Goal: Task Accomplishment & Management: Use online tool/utility

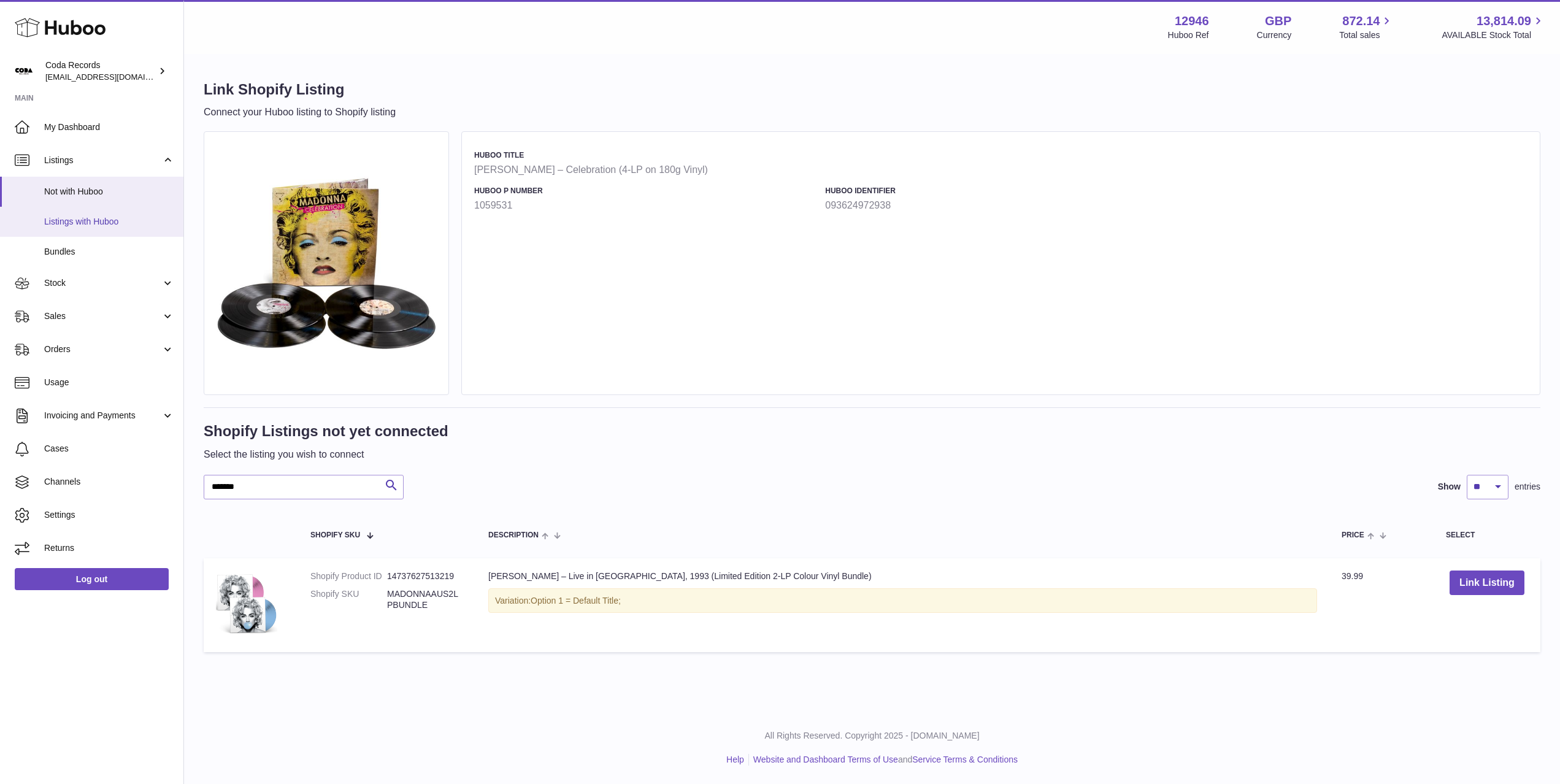
type input "*******"
click at [58, 223] on span "Listings with Huboo" at bounding box center [109, 221] width 130 height 12
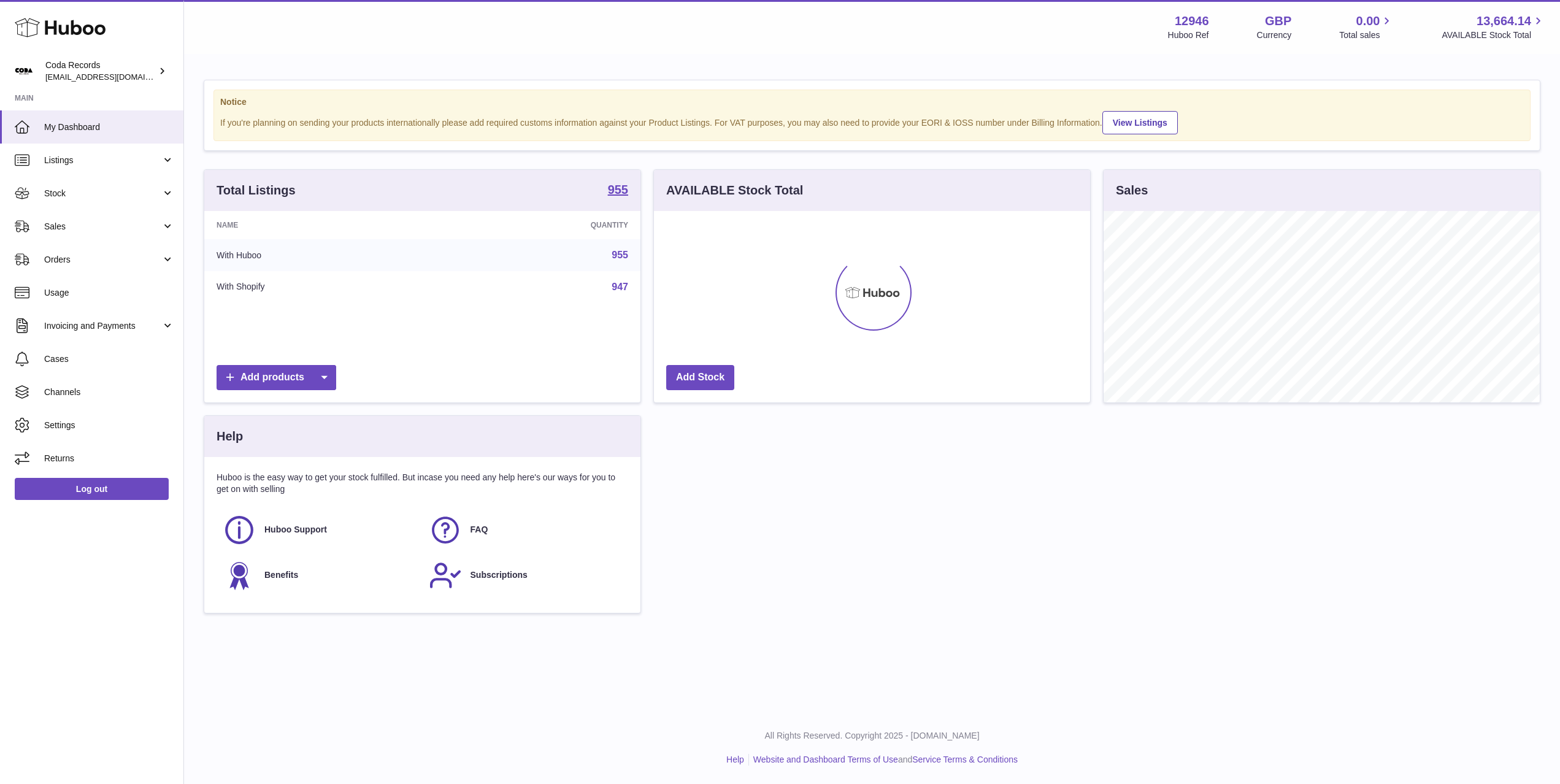
scroll to position [191, 437]
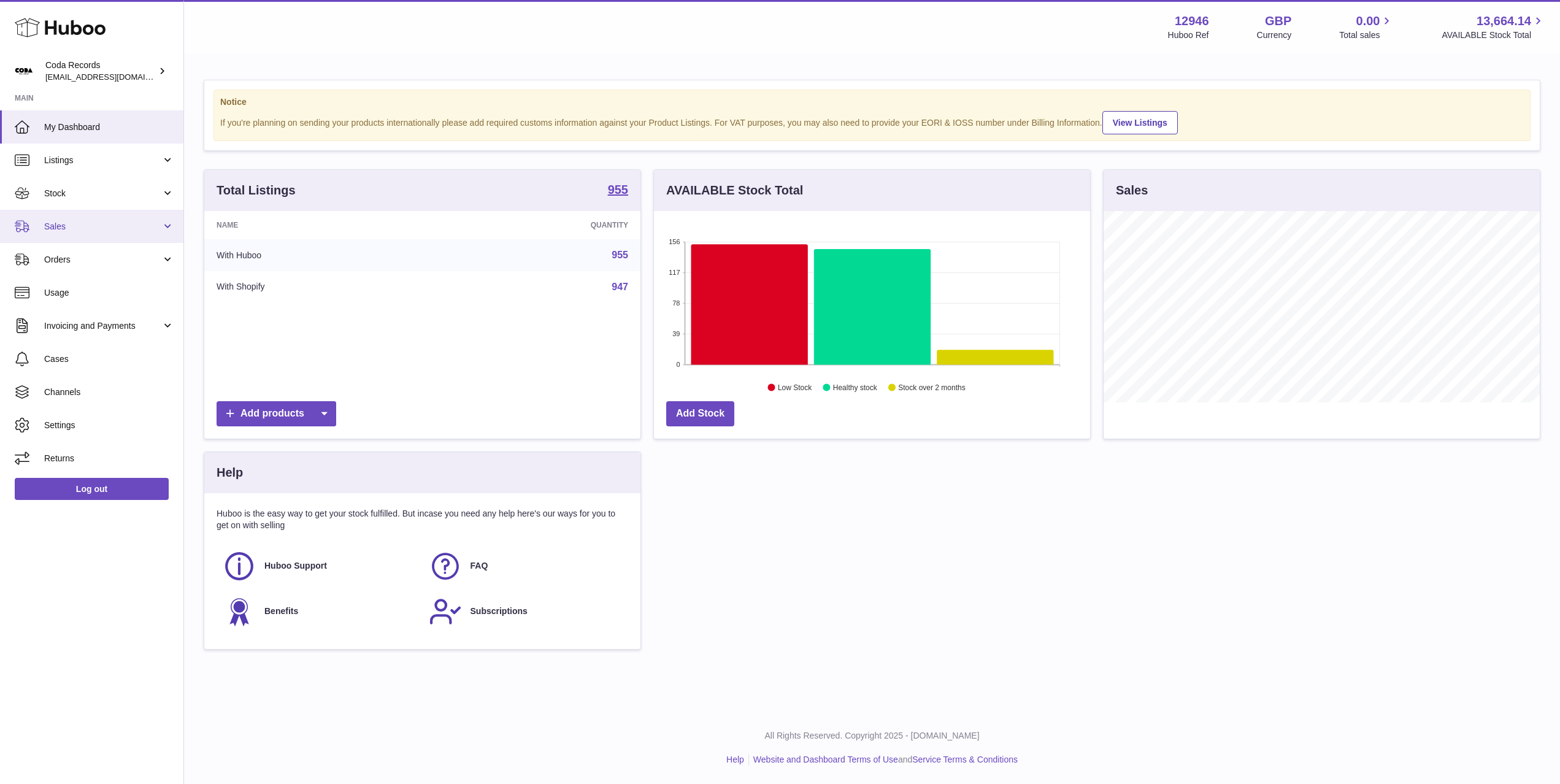
click at [96, 231] on span "Sales" at bounding box center [102, 226] width 117 height 12
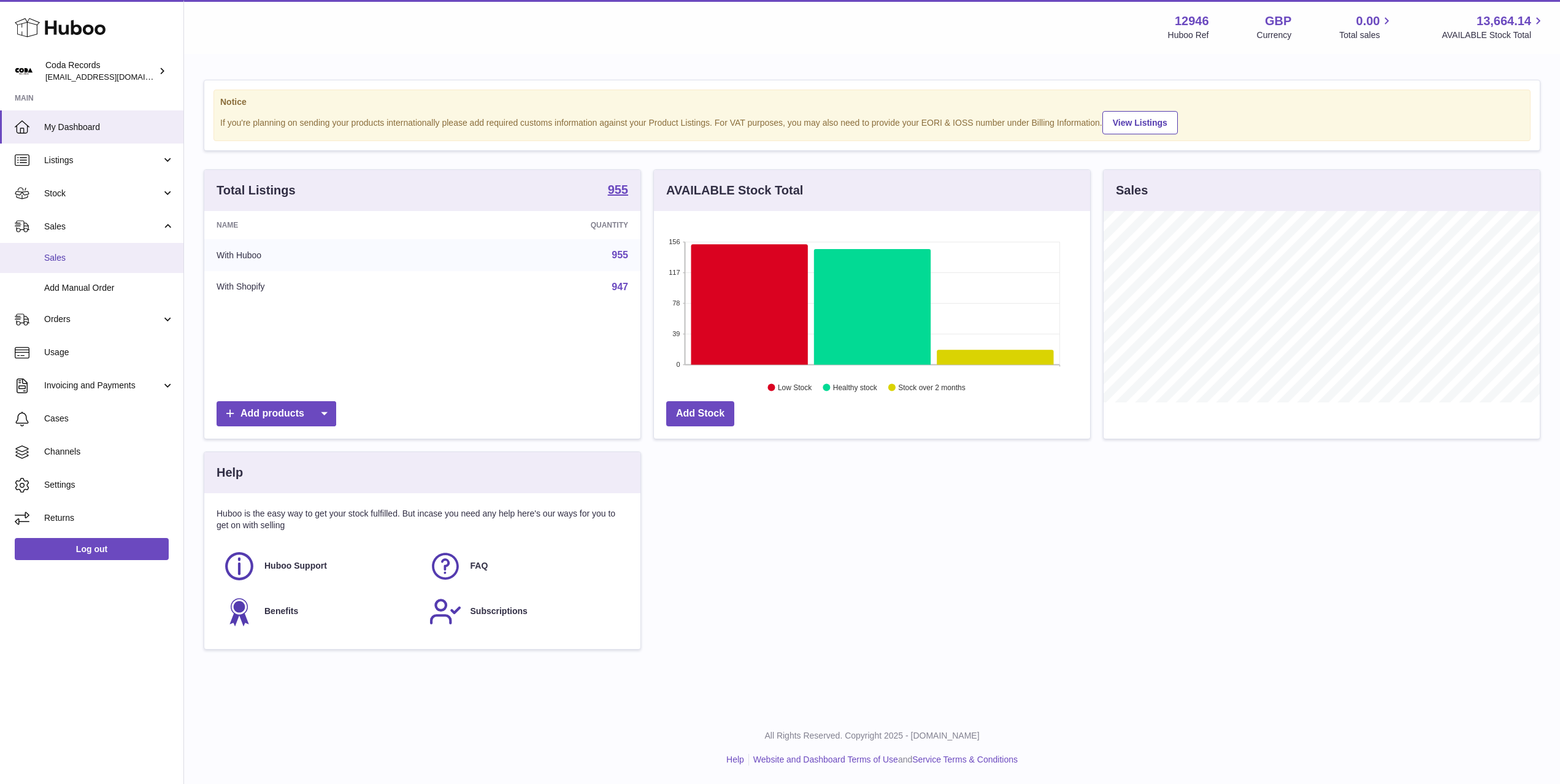
click at [114, 256] on span "Sales" at bounding box center [109, 257] width 130 height 12
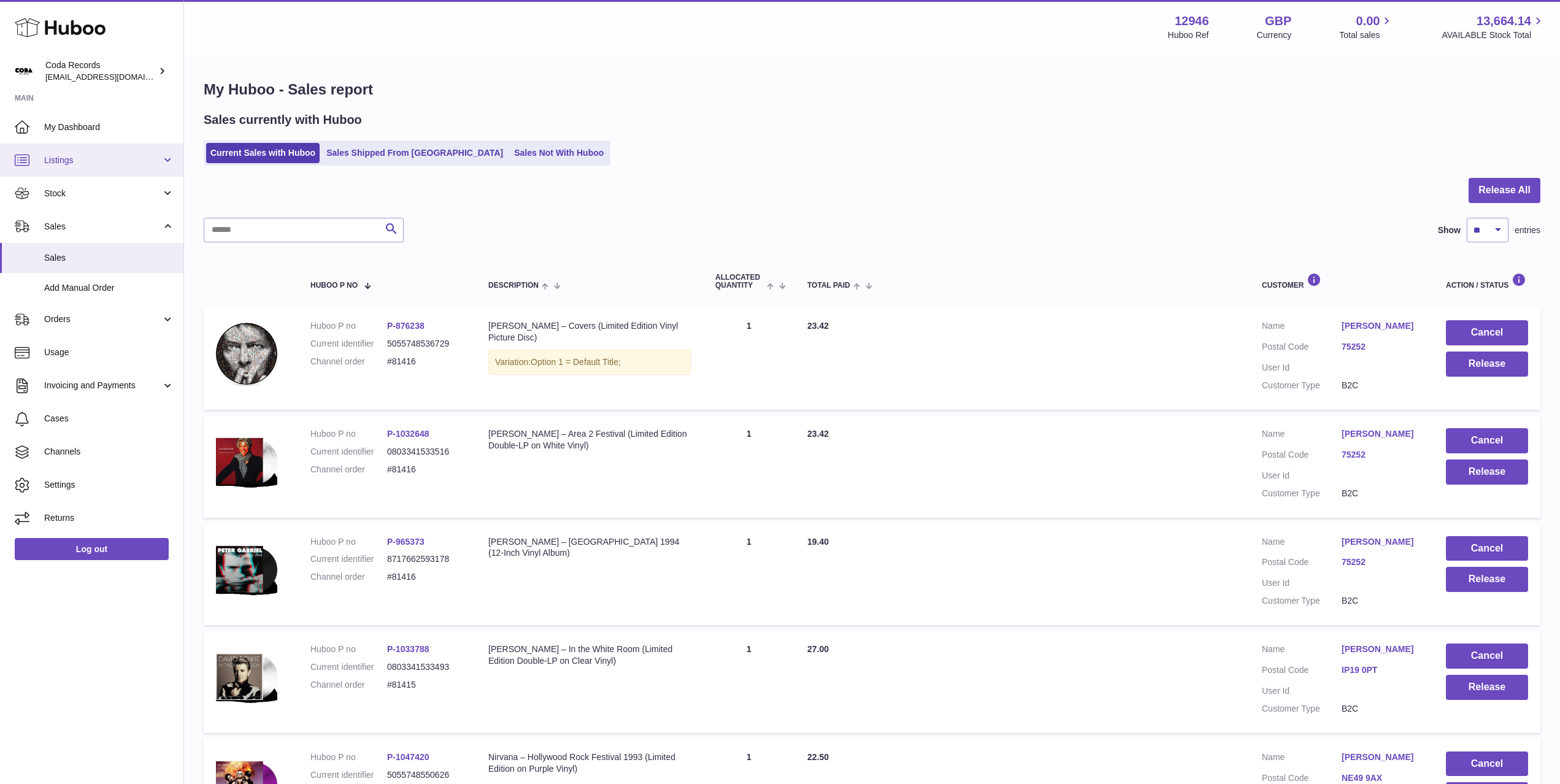
click at [83, 158] on span "Listings" at bounding box center [102, 160] width 117 height 12
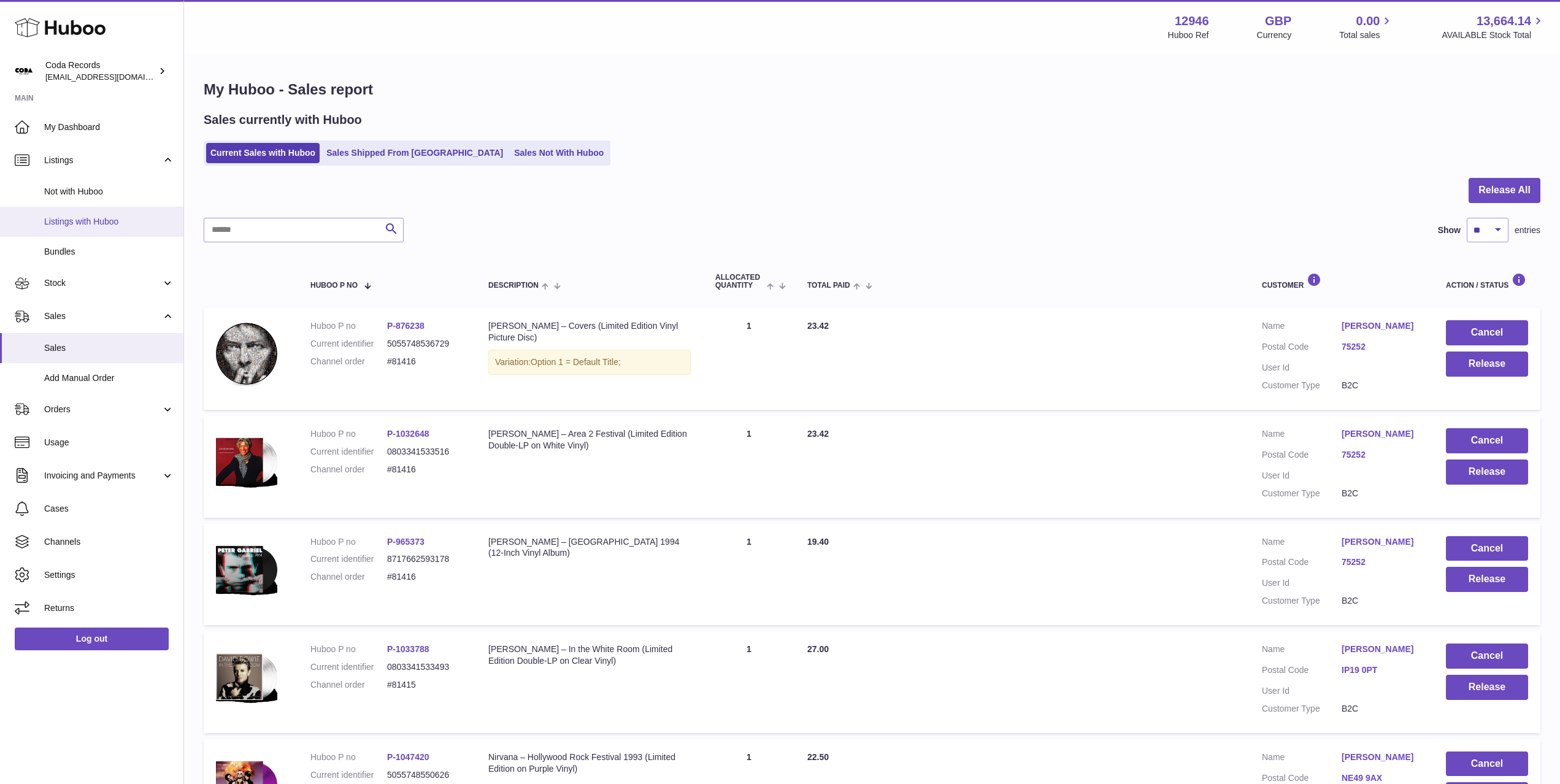
click at [110, 217] on span "Listings with Huboo" at bounding box center [109, 221] width 130 height 12
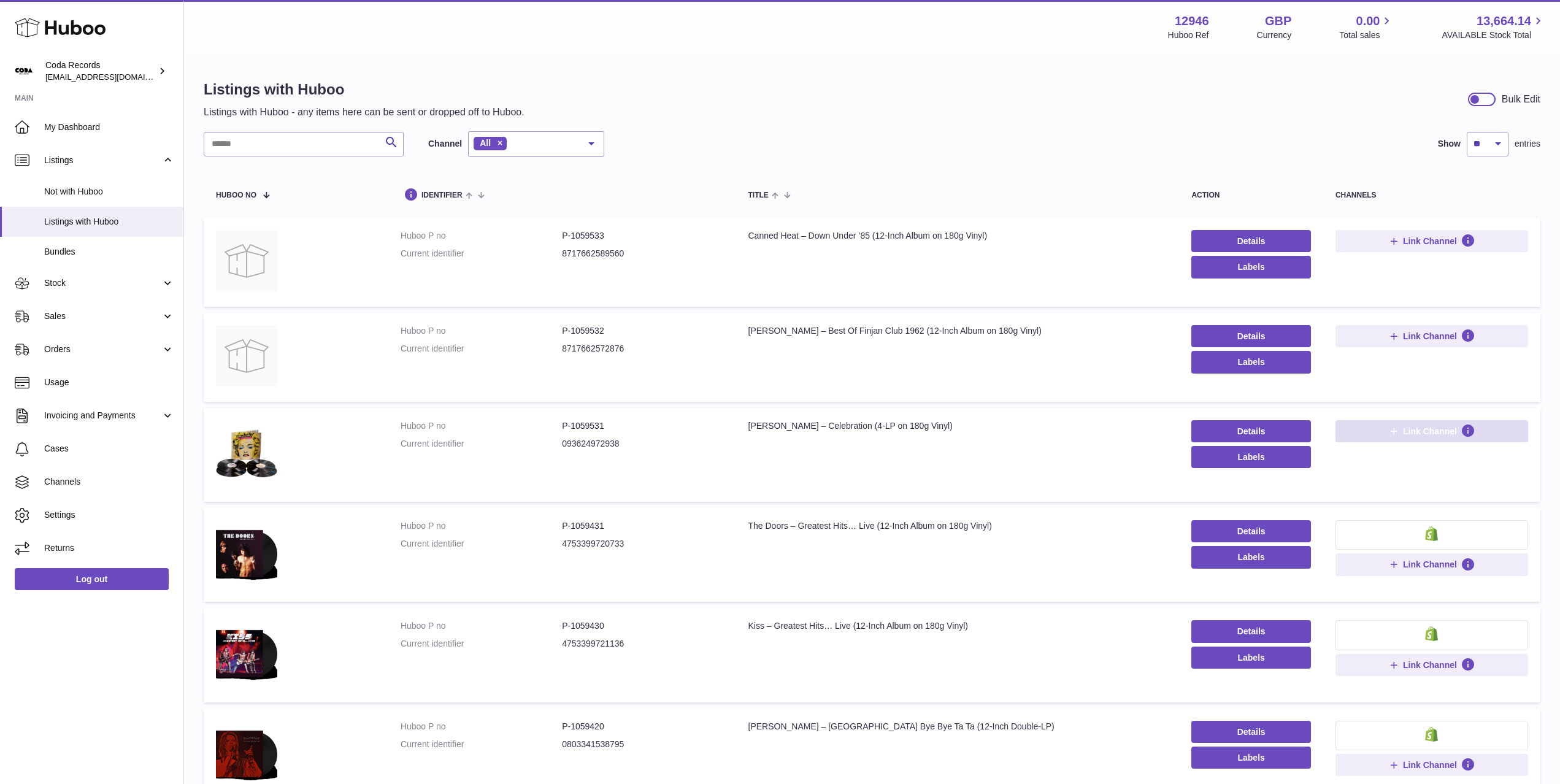
click at [1421, 435] on span "Link Channel" at bounding box center [1430, 431] width 54 height 11
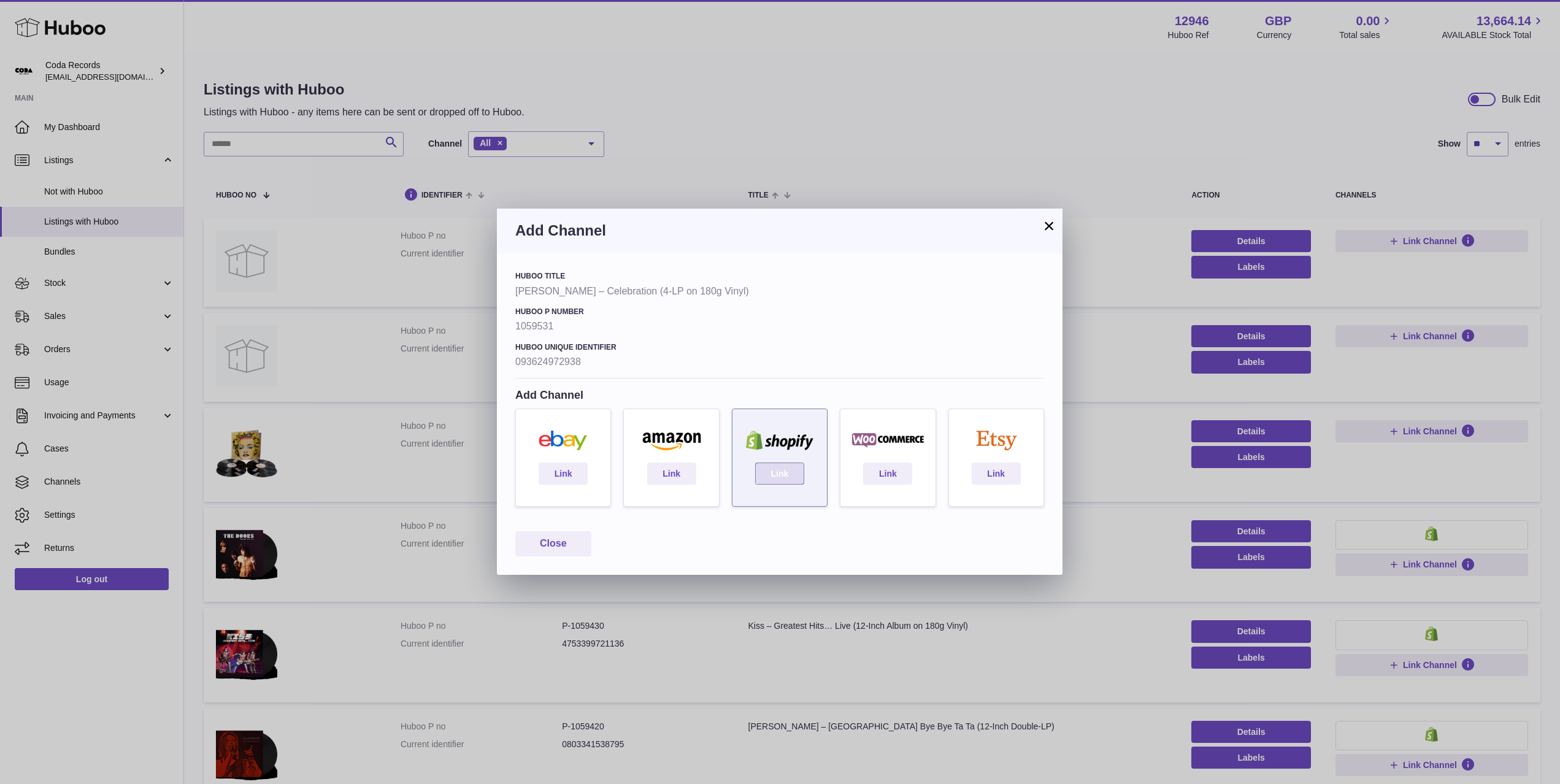
click at [773, 470] on link "Link" at bounding box center [780, 473] width 49 height 22
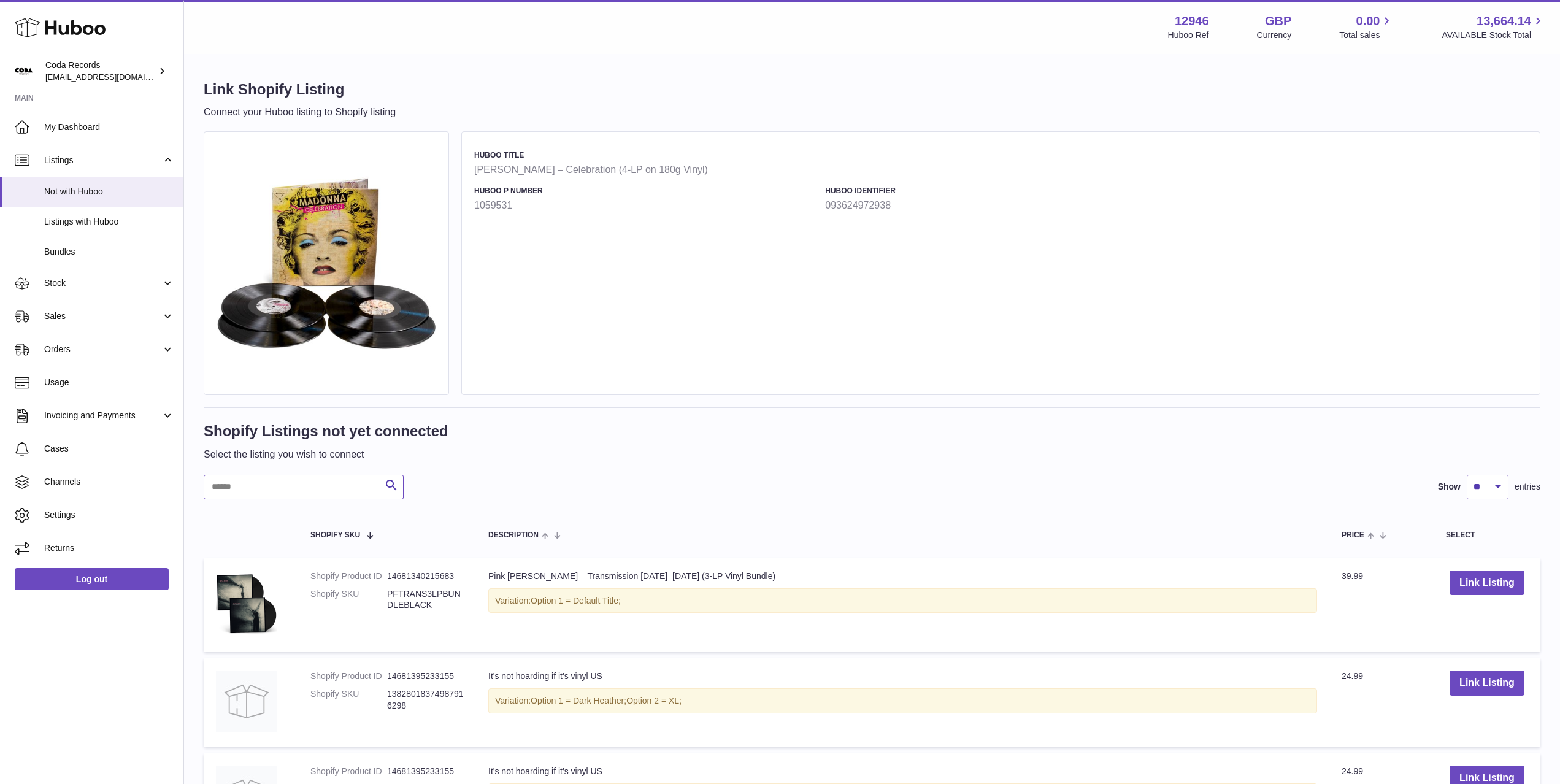
click at [282, 497] on input "text" at bounding box center [303, 487] width 200 height 24
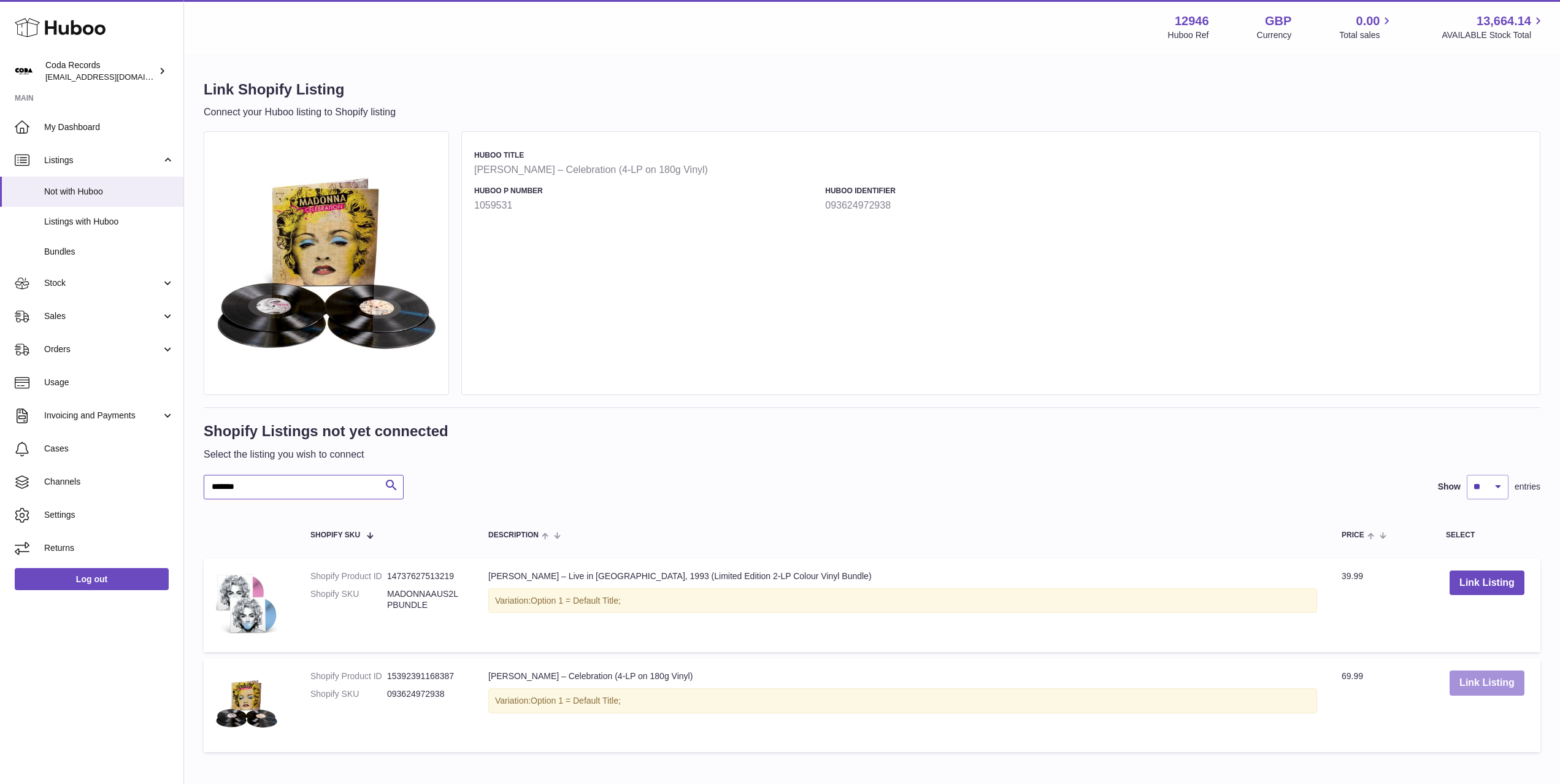
type input "*******"
click at [1472, 680] on button "Link Listing" at bounding box center [1487, 683] width 75 height 25
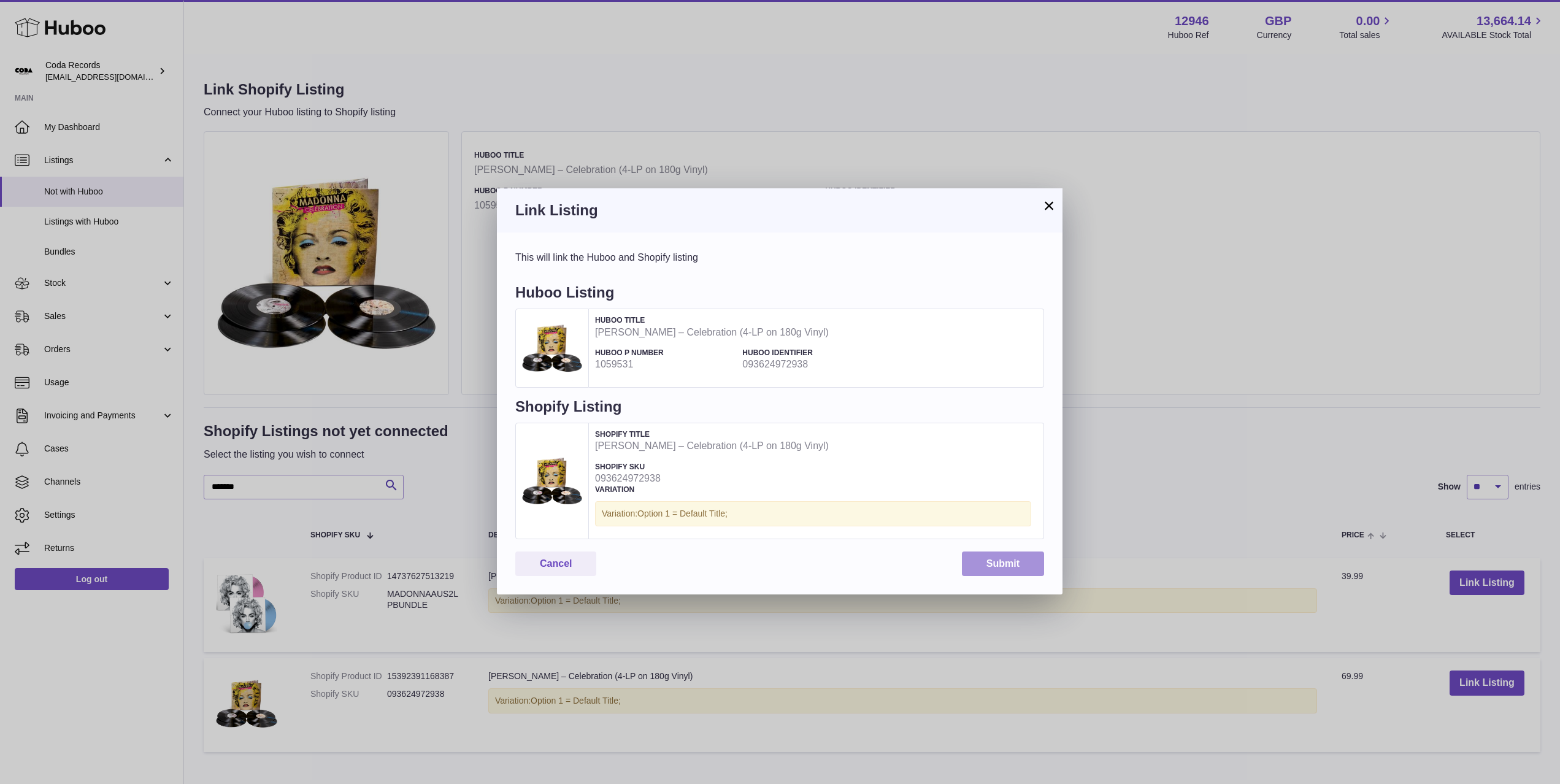
click at [995, 571] on button "Submit" at bounding box center [1003, 564] width 82 height 25
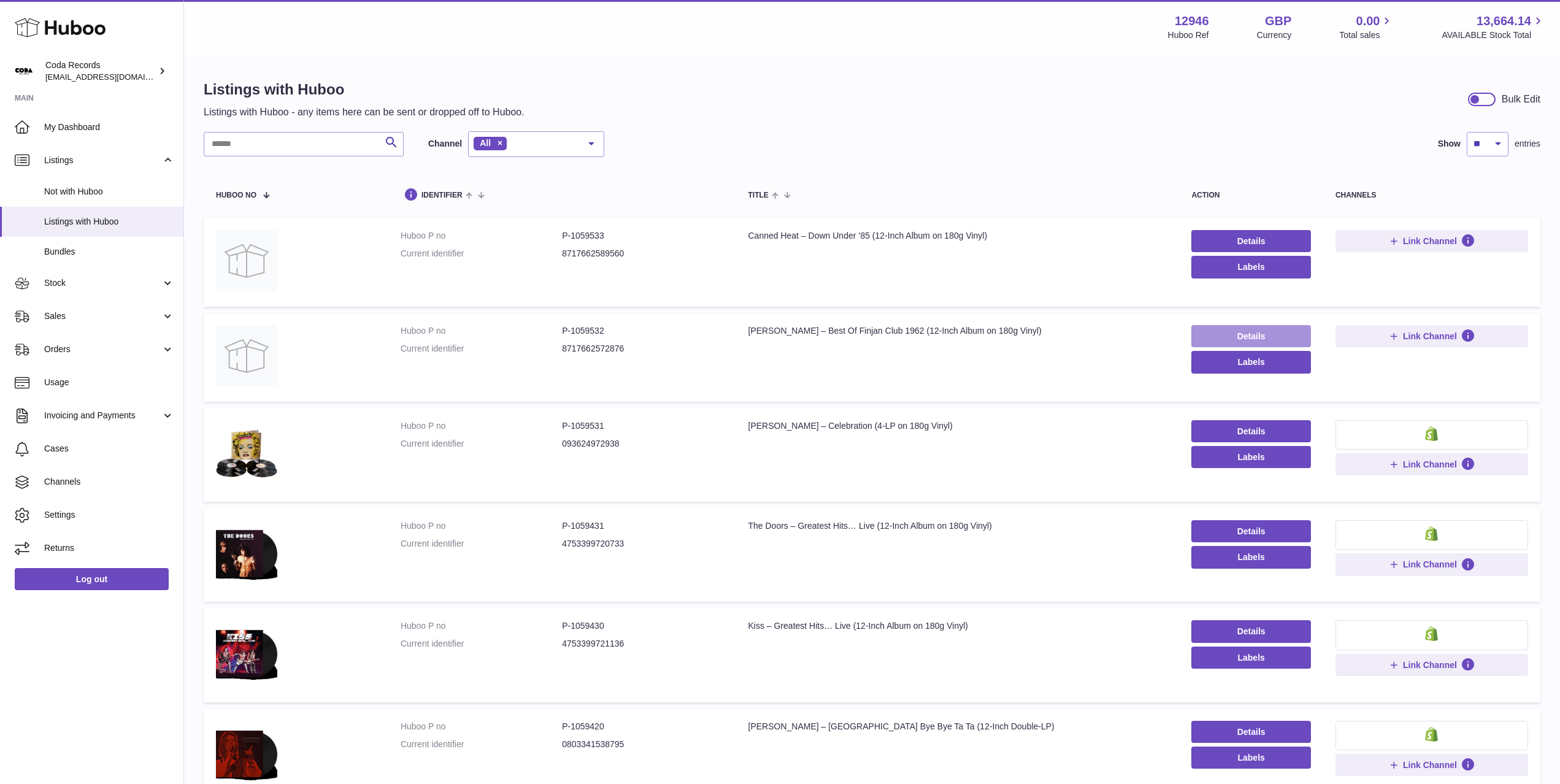
click at [1276, 333] on link "Details" at bounding box center [1251, 336] width 119 height 22
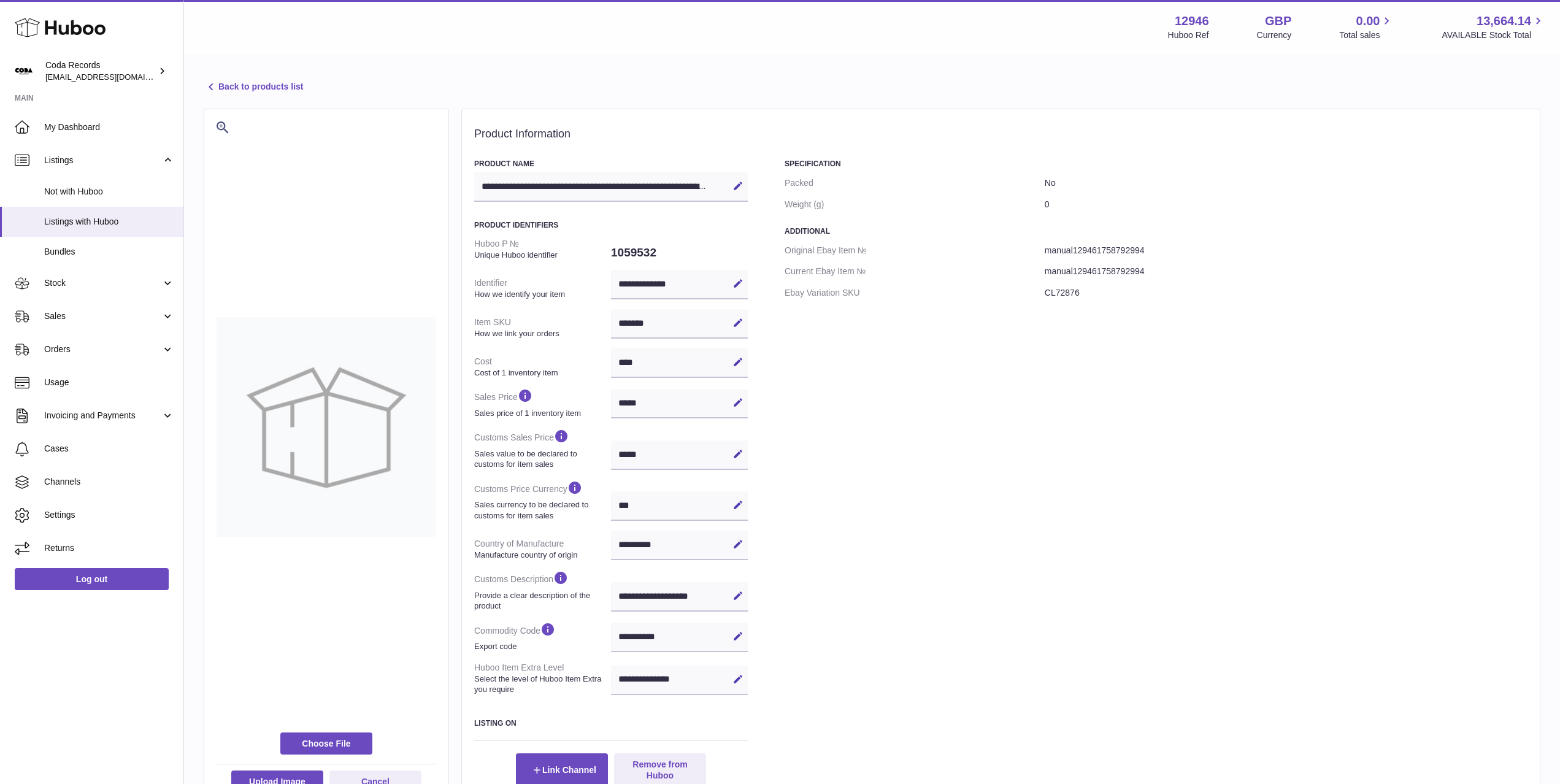
select select "***"
select select "****"
click at [342, 739] on label at bounding box center [326, 743] width 92 height 22
click at [351, 738] on input "file" at bounding box center [351, 738] width 1 height 1
type input "**********"
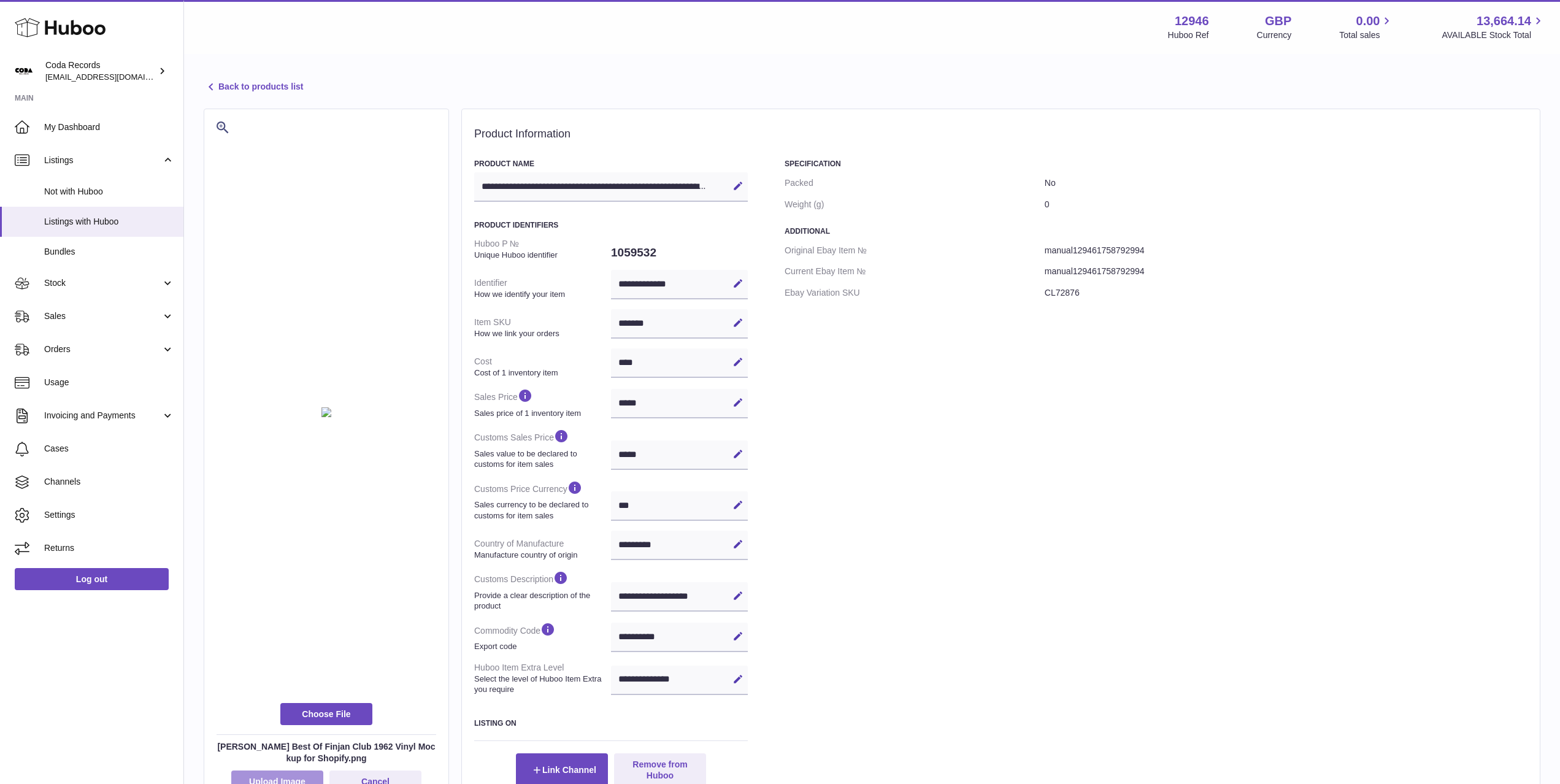
click at [298, 779] on button "Upload Image" at bounding box center [277, 781] width 92 height 22
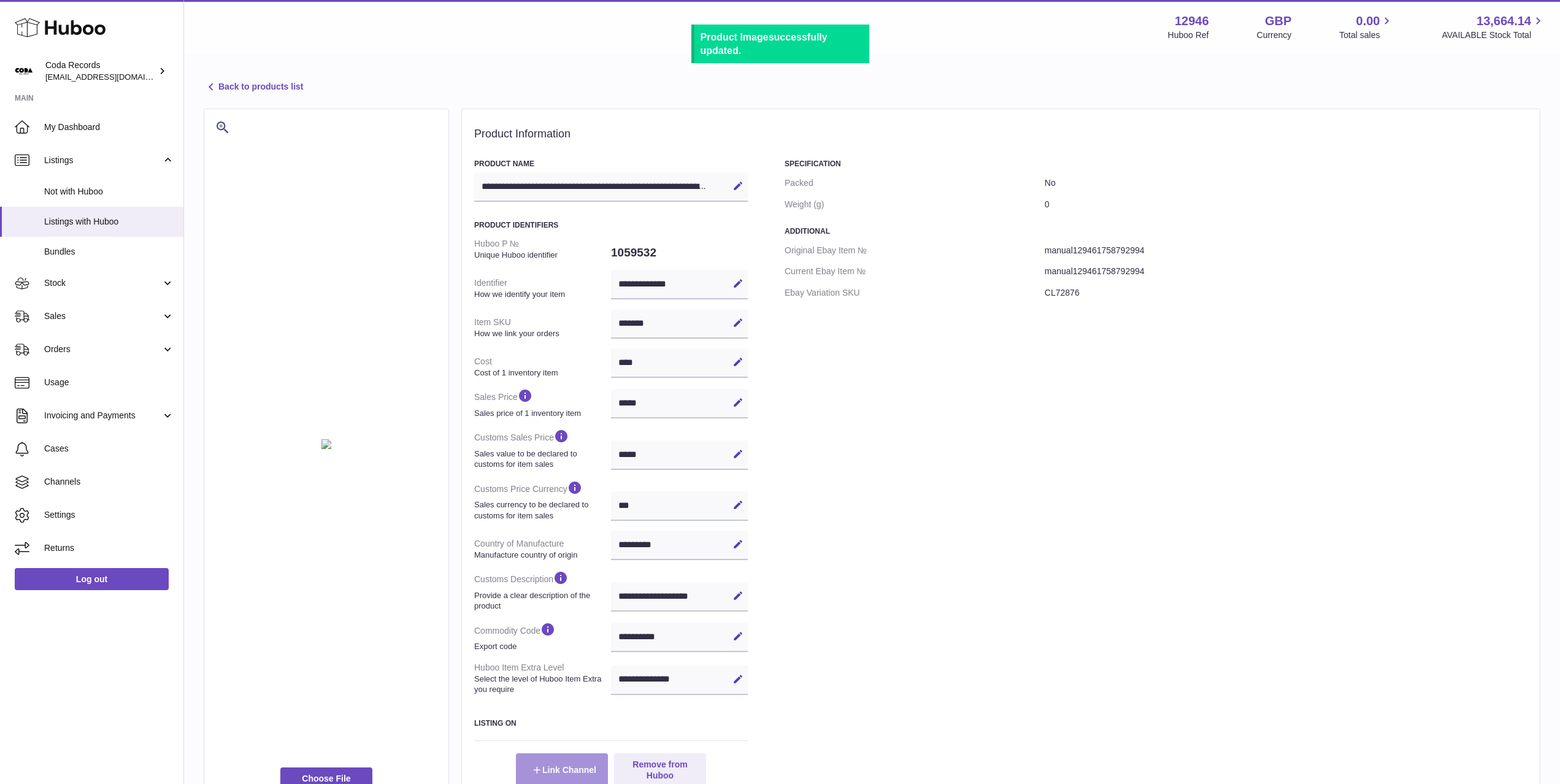
click at [568, 768] on button "Link Channel" at bounding box center [561, 770] width 92 height 33
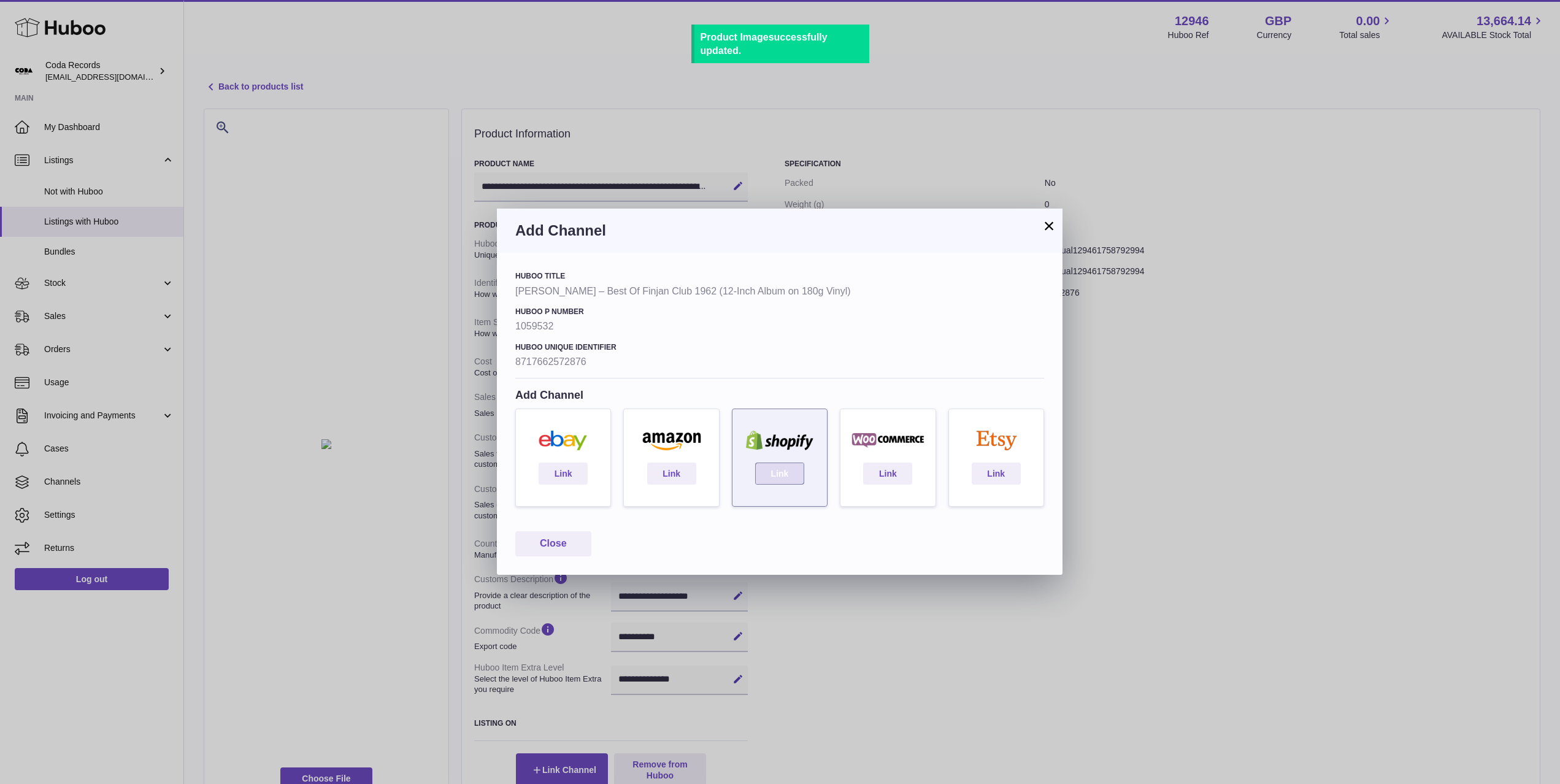
click at [790, 469] on link "Link" at bounding box center [780, 473] width 49 height 22
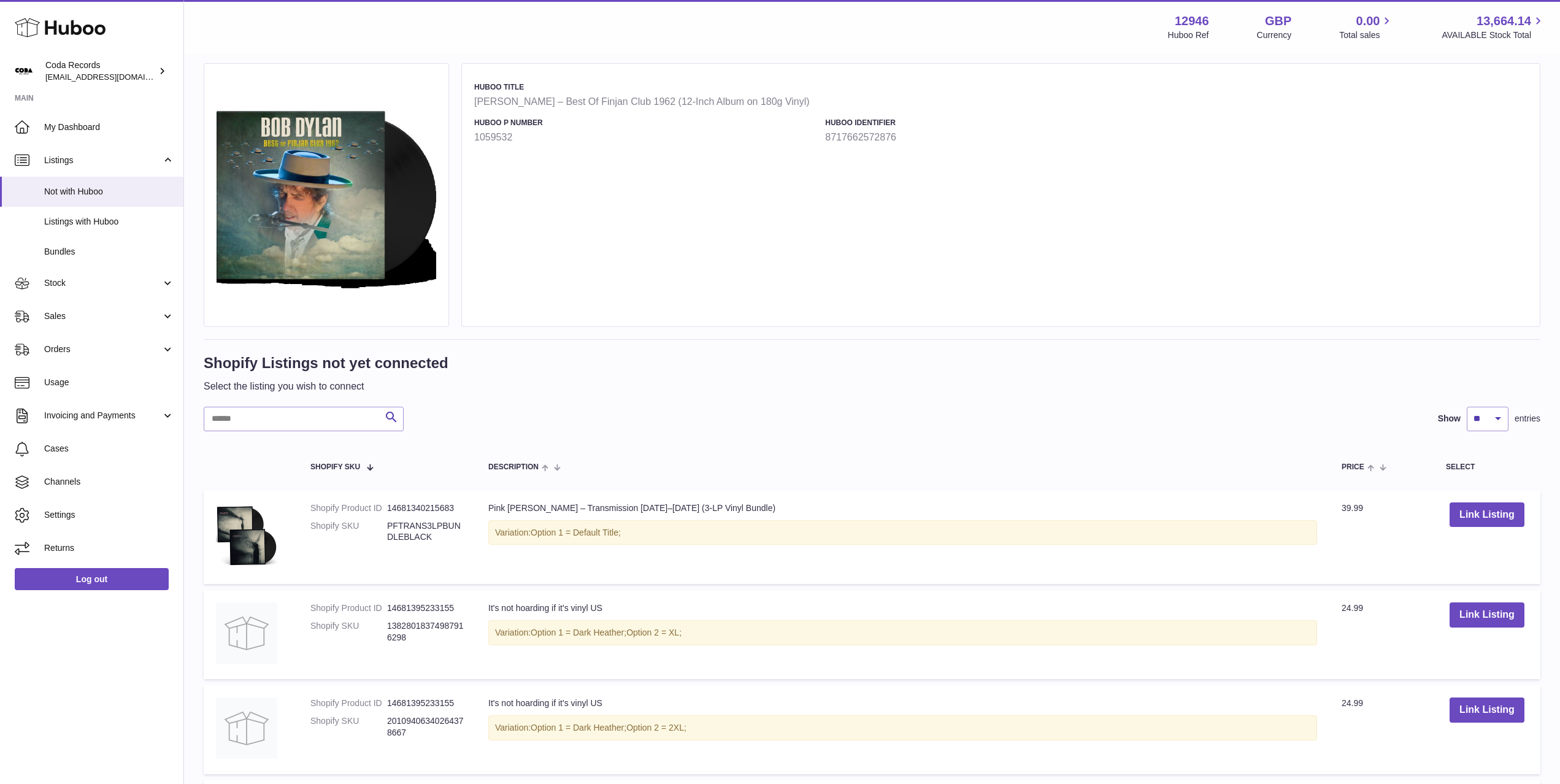
scroll to position [126, 0]
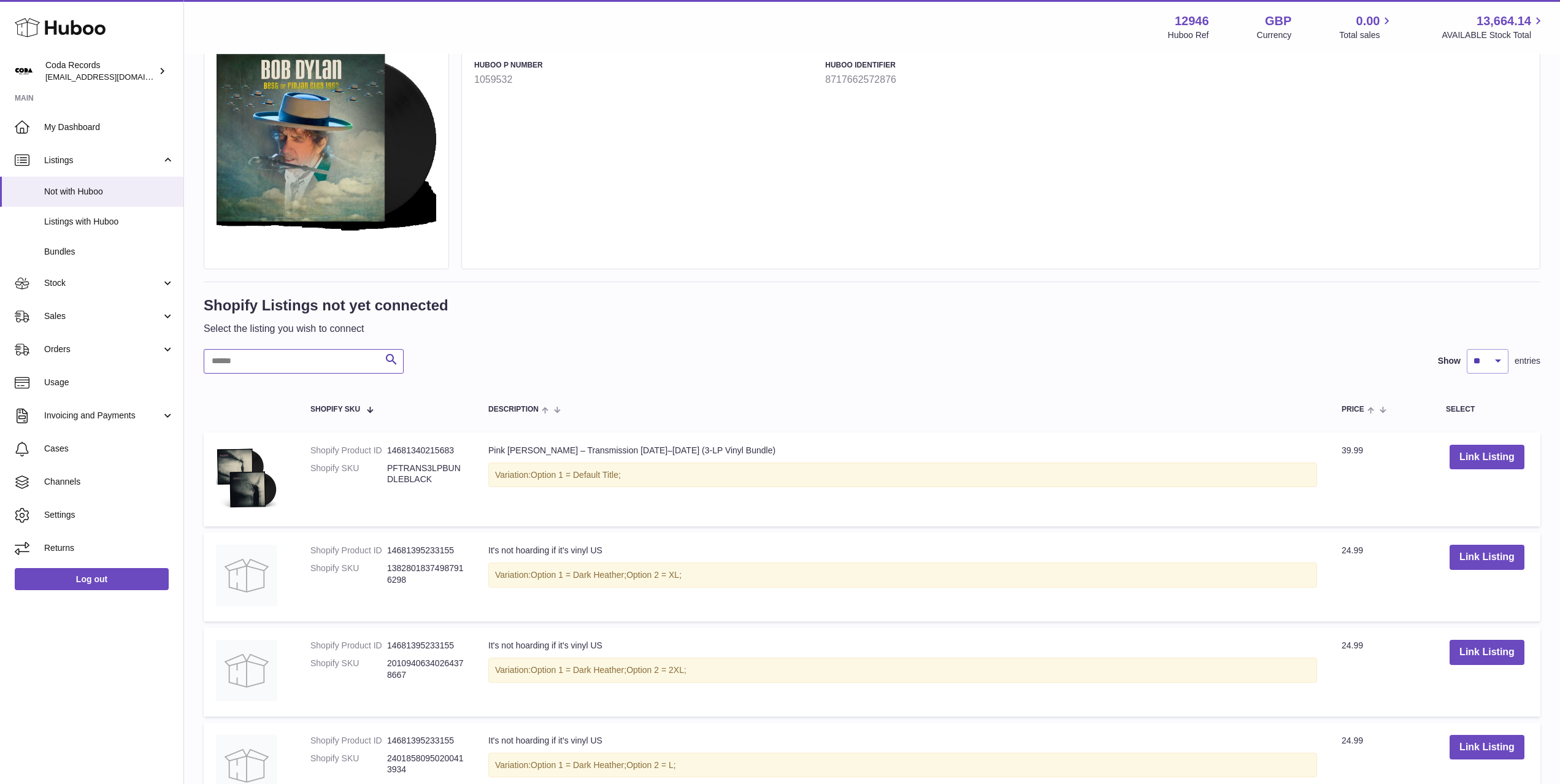
click at [319, 355] on input "text" at bounding box center [303, 361] width 200 height 24
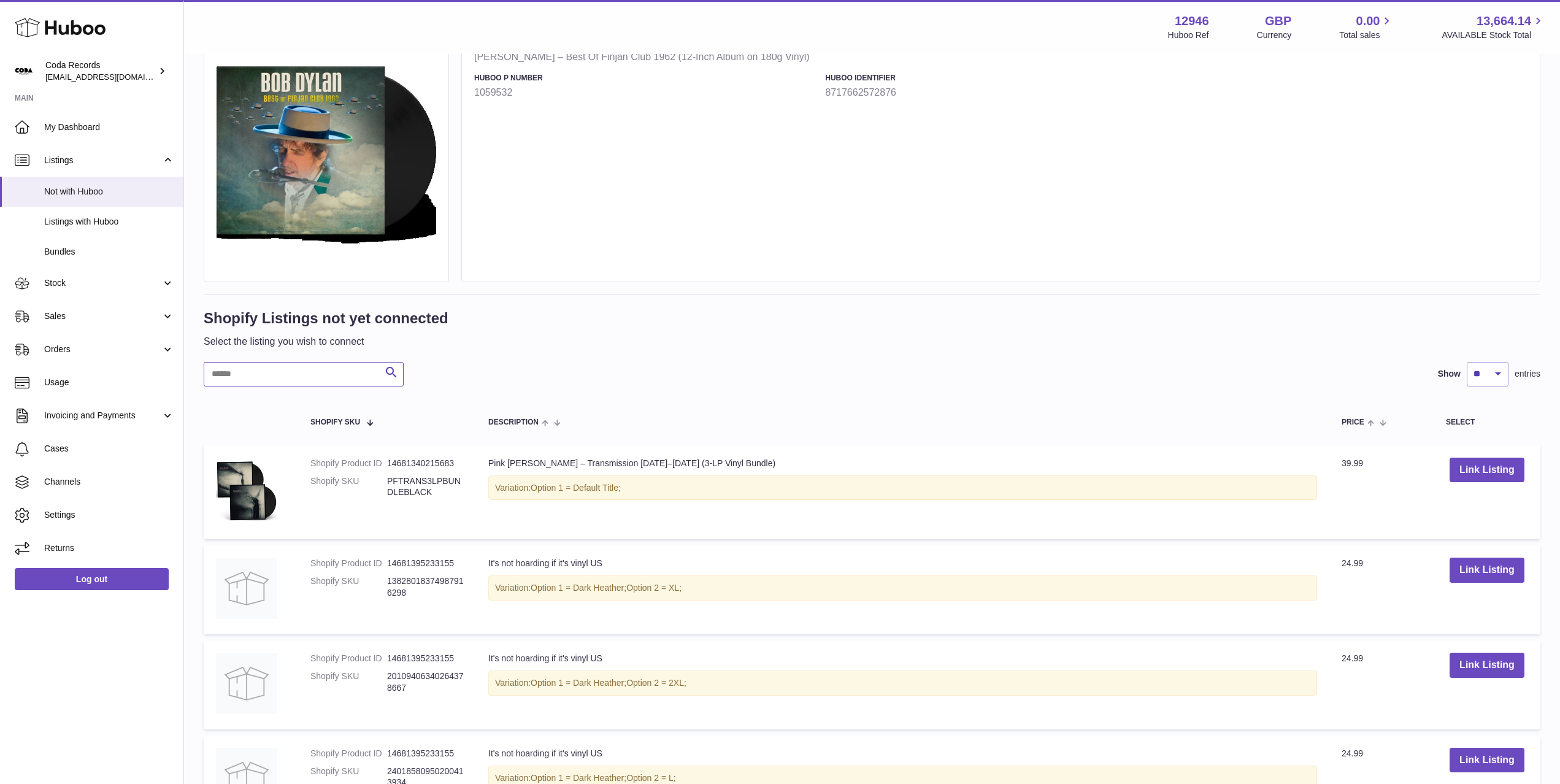
scroll to position [108, 0]
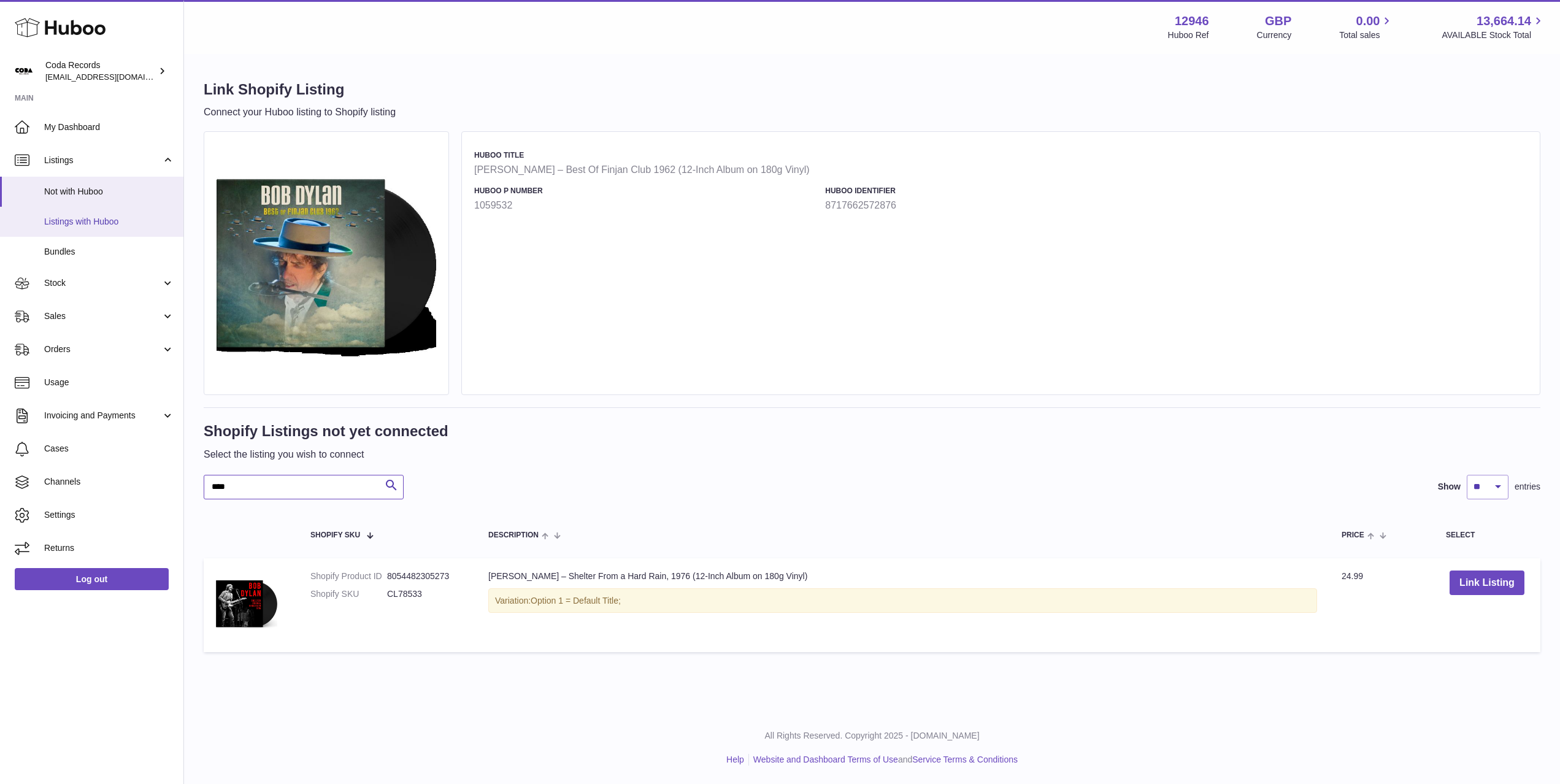
type input "****"
click at [90, 213] on link "Listings with Huboo" at bounding box center [92, 221] width 184 height 30
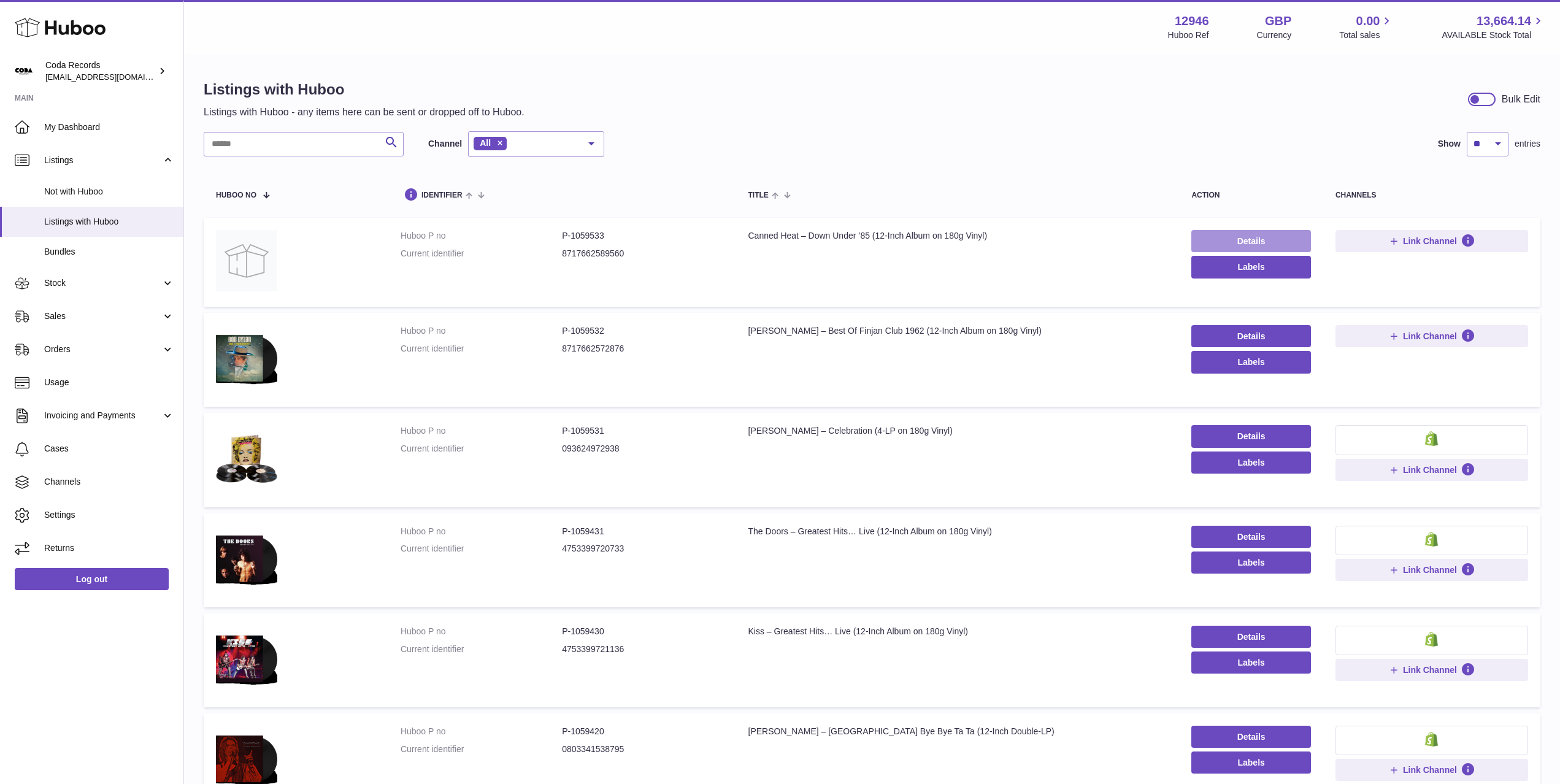
click at [1267, 243] on link "Details" at bounding box center [1251, 241] width 119 height 22
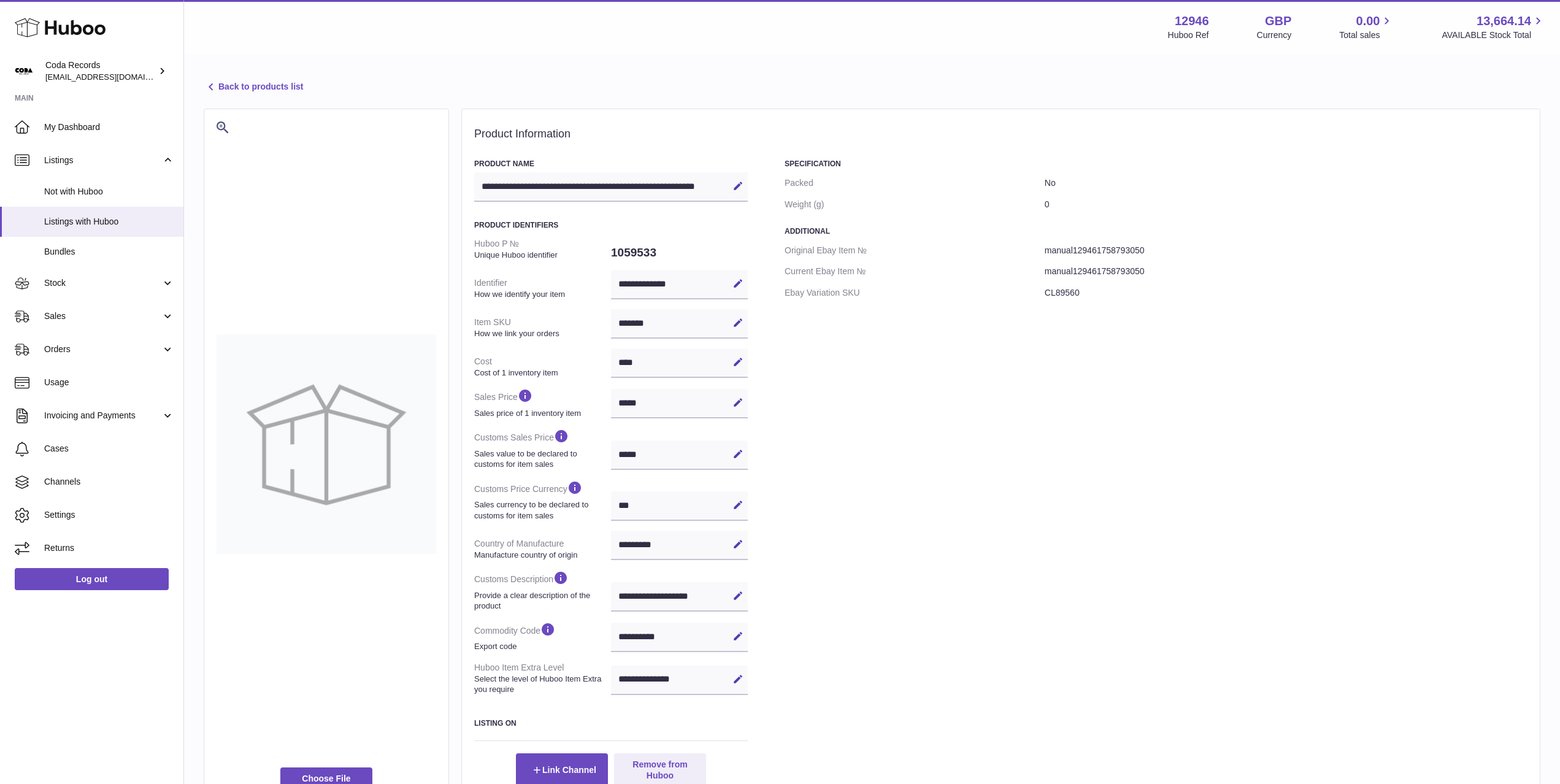
select select "***"
select select "****"
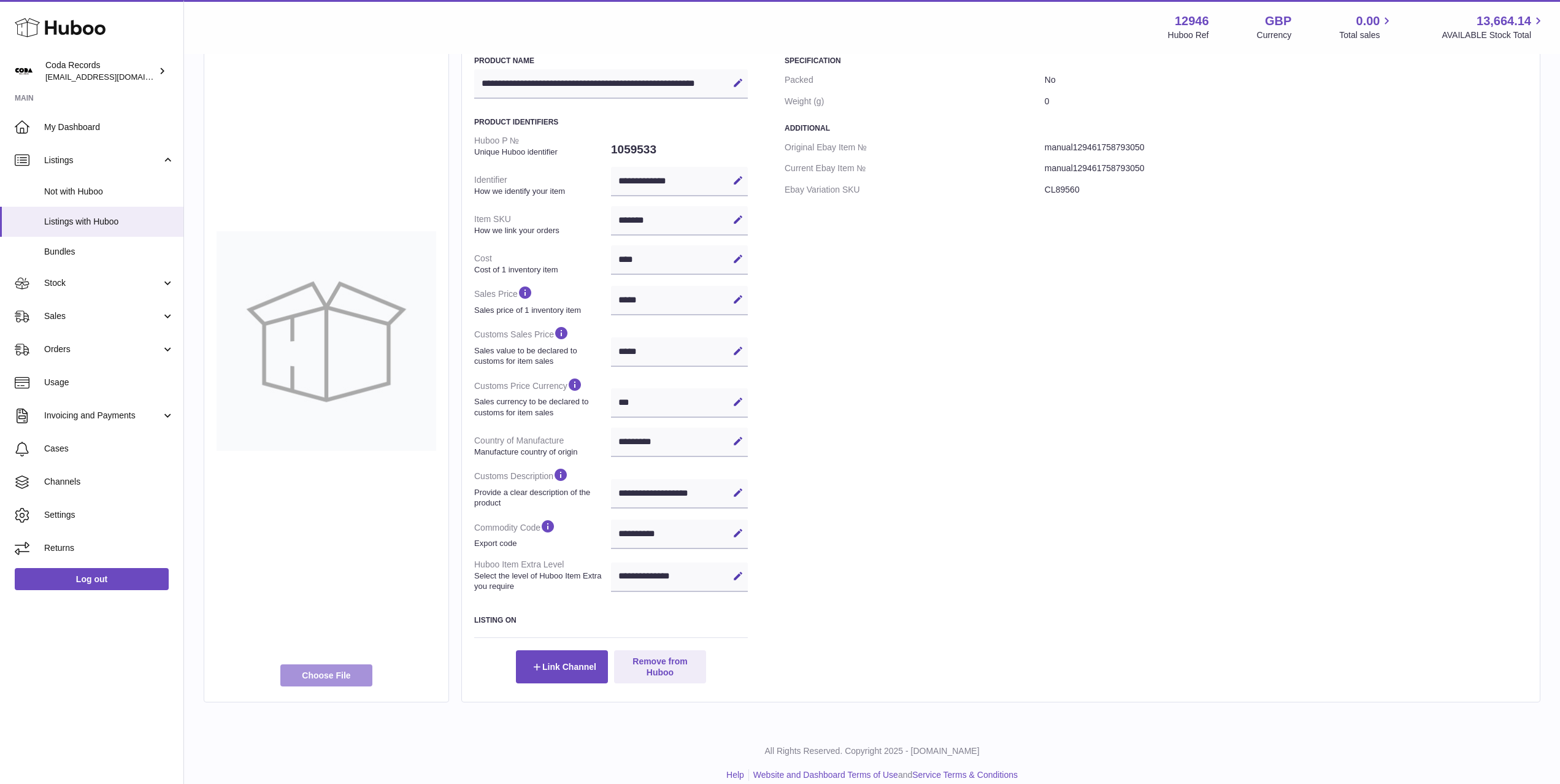
scroll to position [108, 0]
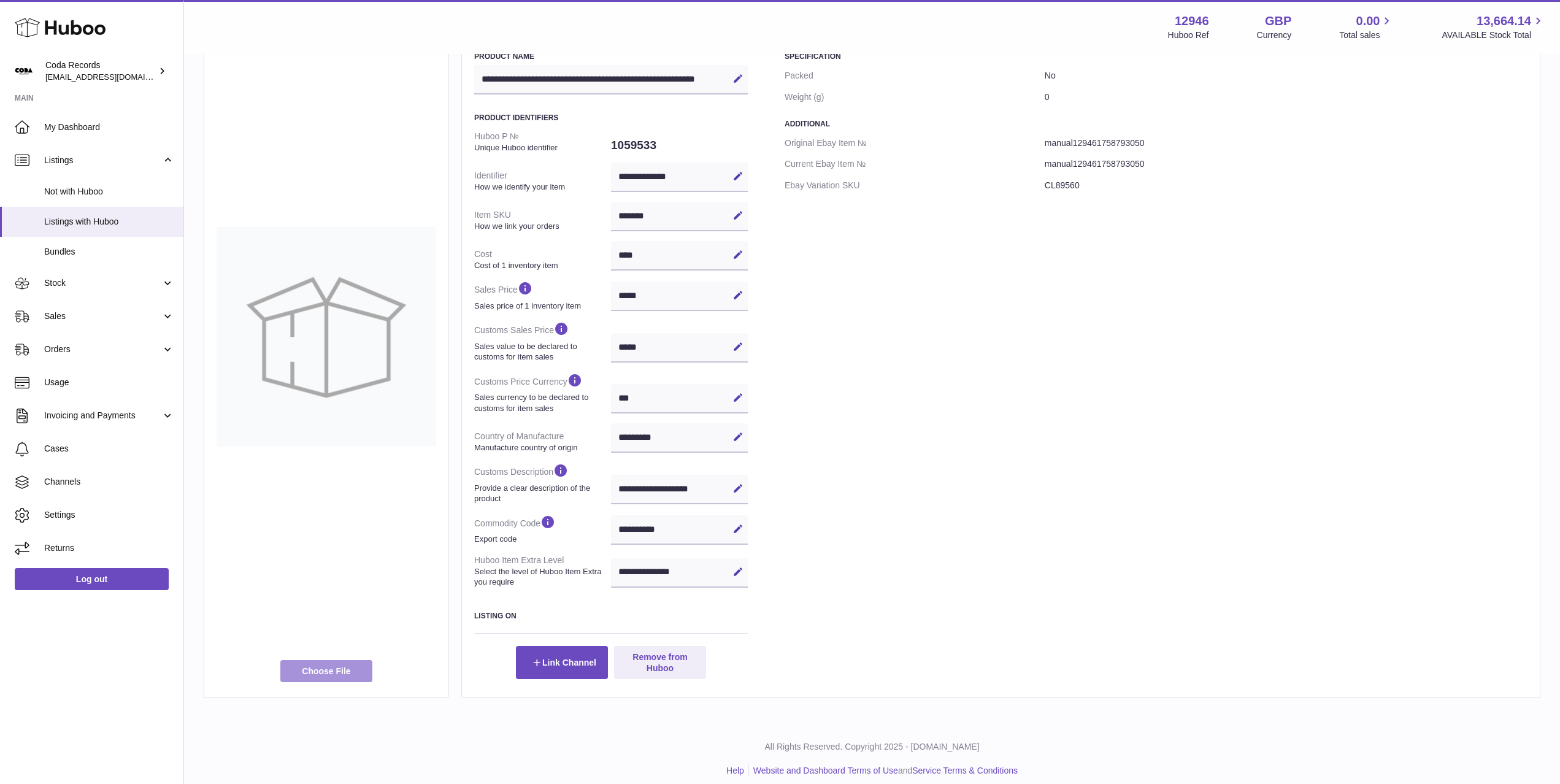
click at [309, 675] on label at bounding box center [326, 671] width 92 height 22
click at [351, 773] on input "file" at bounding box center [351, 773] width 1 height 1
type input "**********"
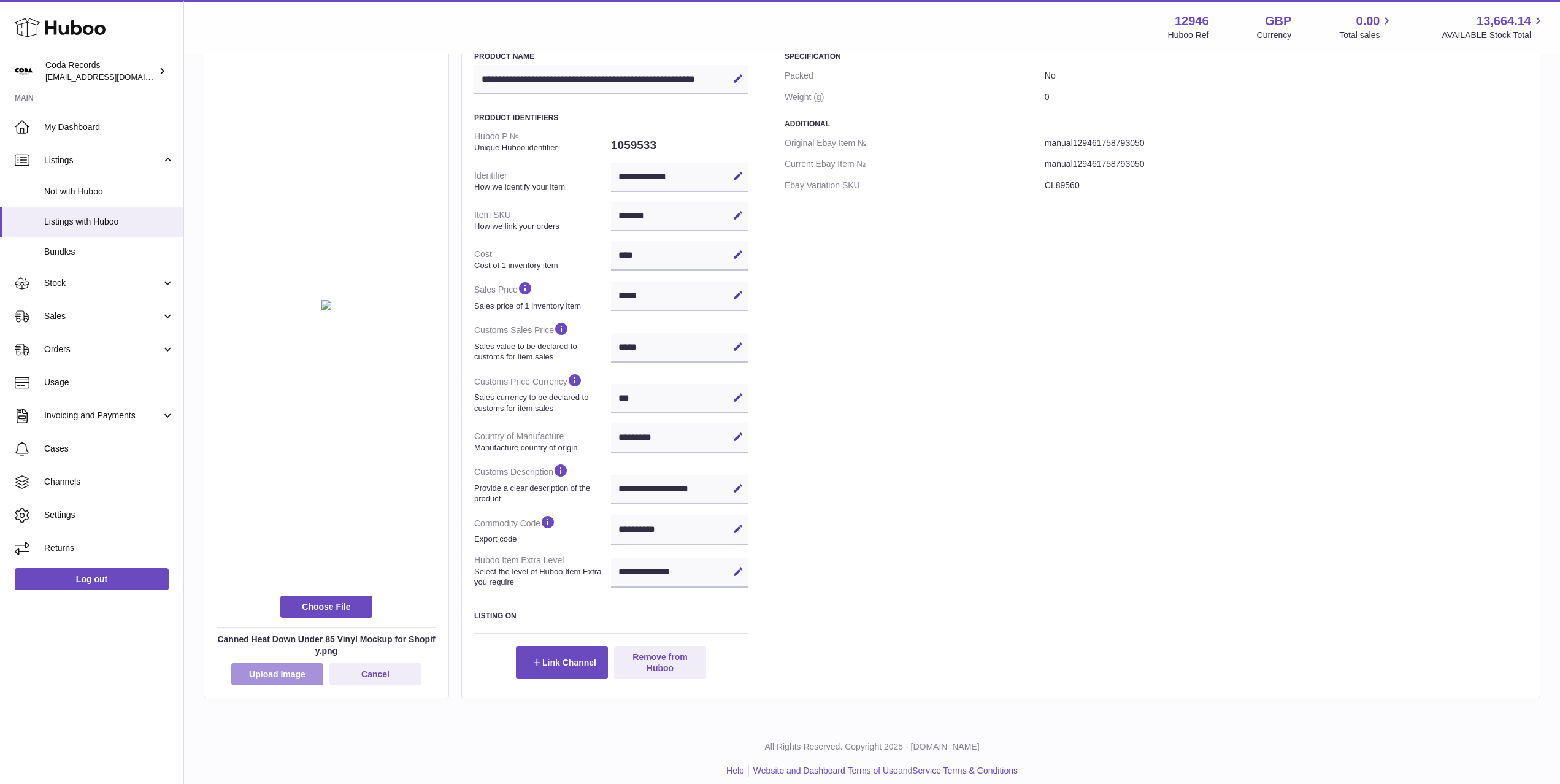
click at [303, 676] on button "Upload Image" at bounding box center [277, 674] width 92 height 22
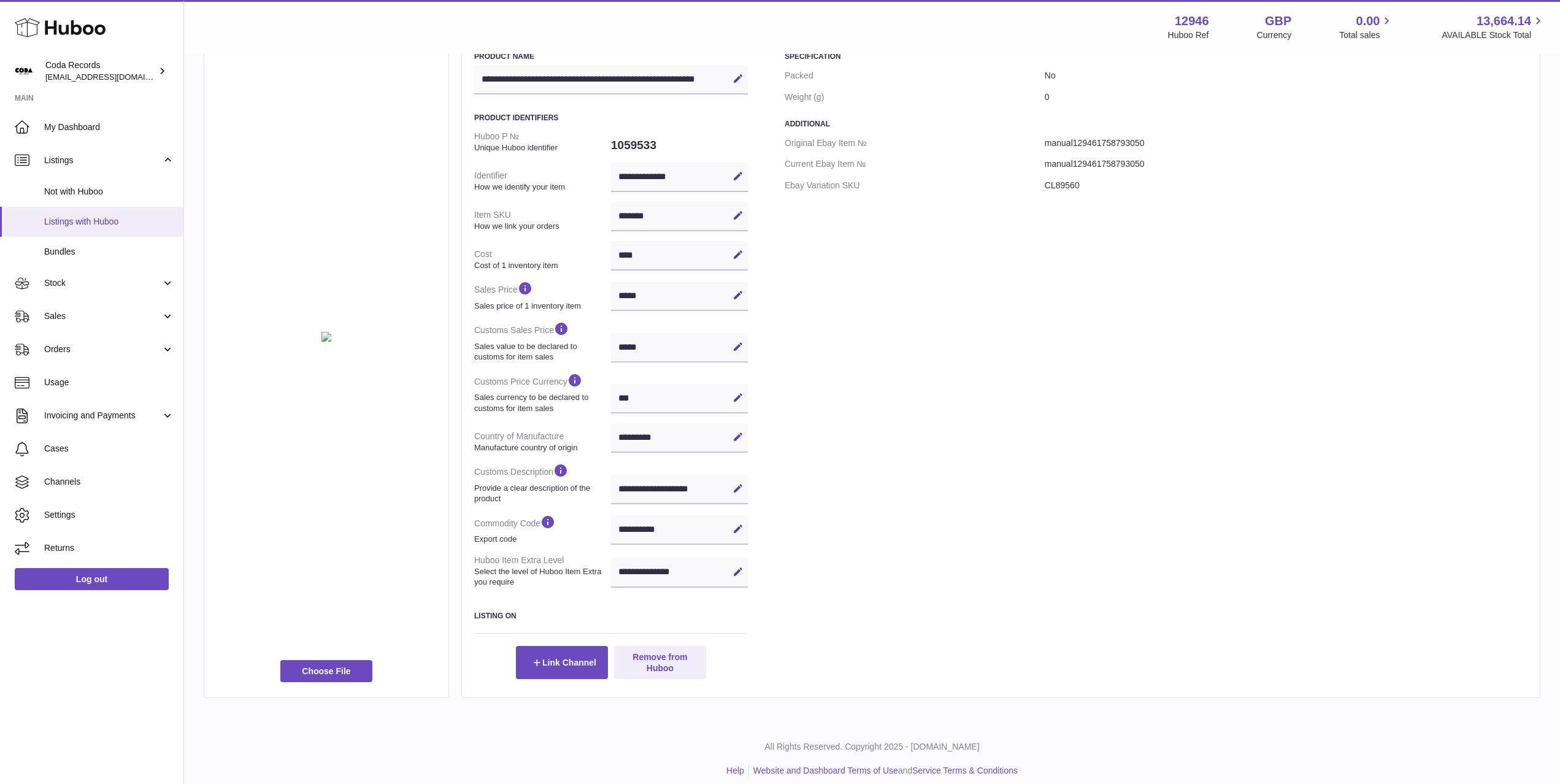
click at [114, 228] on link "Listings with Huboo" at bounding box center [92, 221] width 184 height 30
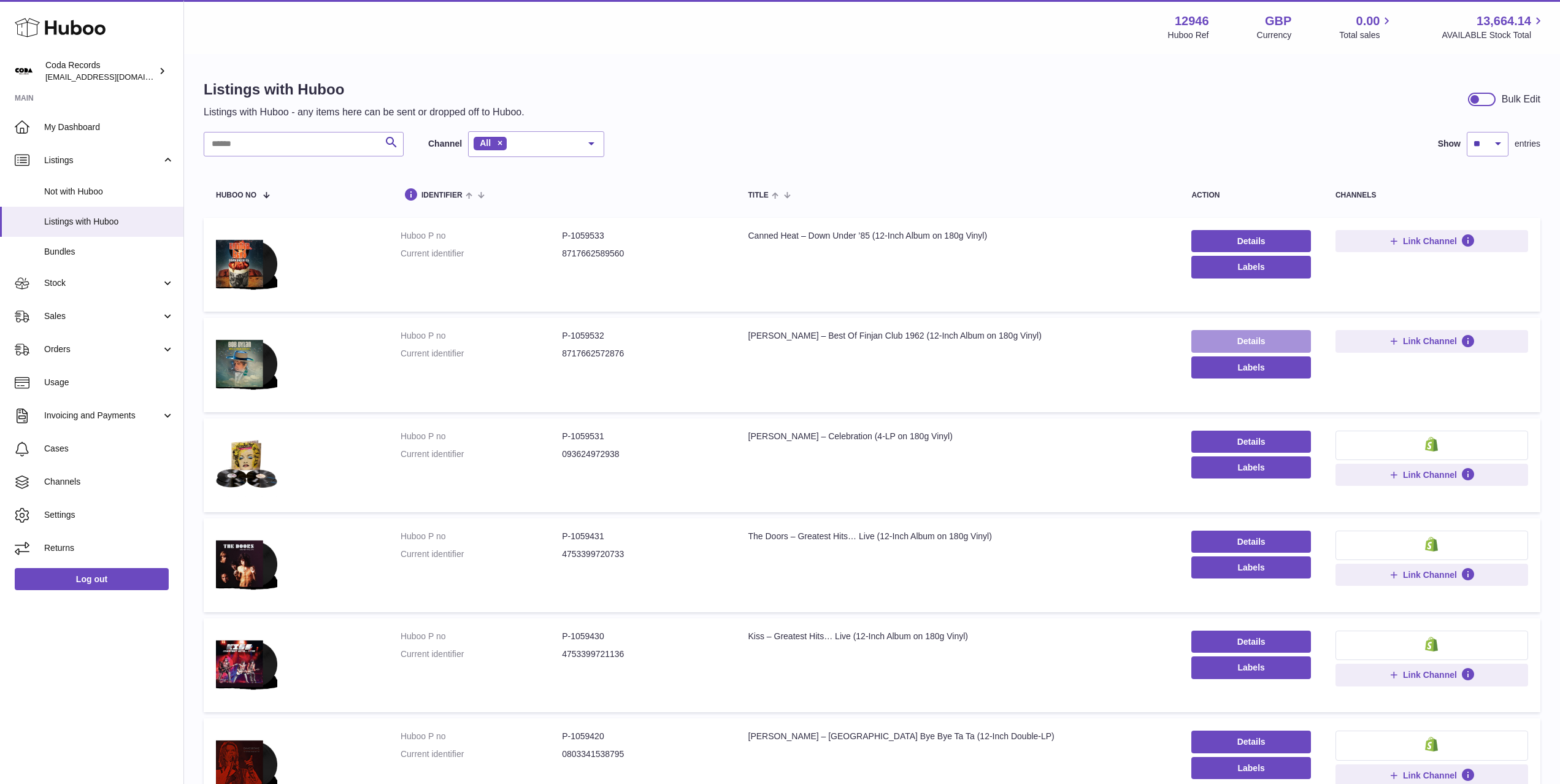
scroll to position [2, 0]
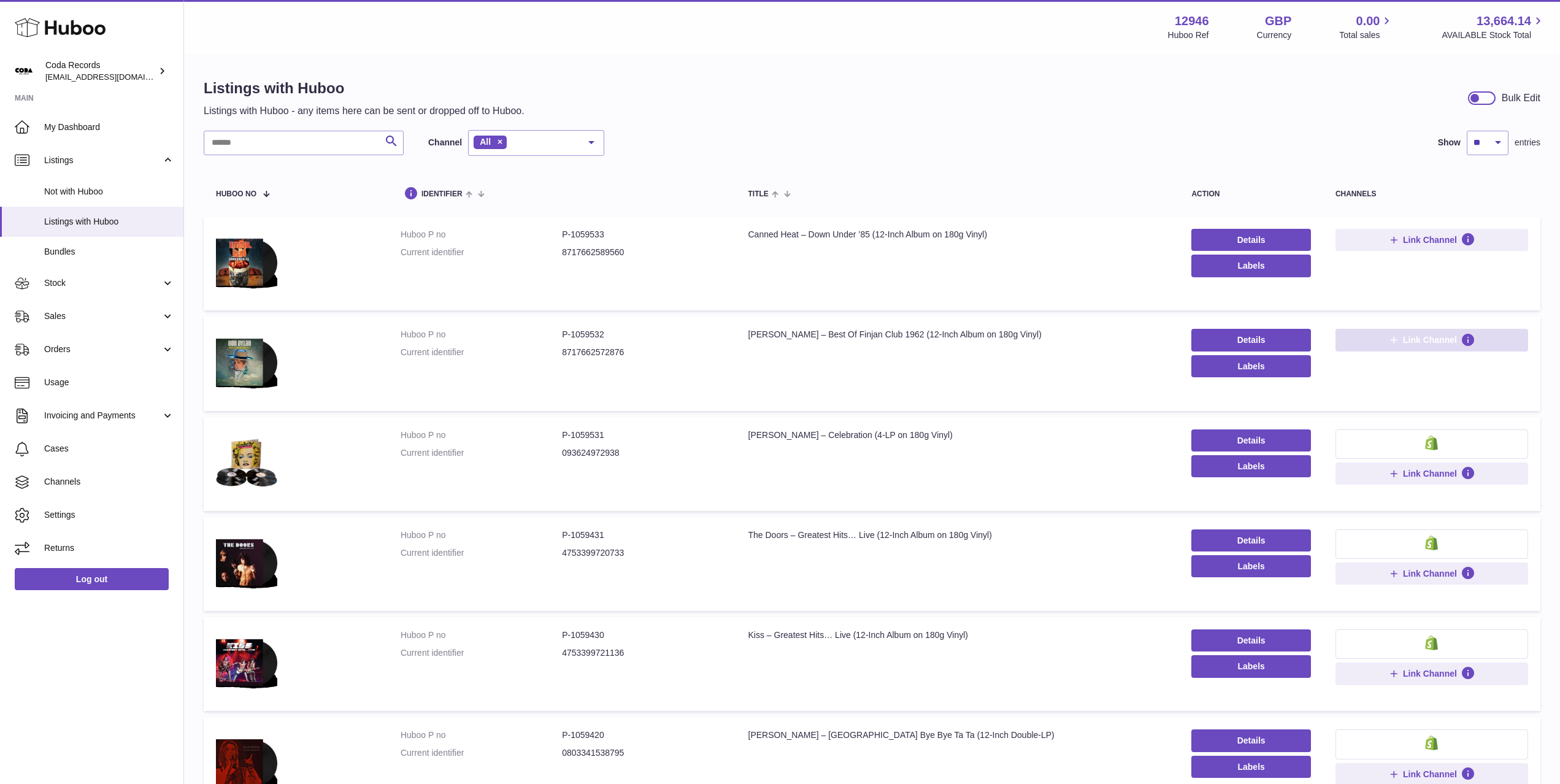
click at [1407, 342] on span "Link Channel" at bounding box center [1430, 340] width 54 height 11
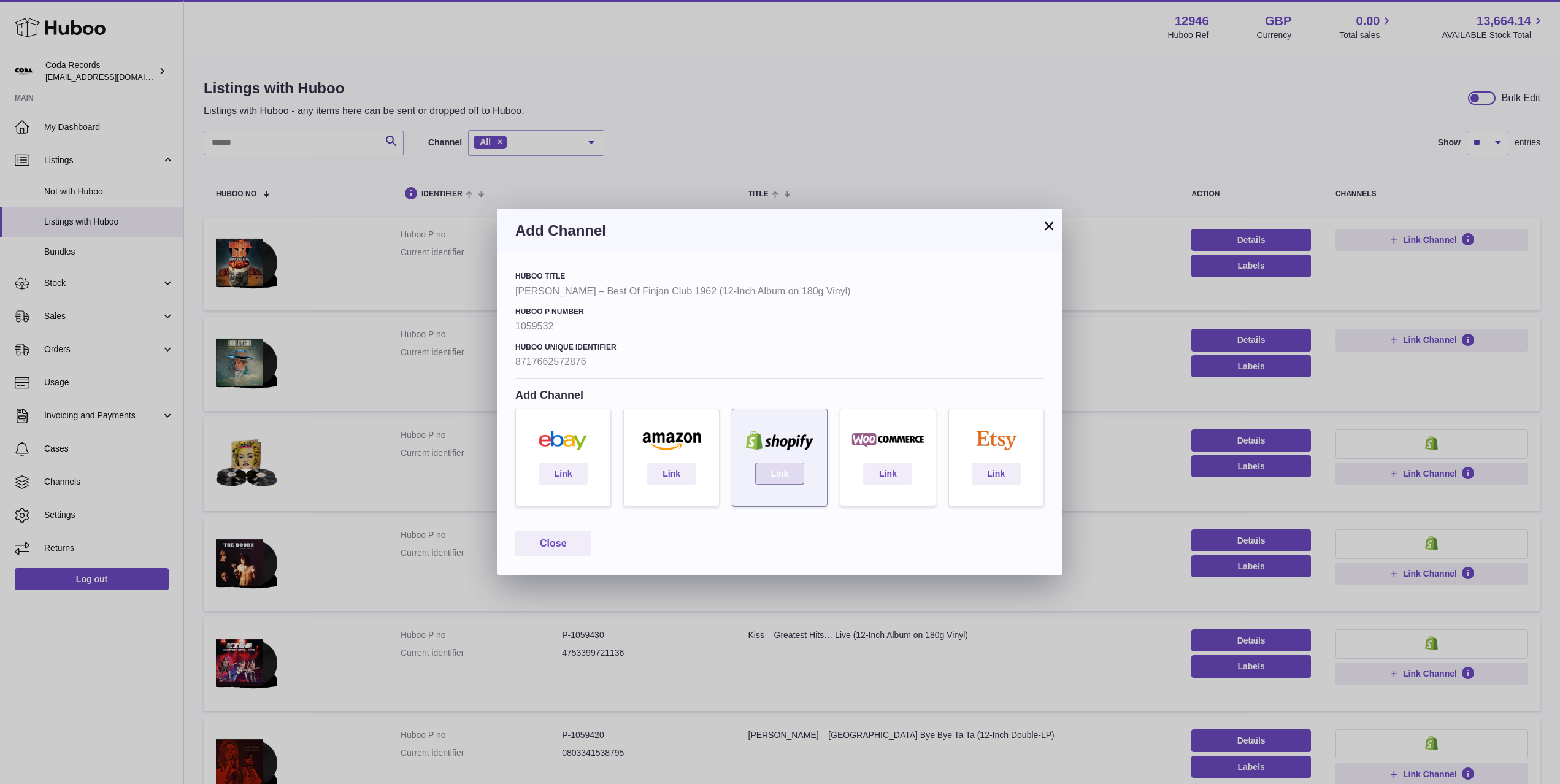
click at [806, 475] on div "Link" at bounding box center [780, 457] width 96 height 98
click at [780, 473] on link "Link" at bounding box center [780, 473] width 49 height 22
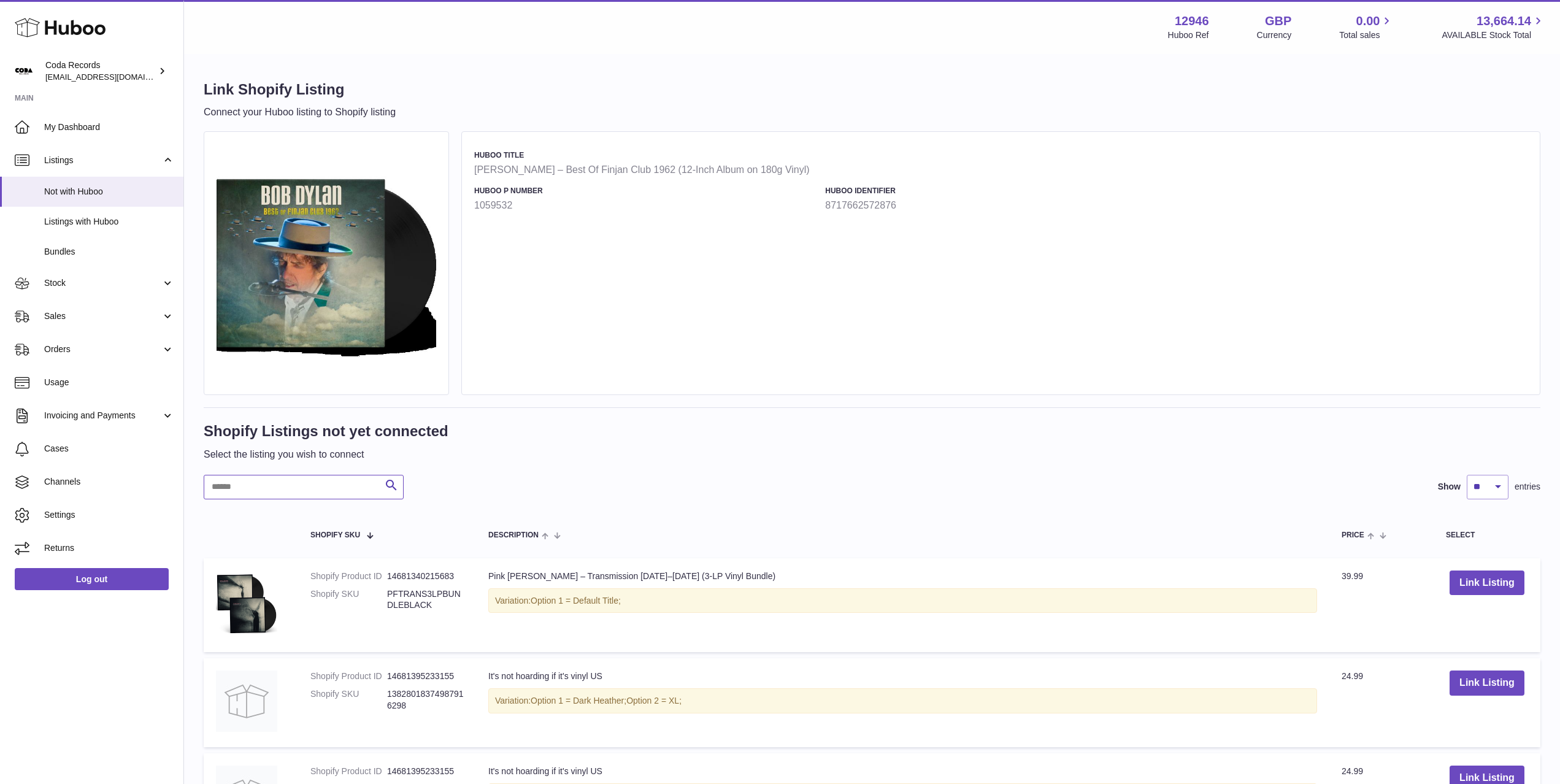
click at [298, 487] on input "text" at bounding box center [303, 487] width 200 height 24
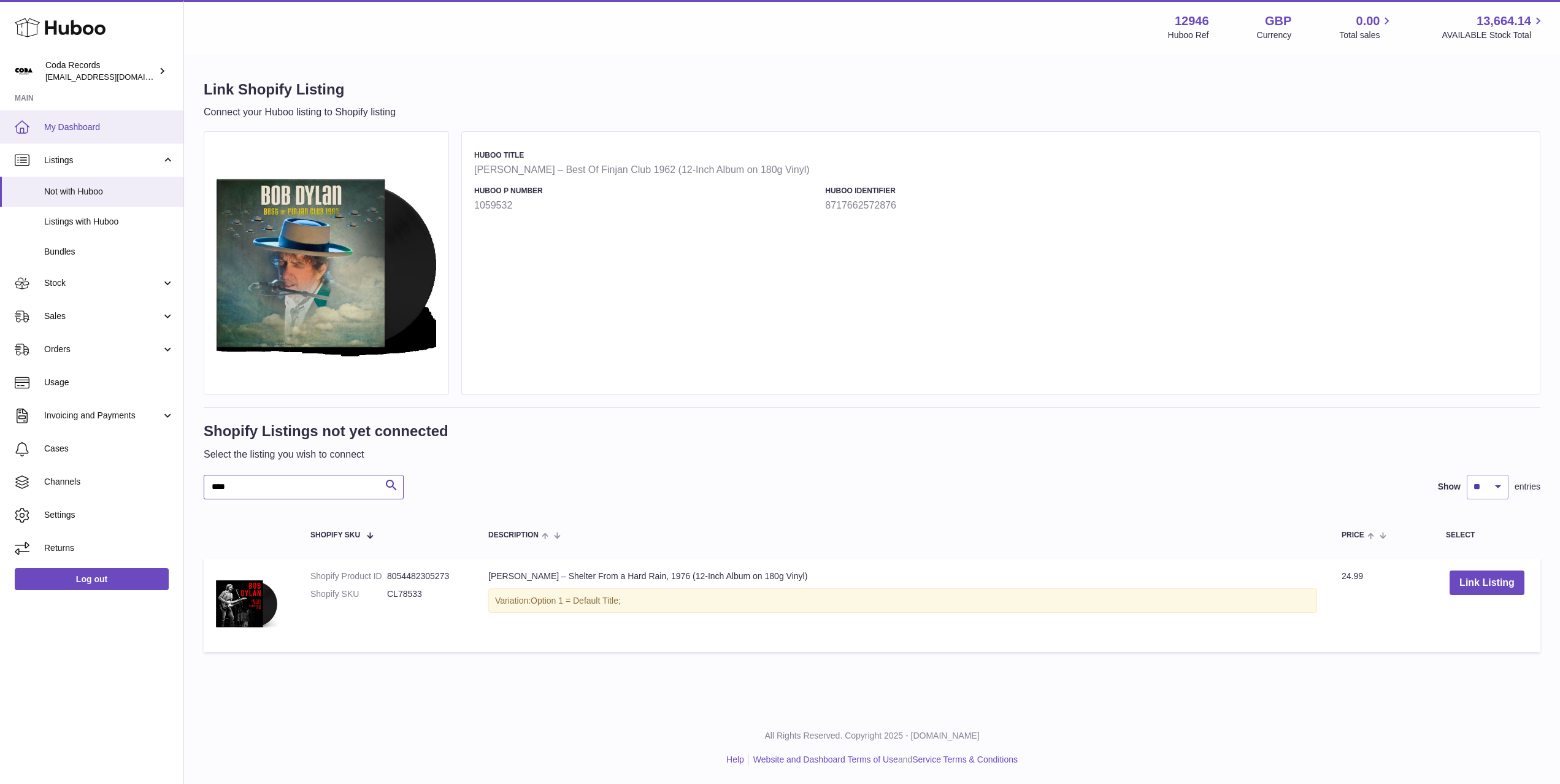
type input "****"
click at [84, 122] on span "My Dashboard" at bounding box center [109, 127] width 130 height 12
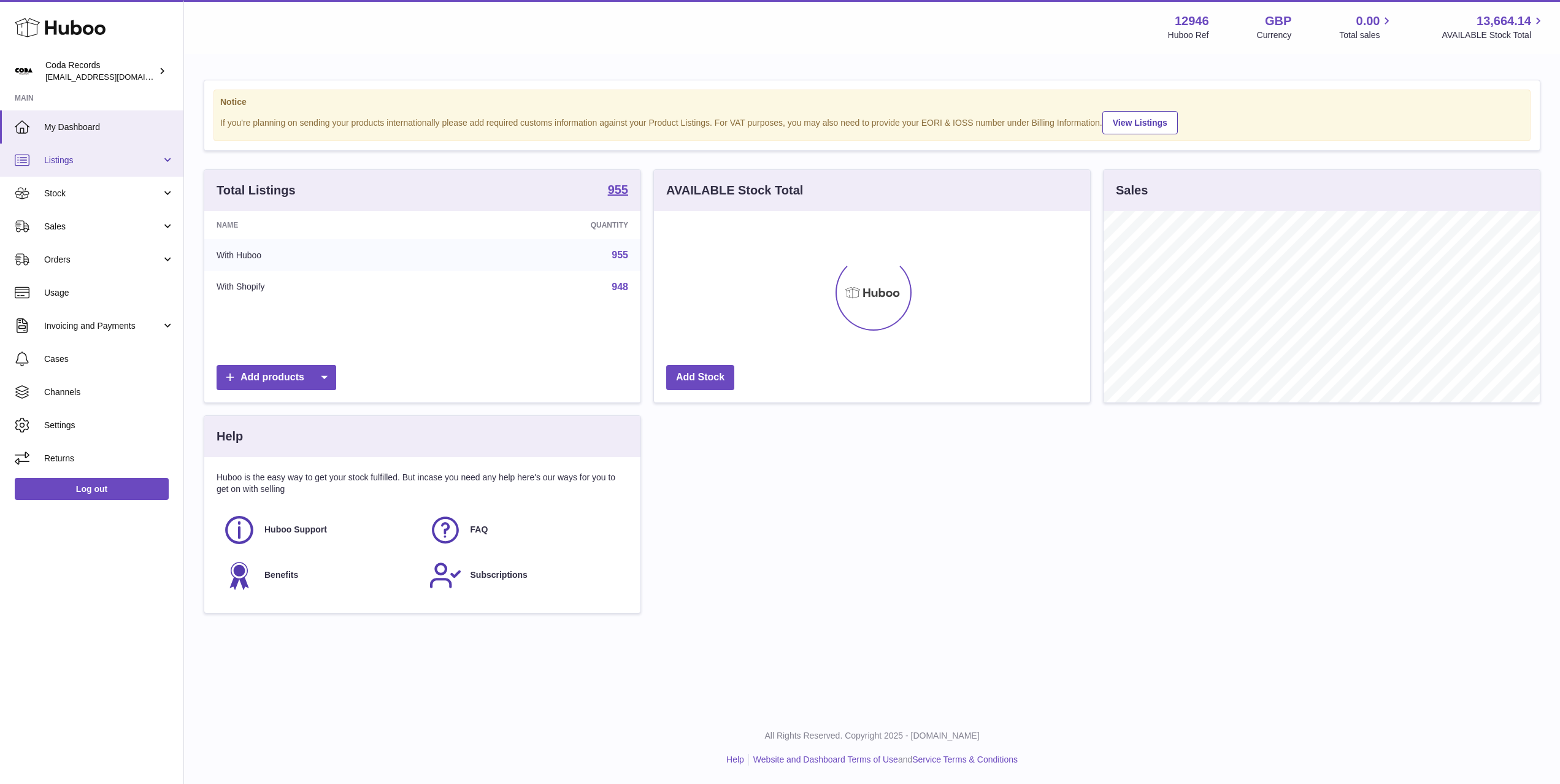
scroll to position [191, 437]
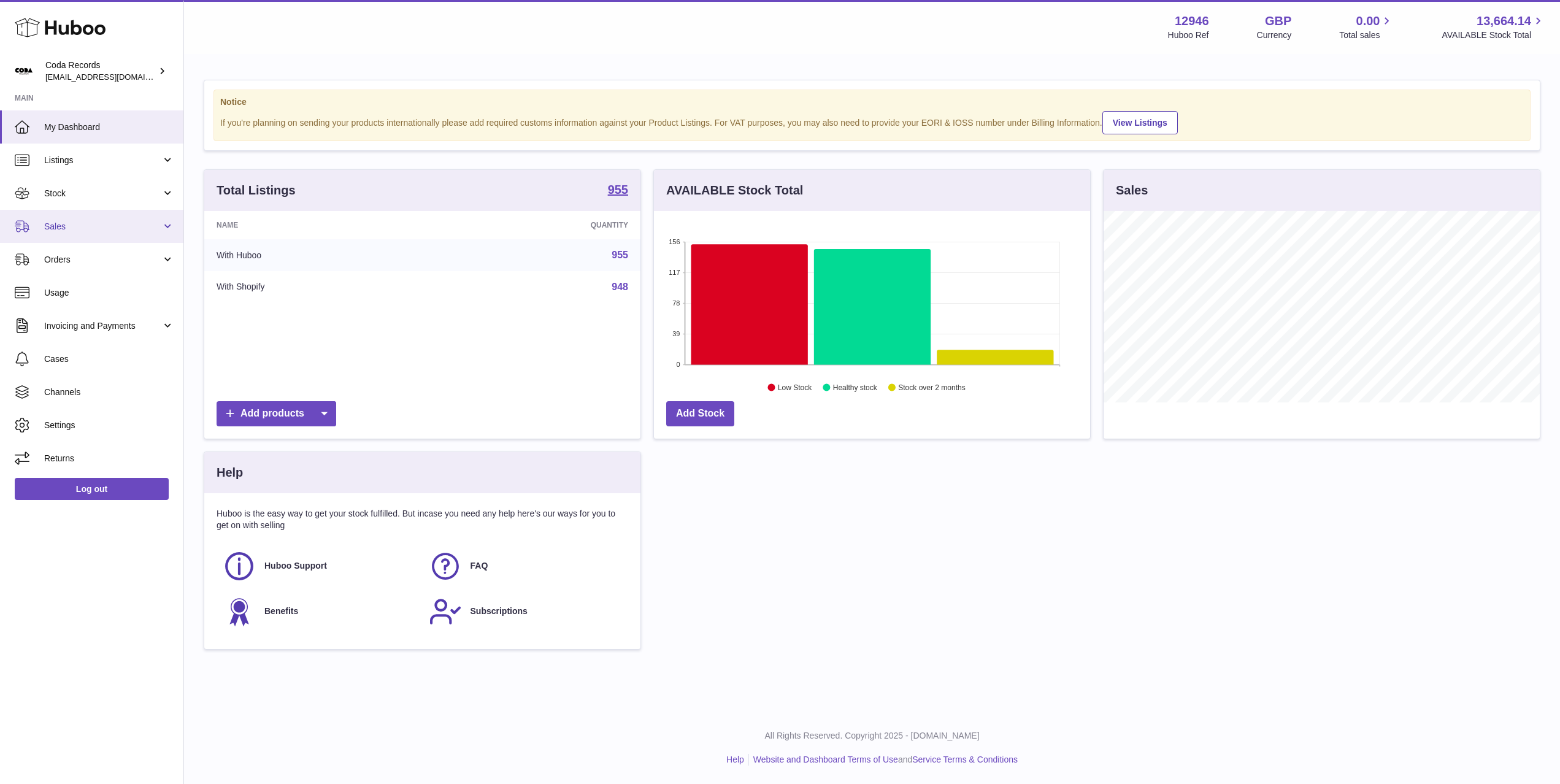
click at [102, 227] on span "Sales" at bounding box center [102, 226] width 117 height 12
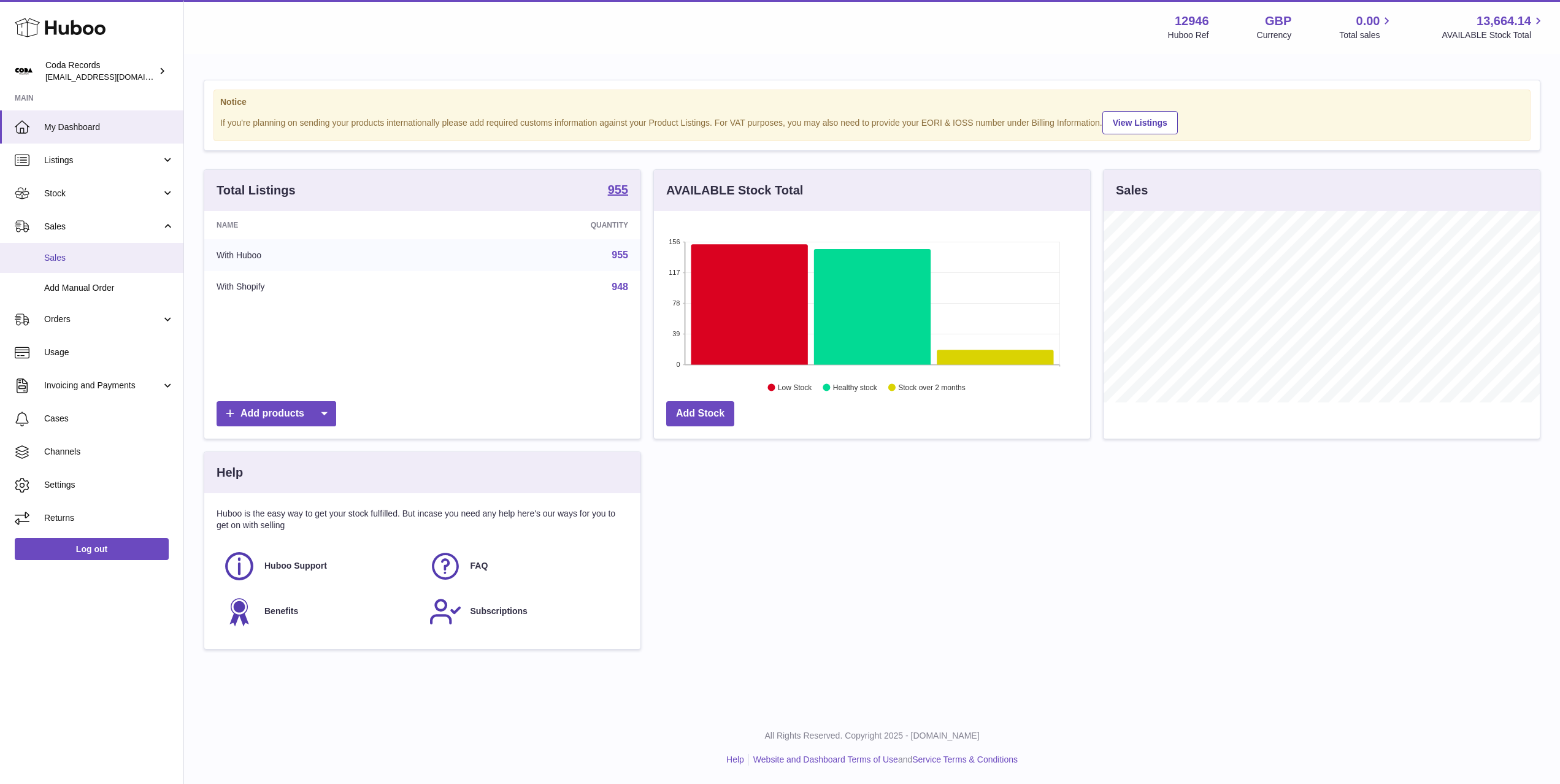
click at [105, 252] on span "Sales" at bounding box center [109, 257] width 130 height 12
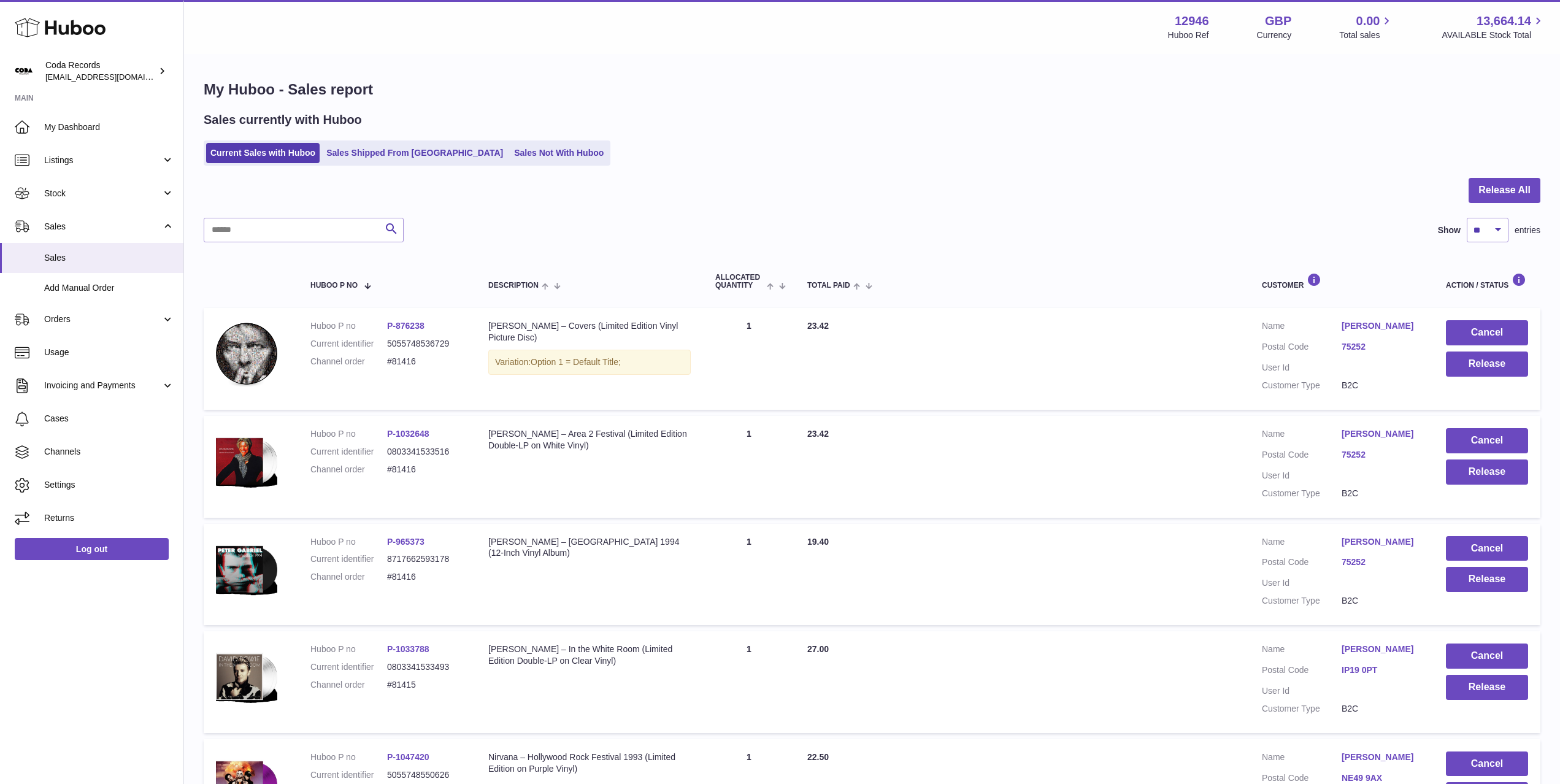
click at [1390, 326] on link "[PERSON_NAME]" at bounding box center [1382, 326] width 80 height 12
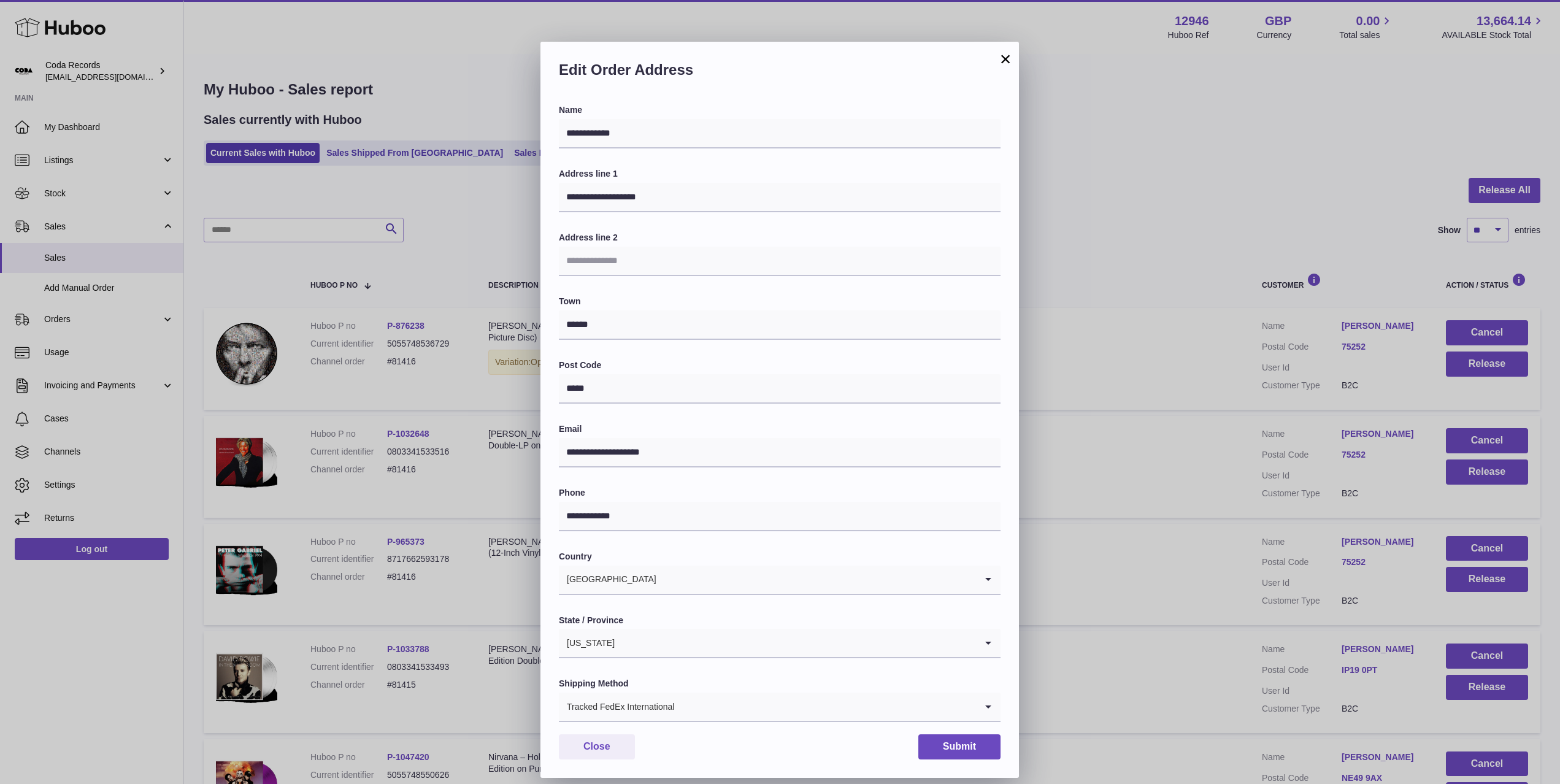
click at [1199, 418] on div "**********" at bounding box center [780, 410] width 1560 height 784
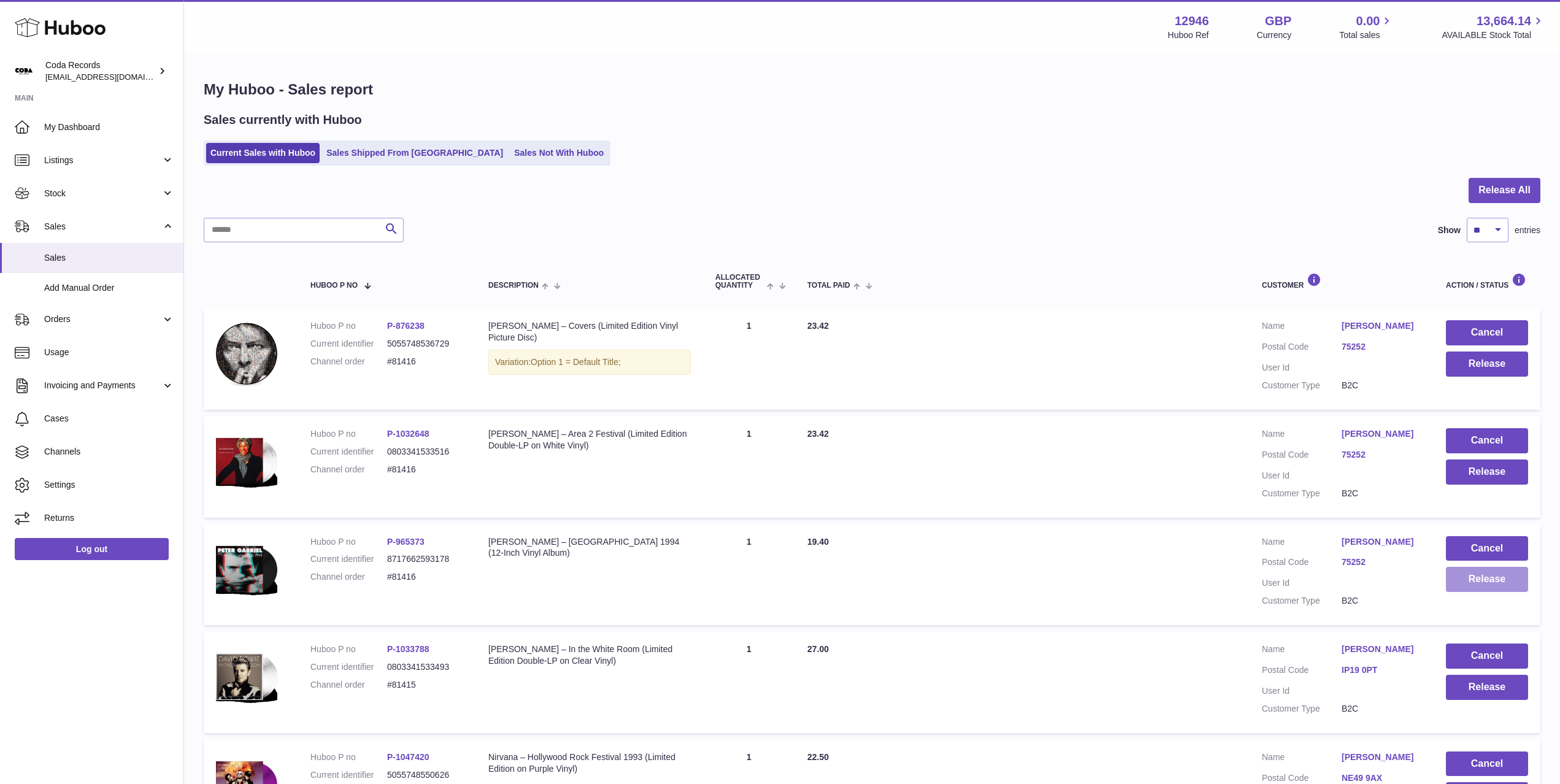
click at [1478, 577] on button "Release" at bounding box center [1487, 579] width 82 height 25
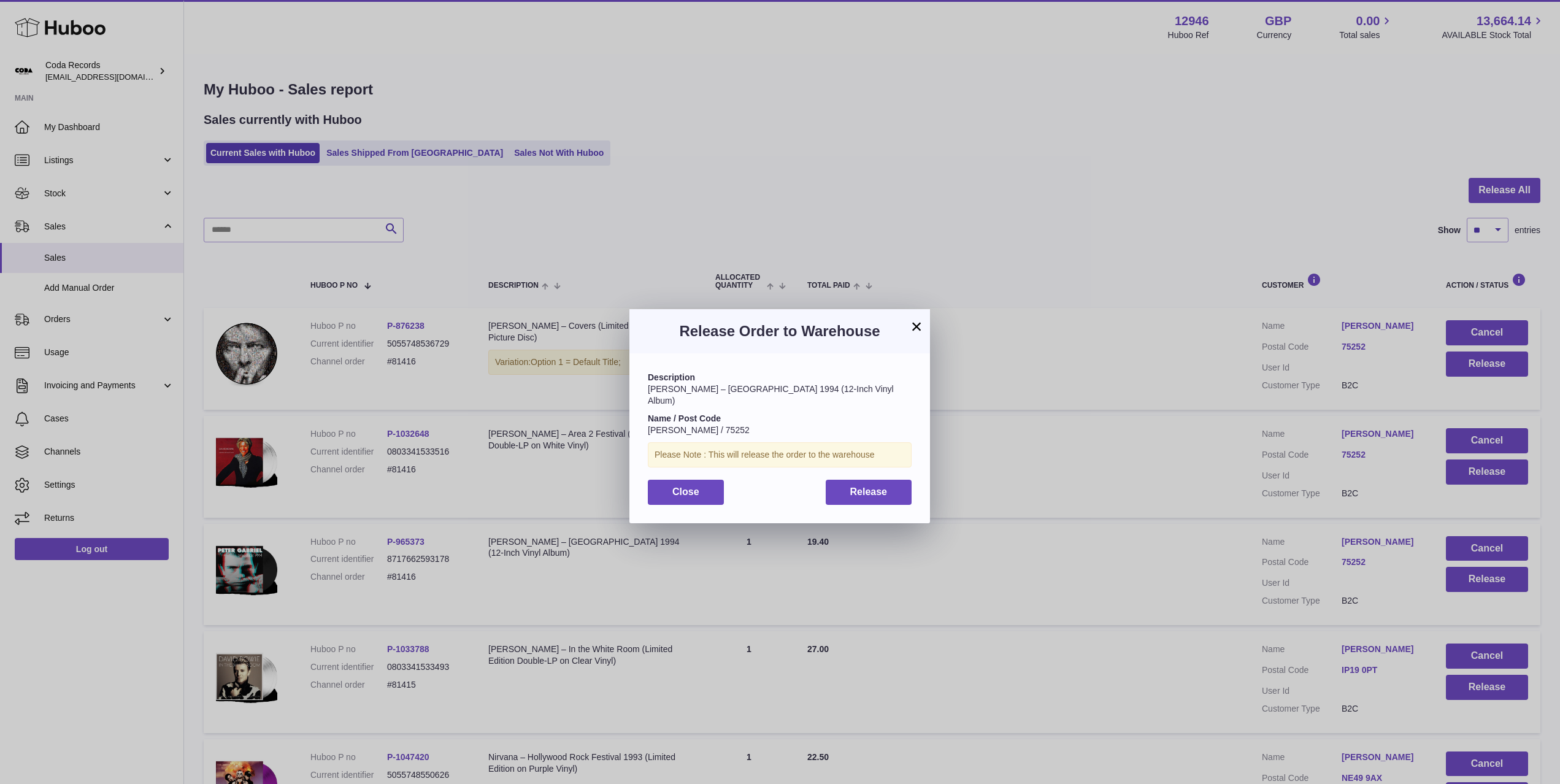
click at [914, 483] on div "Description Peter Gabriel – Woodstock 1994 (12-Inch Vinyl Album) Name / Post Co…" at bounding box center [780, 438] width 301 height 170
click at [880, 487] on span "Release" at bounding box center [869, 491] width 38 height 10
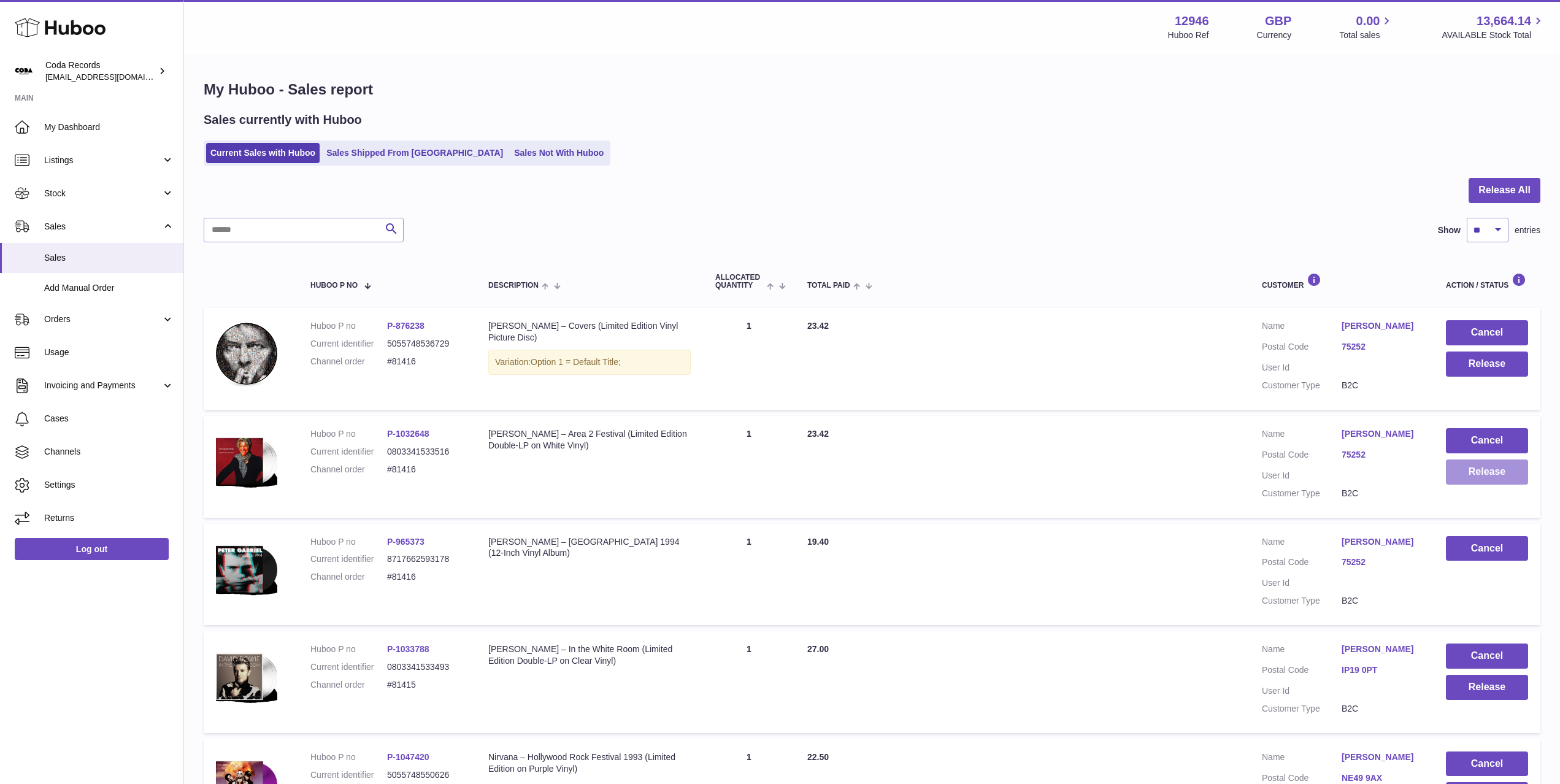
click at [1465, 468] on button "Release" at bounding box center [1487, 472] width 82 height 25
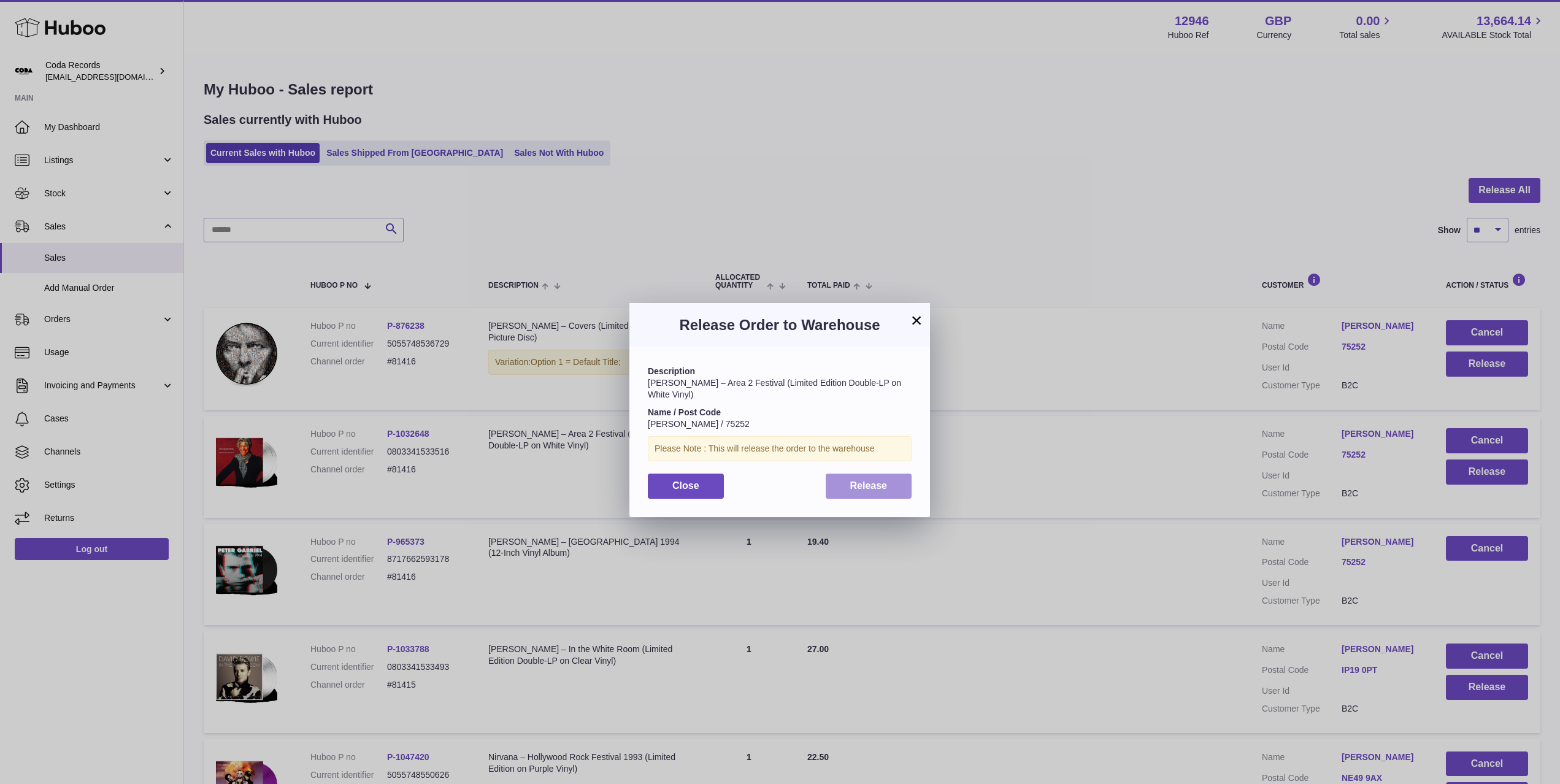
click at [869, 481] on span "Release" at bounding box center [869, 485] width 38 height 10
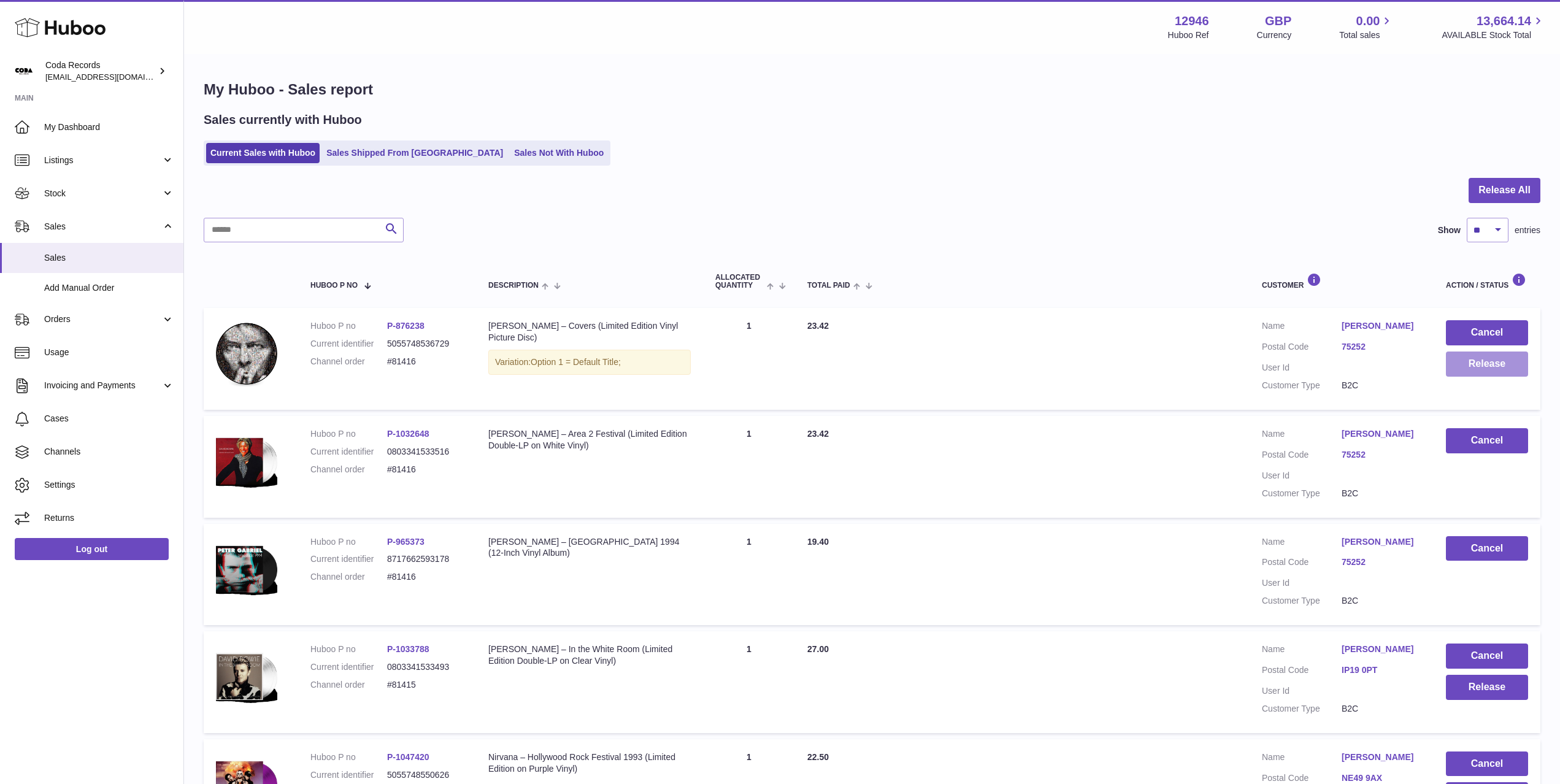
click at [1498, 363] on button "Release" at bounding box center [1487, 364] width 82 height 25
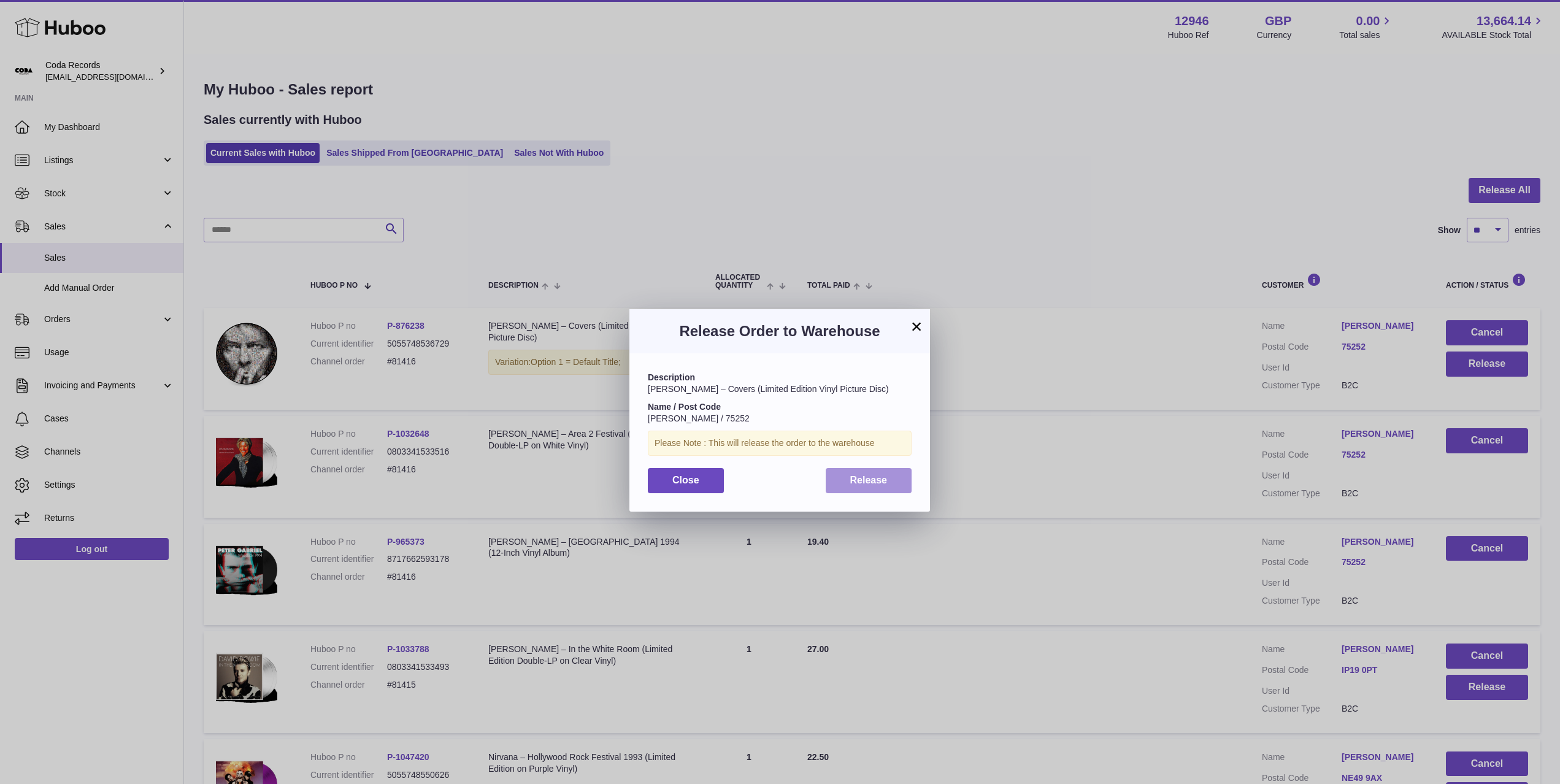
click at [879, 484] on span "Release" at bounding box center [869, 480] width 38 height 10
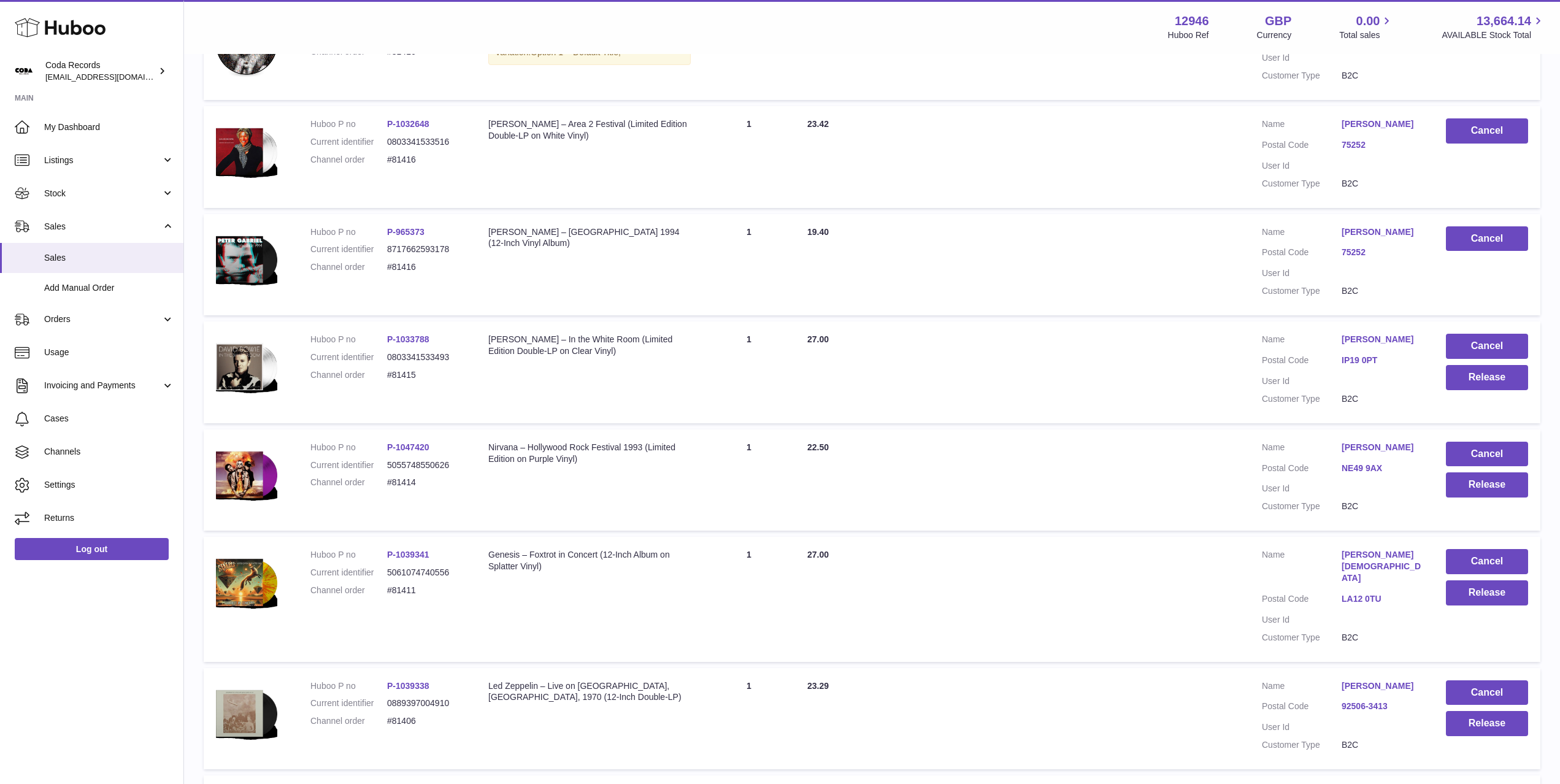
scroll to position [312, 0]
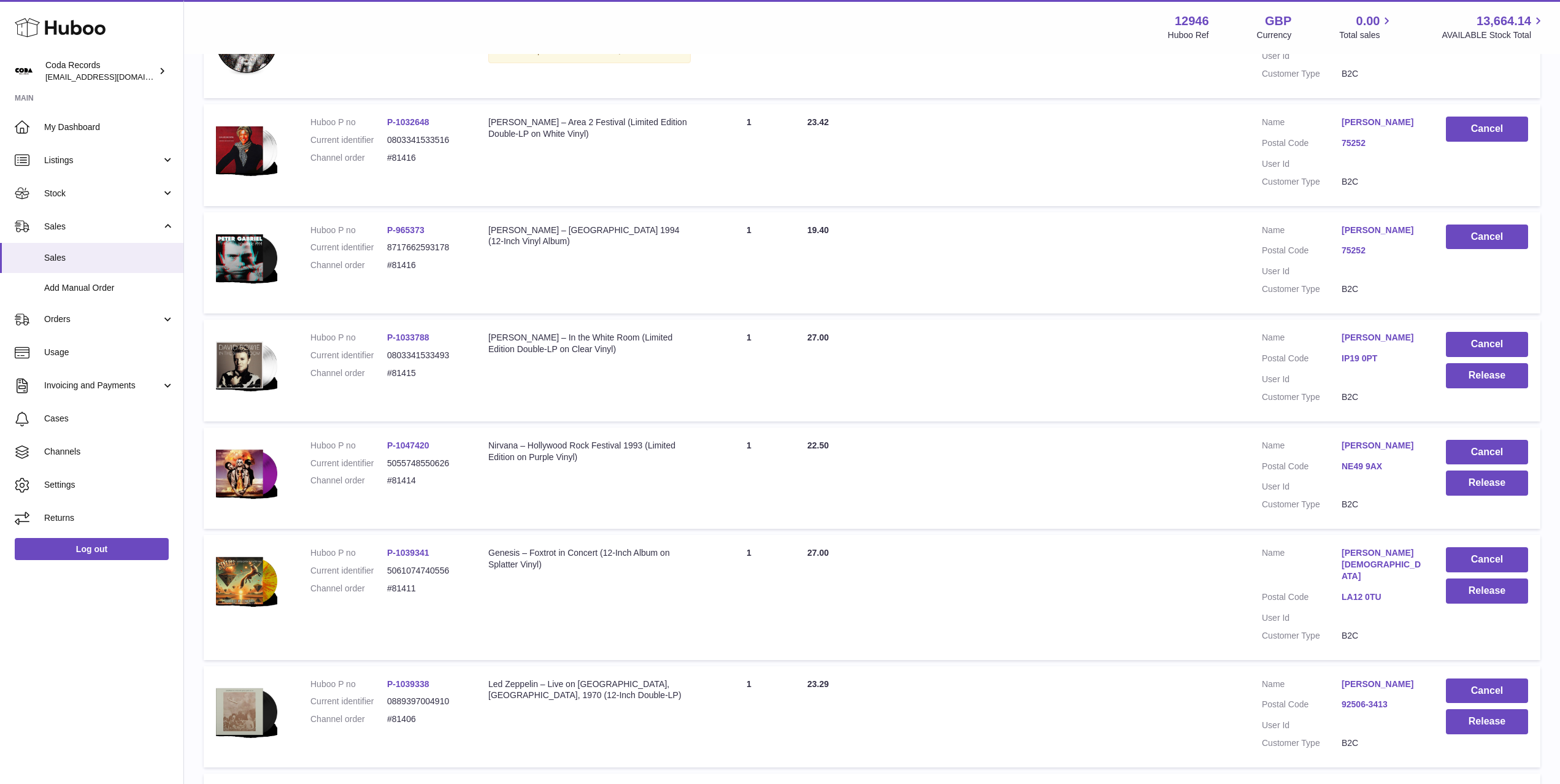
click at [1374, 338] on link "Michael Herbage" at bounding box center [1382, 337] width 80 height 12
click at [1259, 378] on div at bounding box center [780, 392] width 1560 height 784
click at [1456, 383] on button "Release" at bounding box center [1487, 376] width 82 height 25
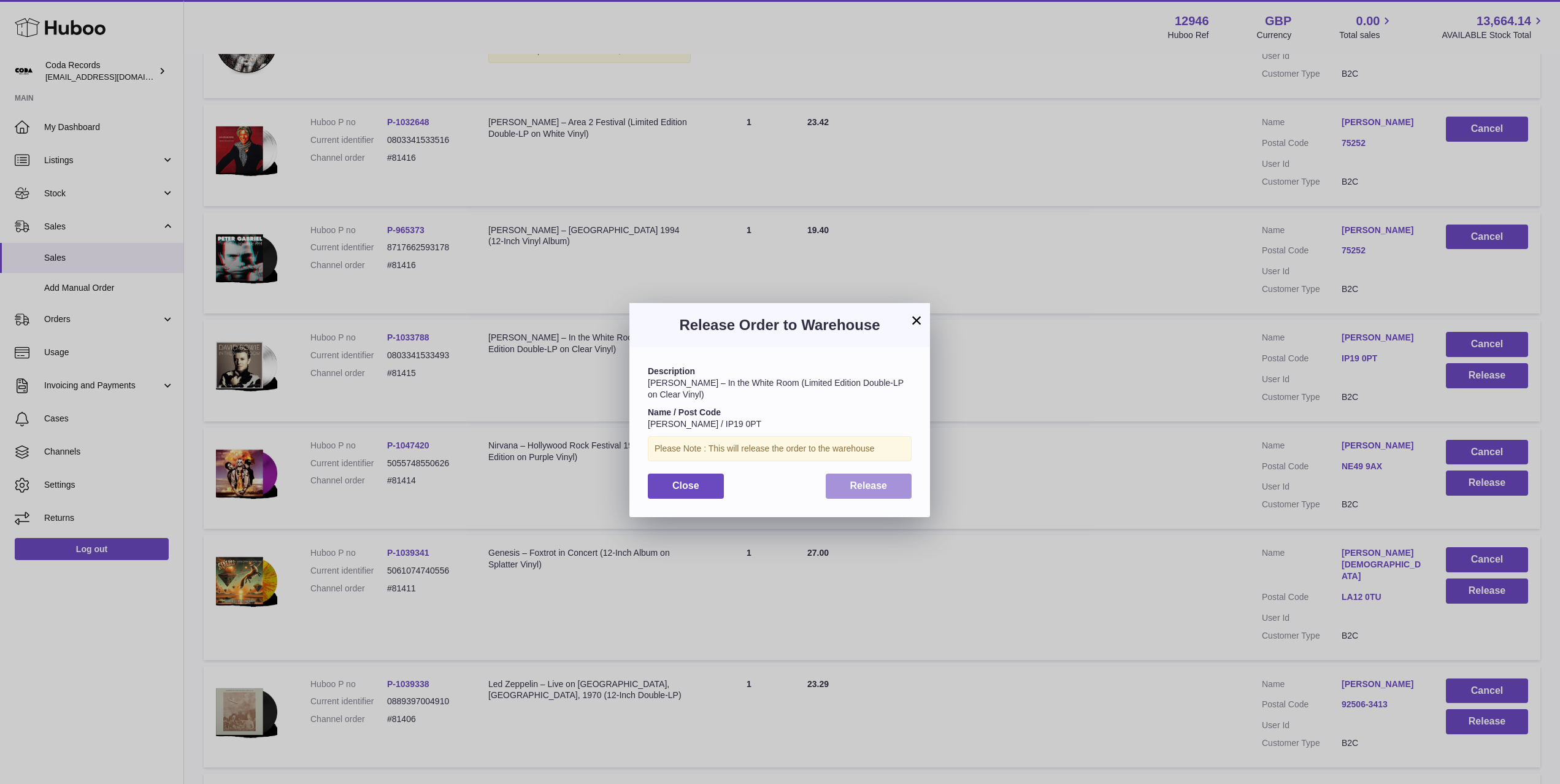
click at [850, 487] on span "Release" at bounding box center [869, 485] width 38 height 10
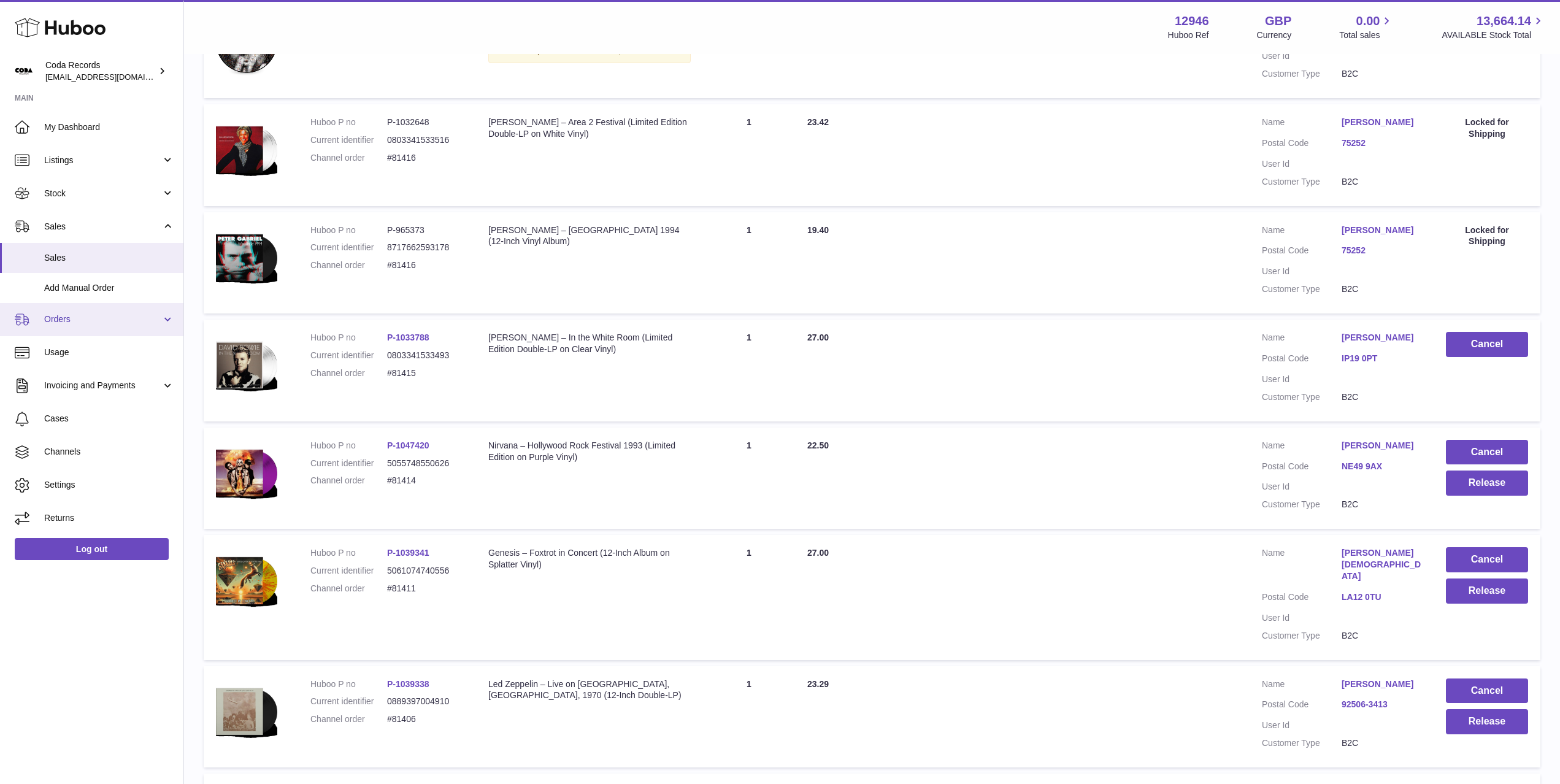
click at [89, 324] on span "Orders" at bounding box center [102, 319] width 117 height 12
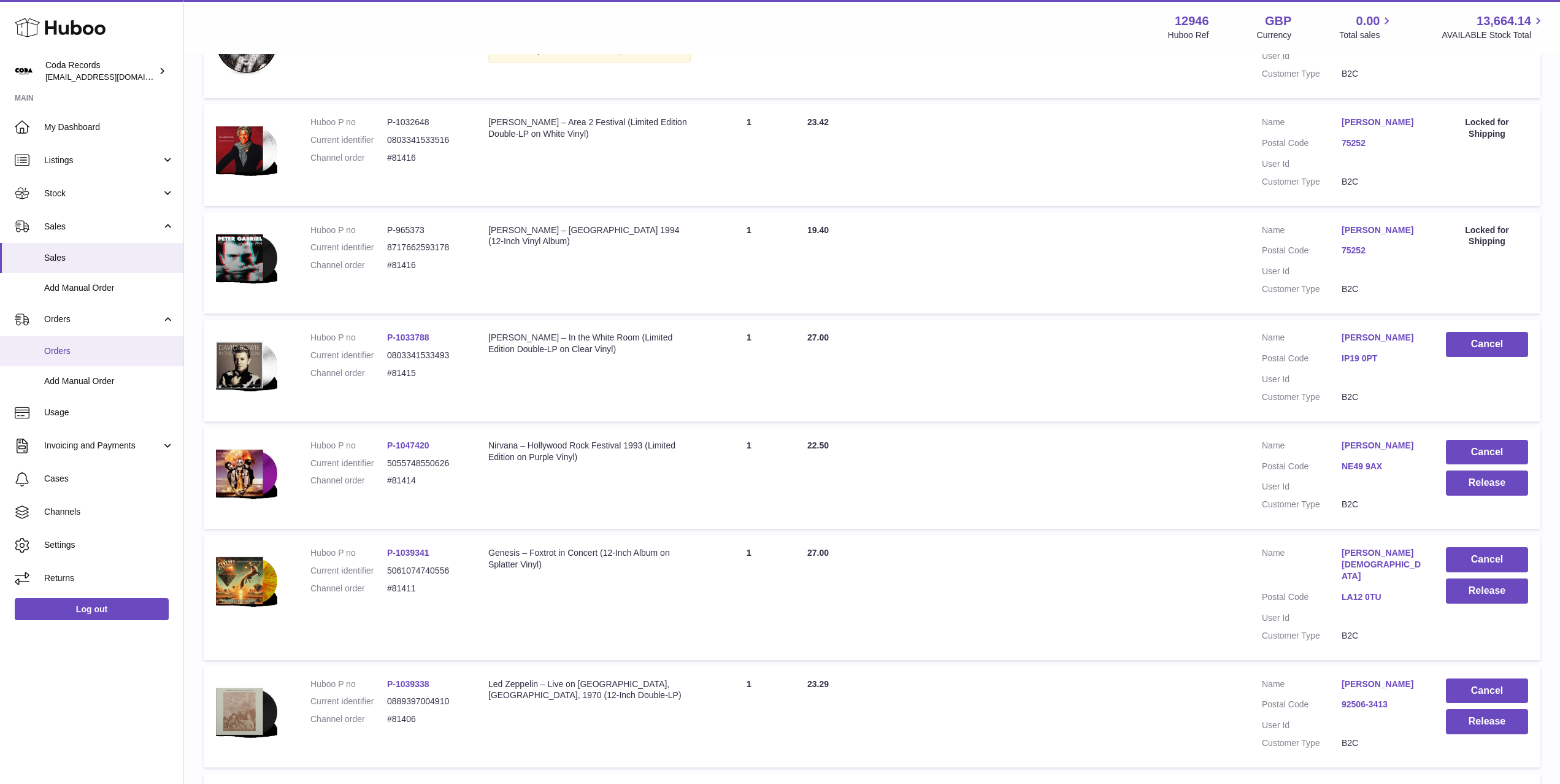
click at [100, 356] on span "Orders" at bounding box center [109, 351] width 130 height 12
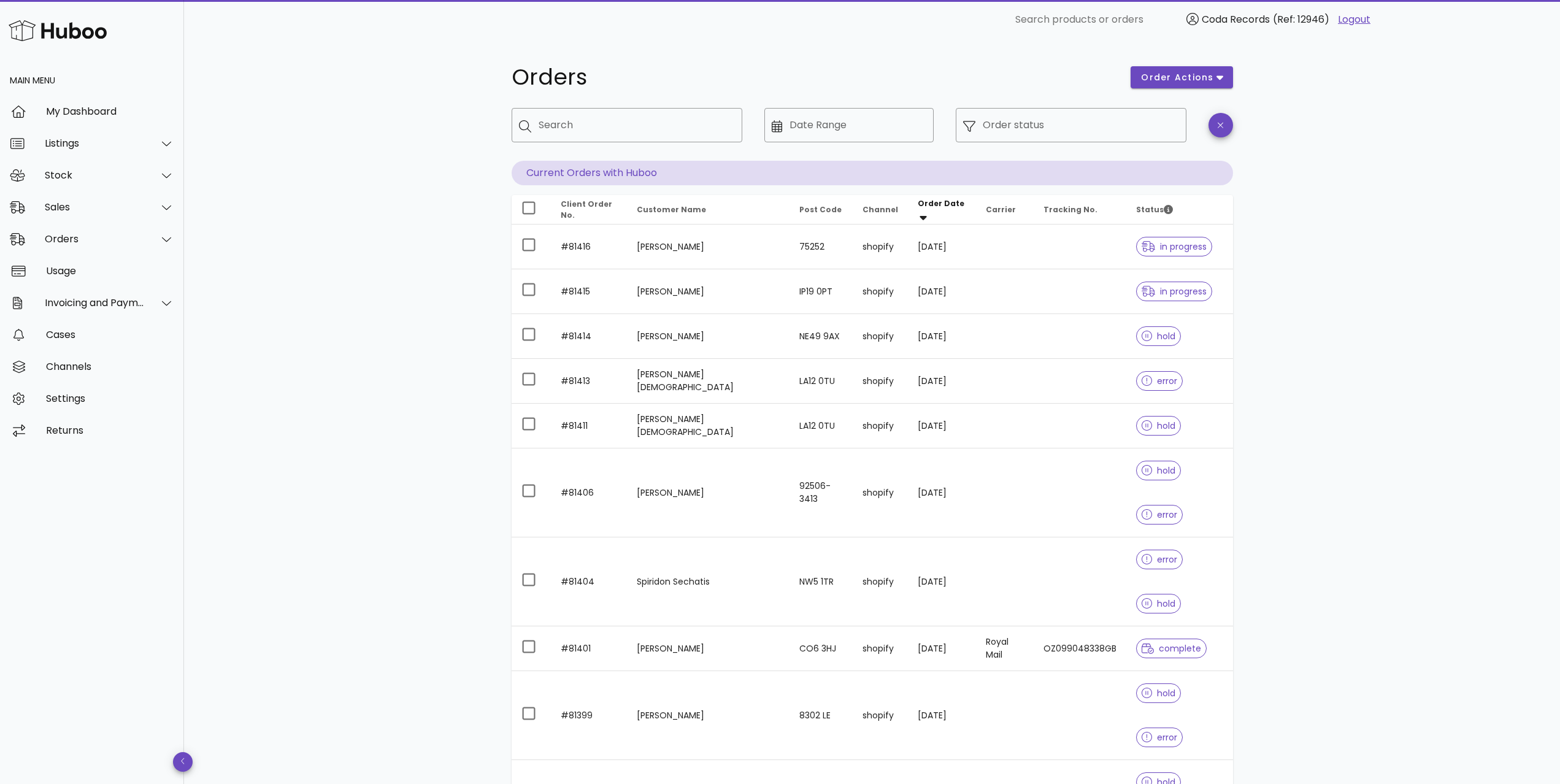
click at [682, 343] on td "[PERSON_NAME]" at bounding box center [708, 336] width 163 height 45
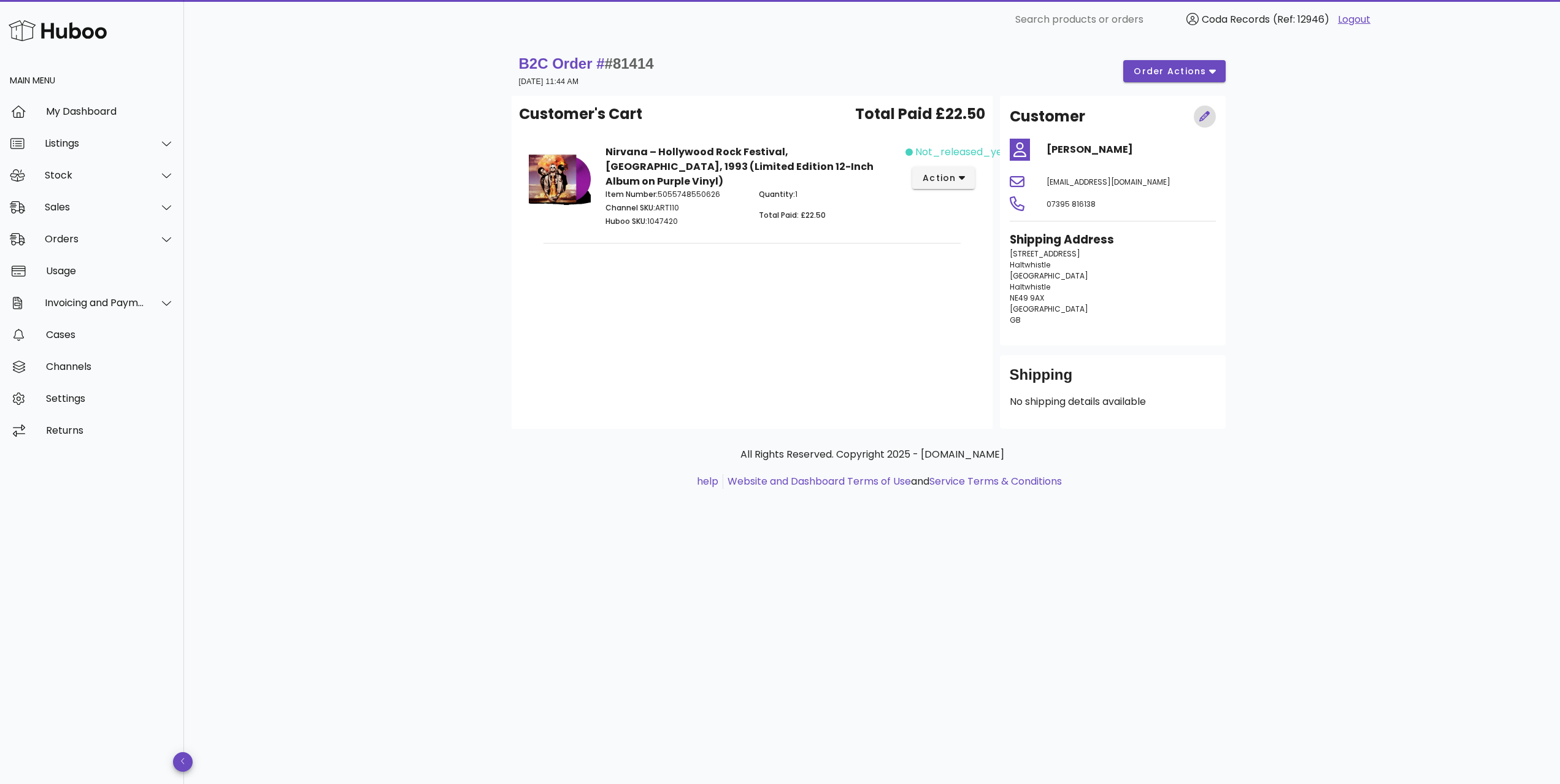
click at [1207, 116] on icon "button" at bounding box center [1205, 116] width 11 height 11
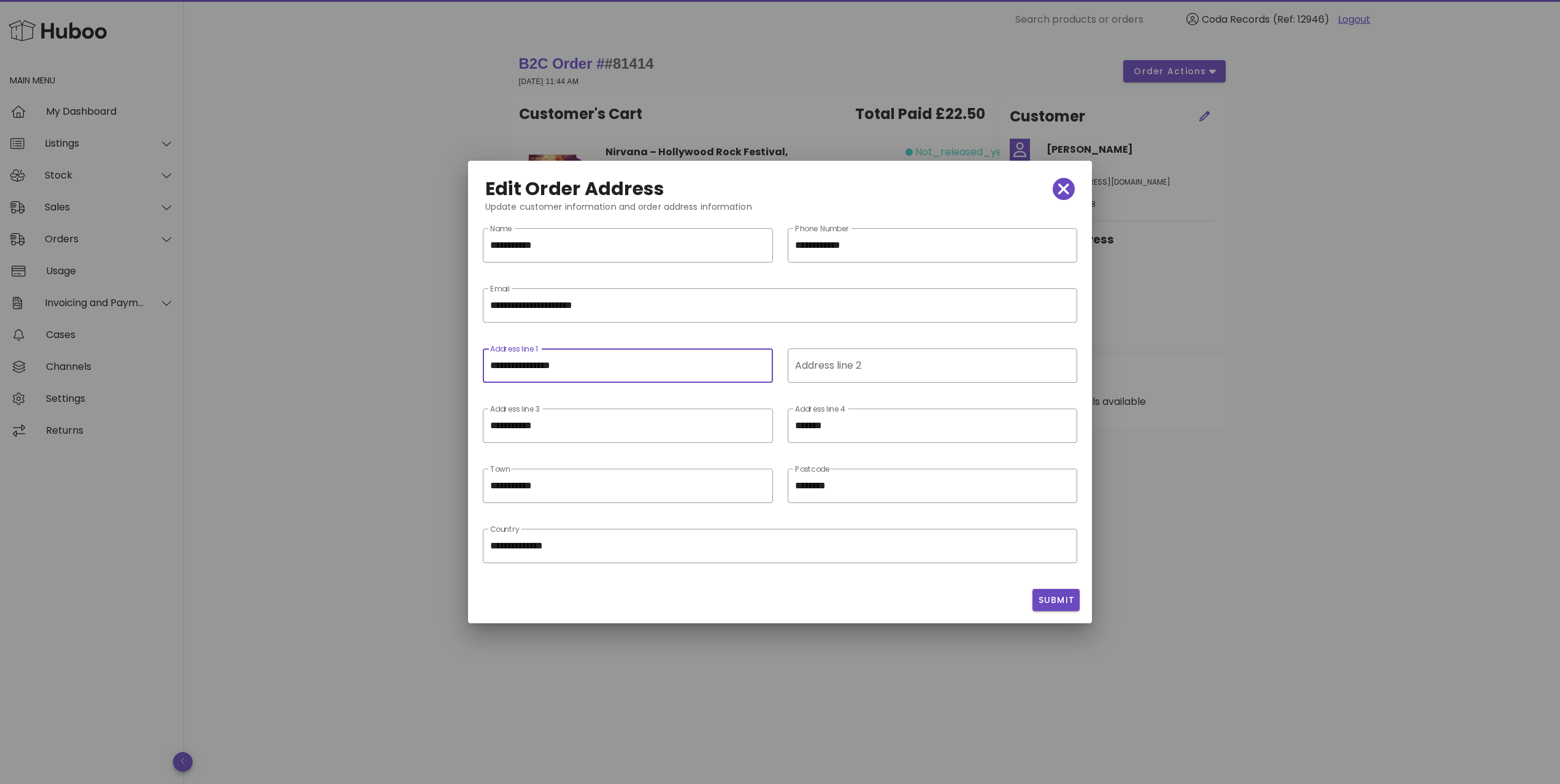
click at [501, 364] on input "**********" at bounding box center [627, 365] width 276 height 20
click at [764, 425] on icon "clear icon" at bounding box center [758, 426] width 15 height 15
type input "**********"
click at [1068, 426] on icon "clear icon" at bounding box center [1062, 426] width 15 height 15
drag, startPoint x: 1059, startPoint y: 595, endPoint x: 1048, endPoint y: 591, distance: 11.7
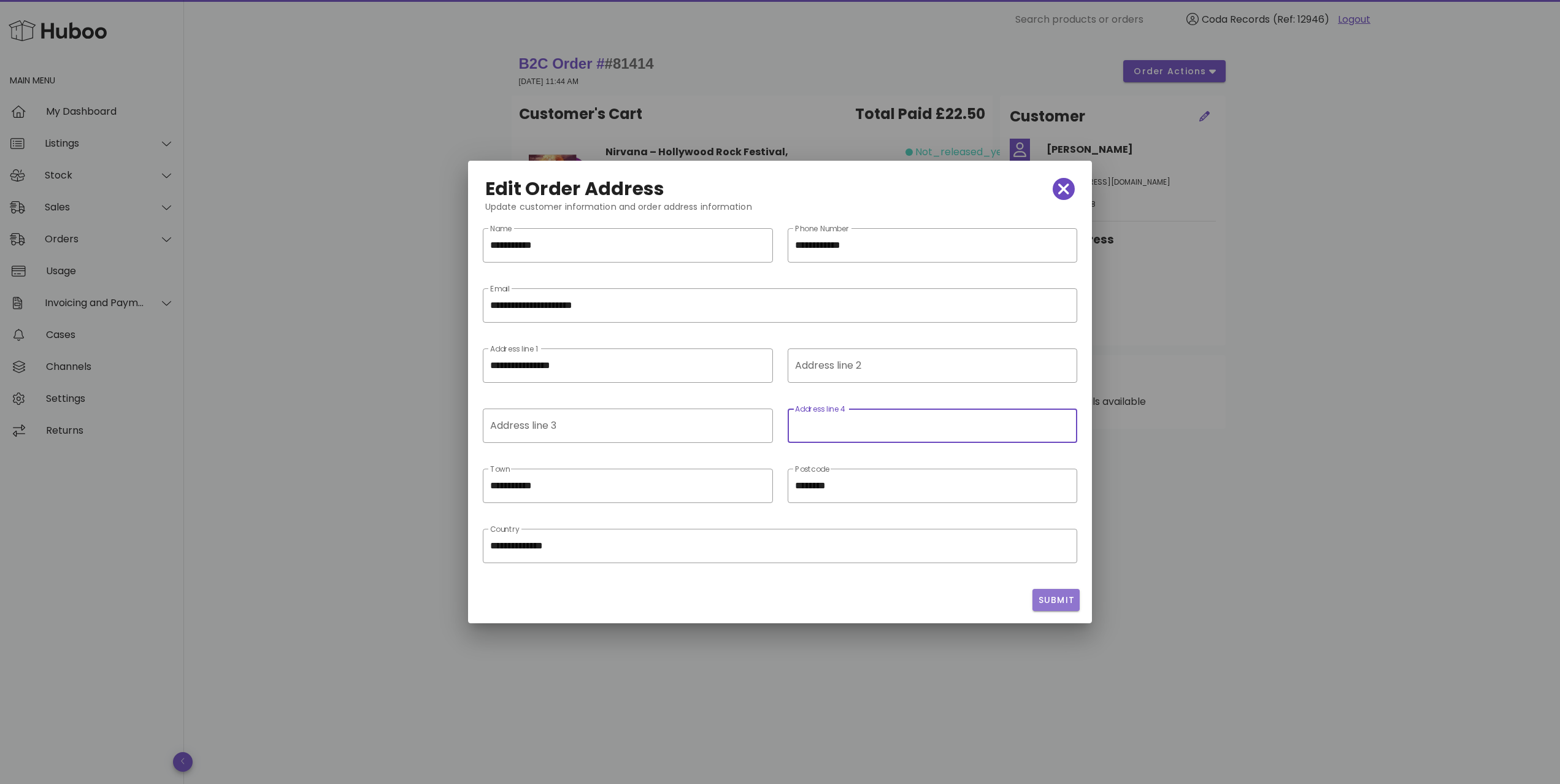
click at [1058, 595] on span "Submit" at bounding box center [1056, 600] width 38 height 13
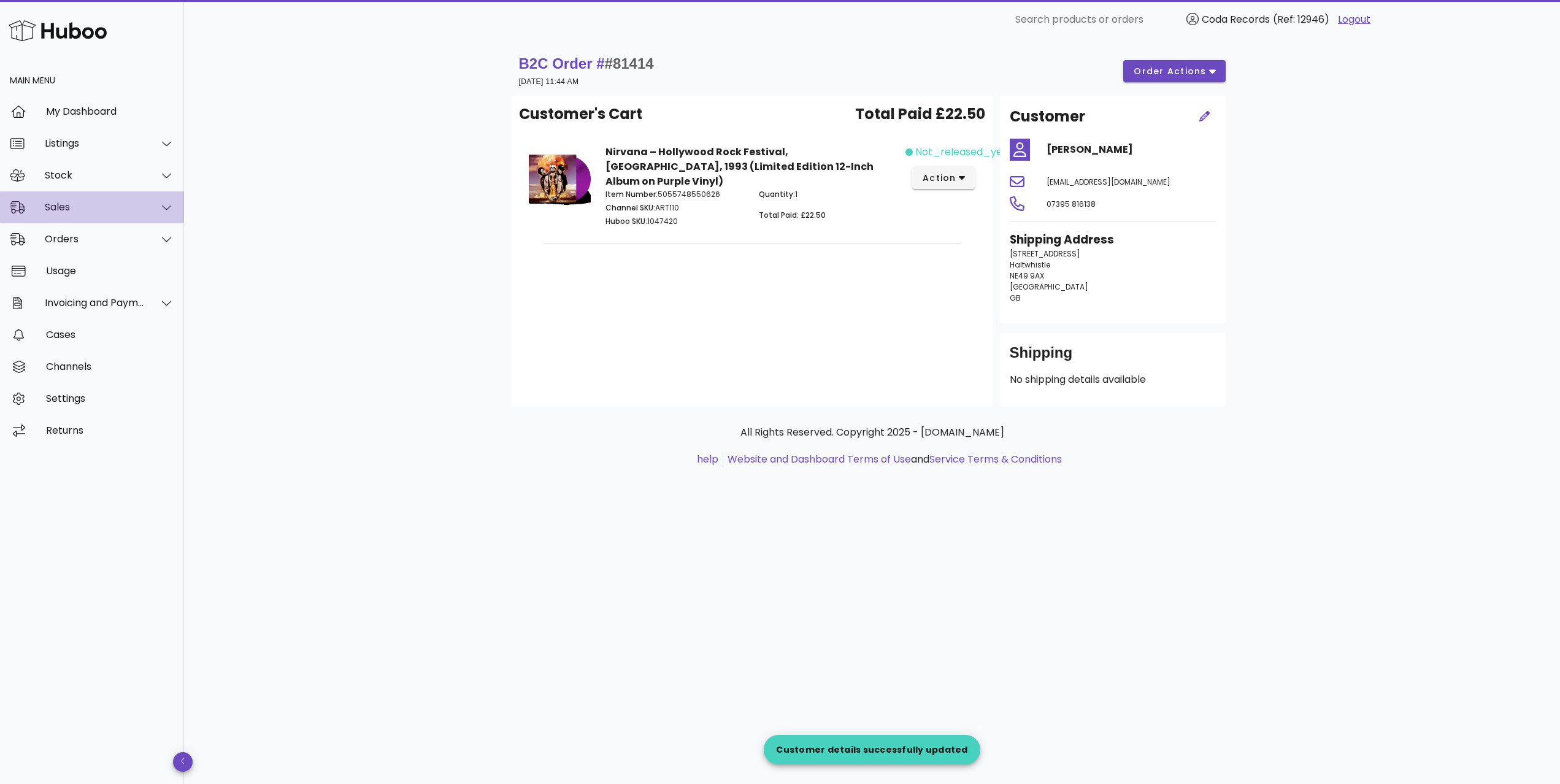
click at [102, 212] on div "Sales" at bounding box center [94, 206] width 100 height 12
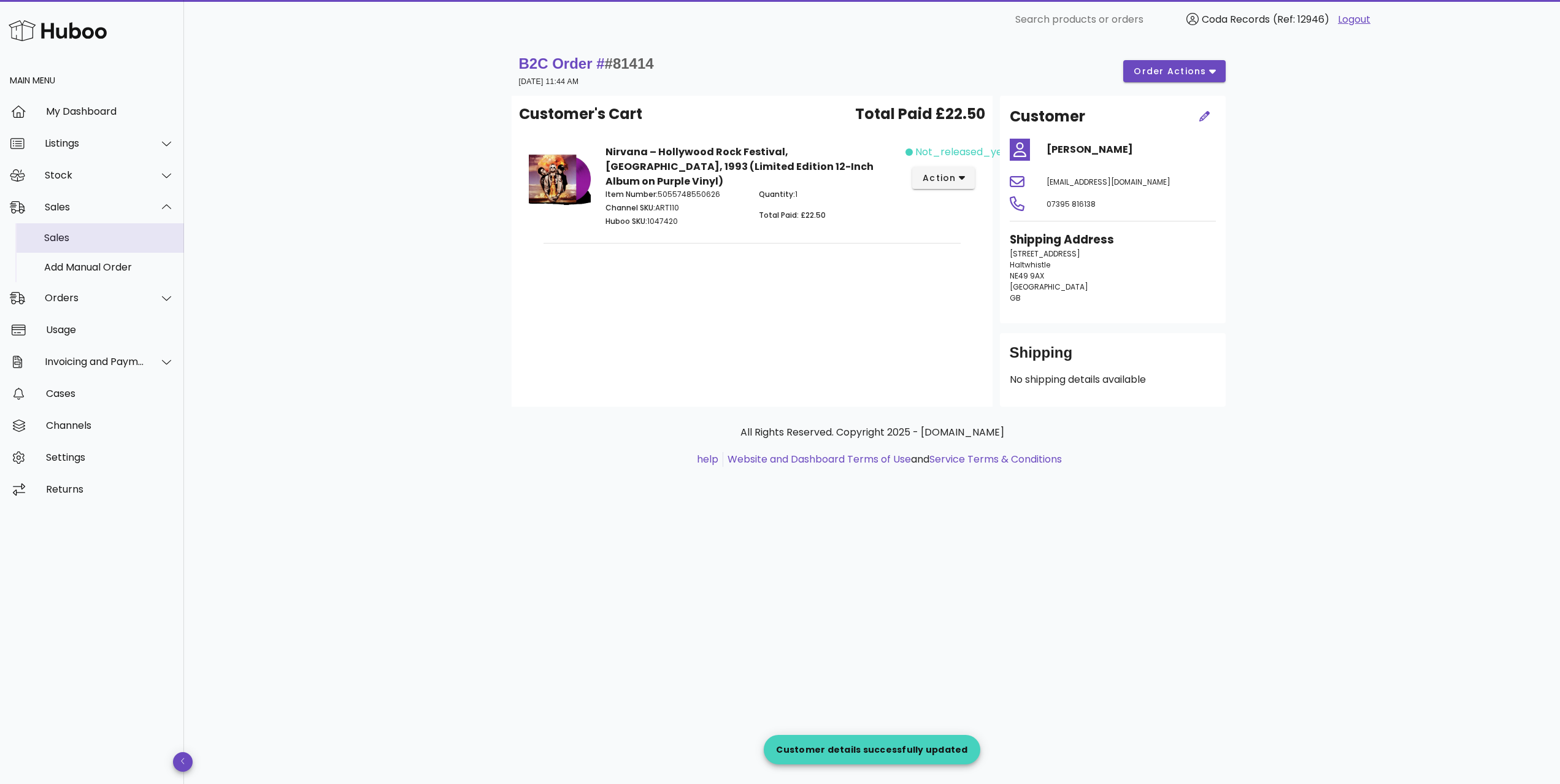
click at [105, 236] on div "Sales" at bounding box center [109, 237] width 130 height 12
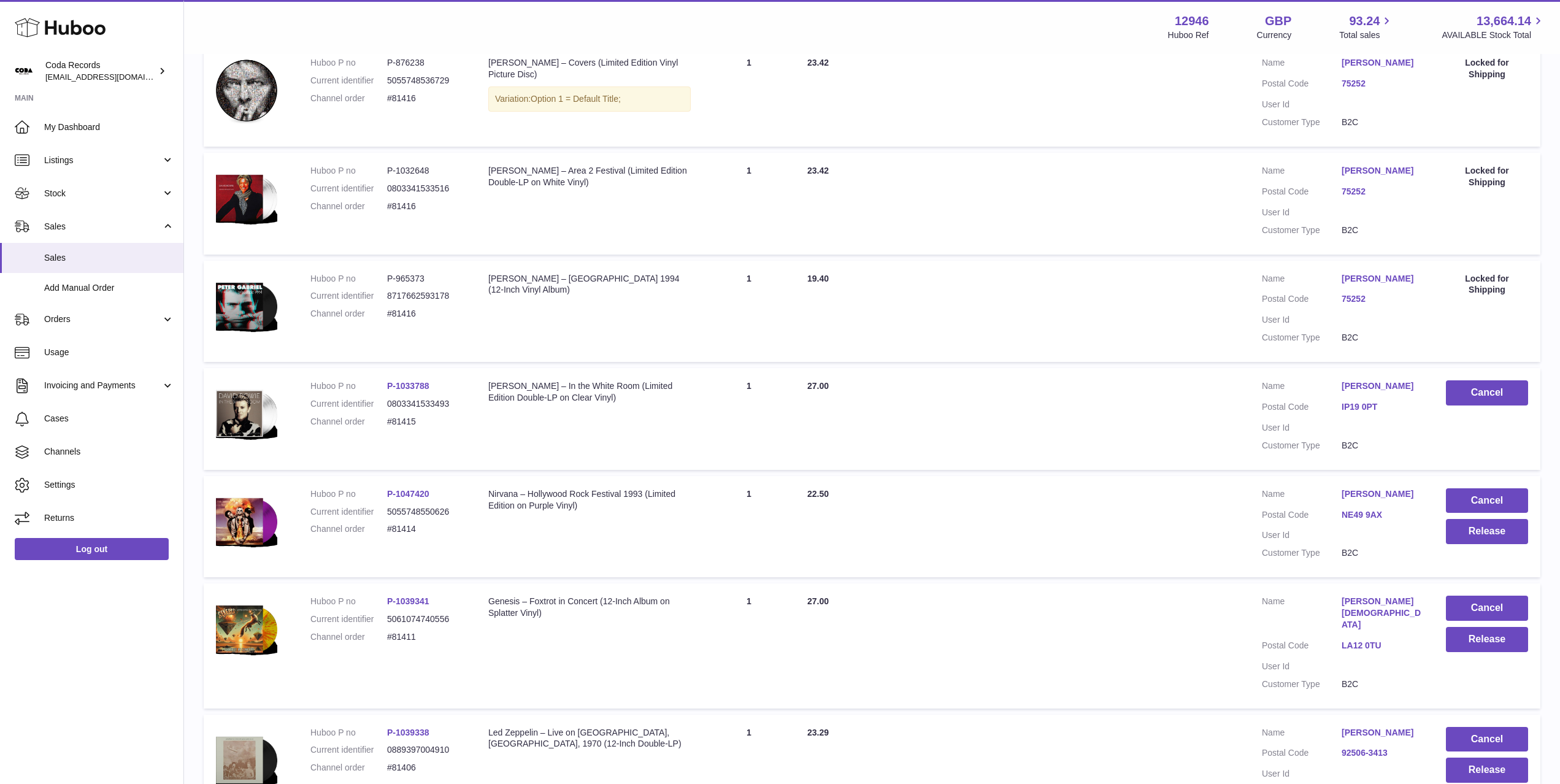
scroll to position [278, 0]
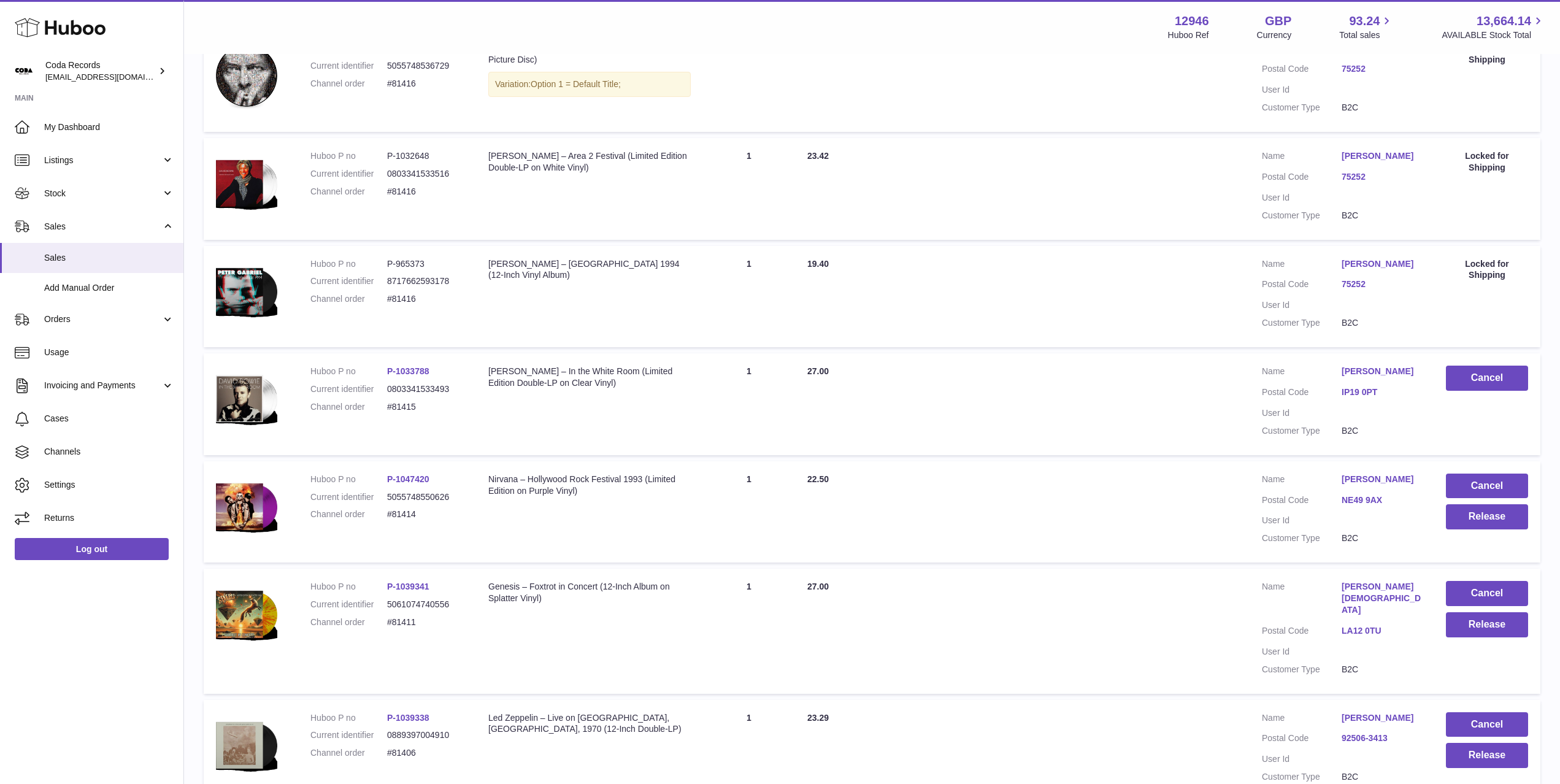
click at [1368, 481] on link "Barry Sloan" at bounding box center [1382, 479] width 80 height 12
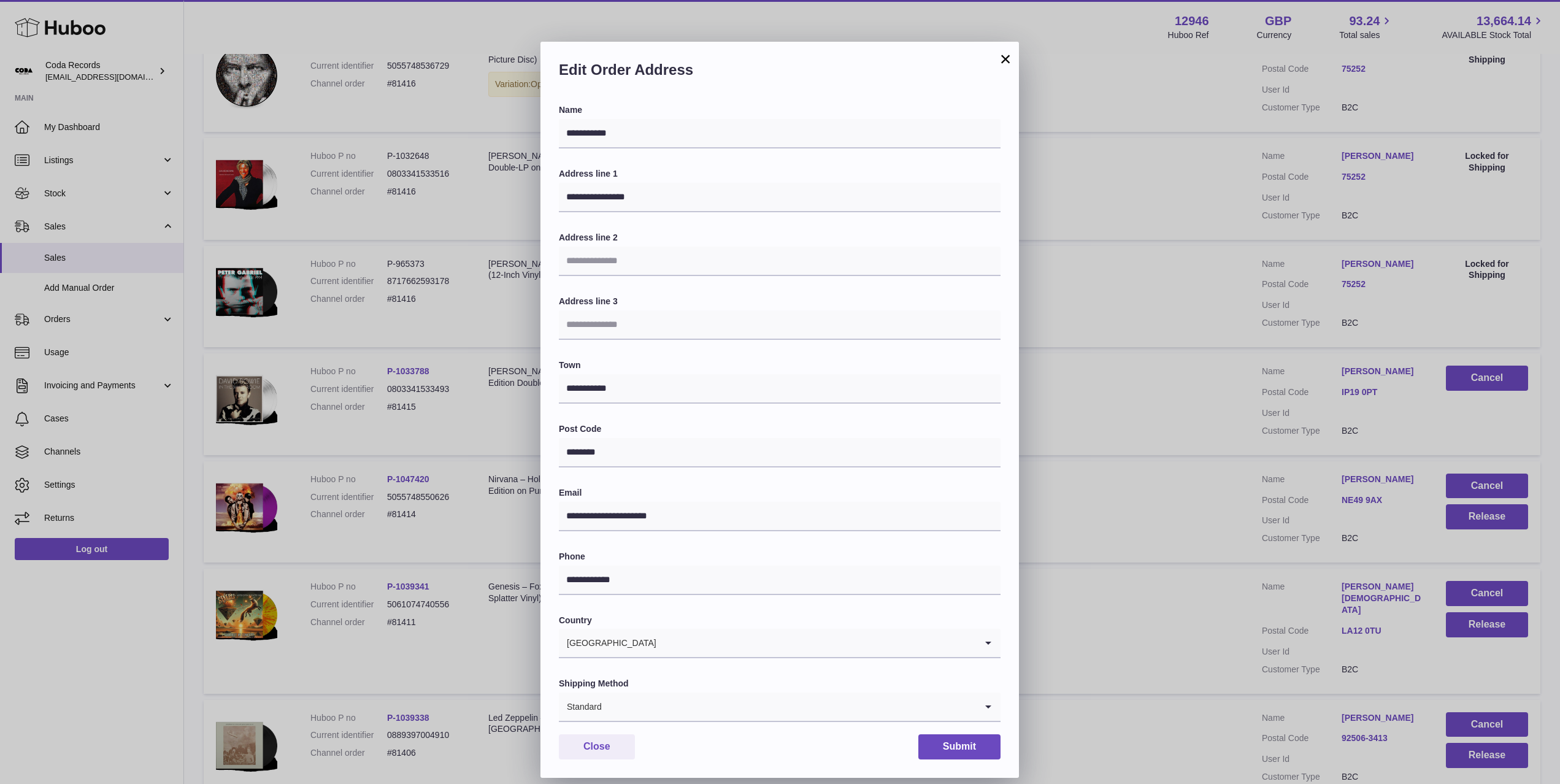
drag, startPoint x: 1215, startPoint y: 514, endPoint x: 1401, endPoint y: 530, distance: 186.7
click at [1228, 515] on div "**********" at bounding box center [780, 410] width 1560 height 784
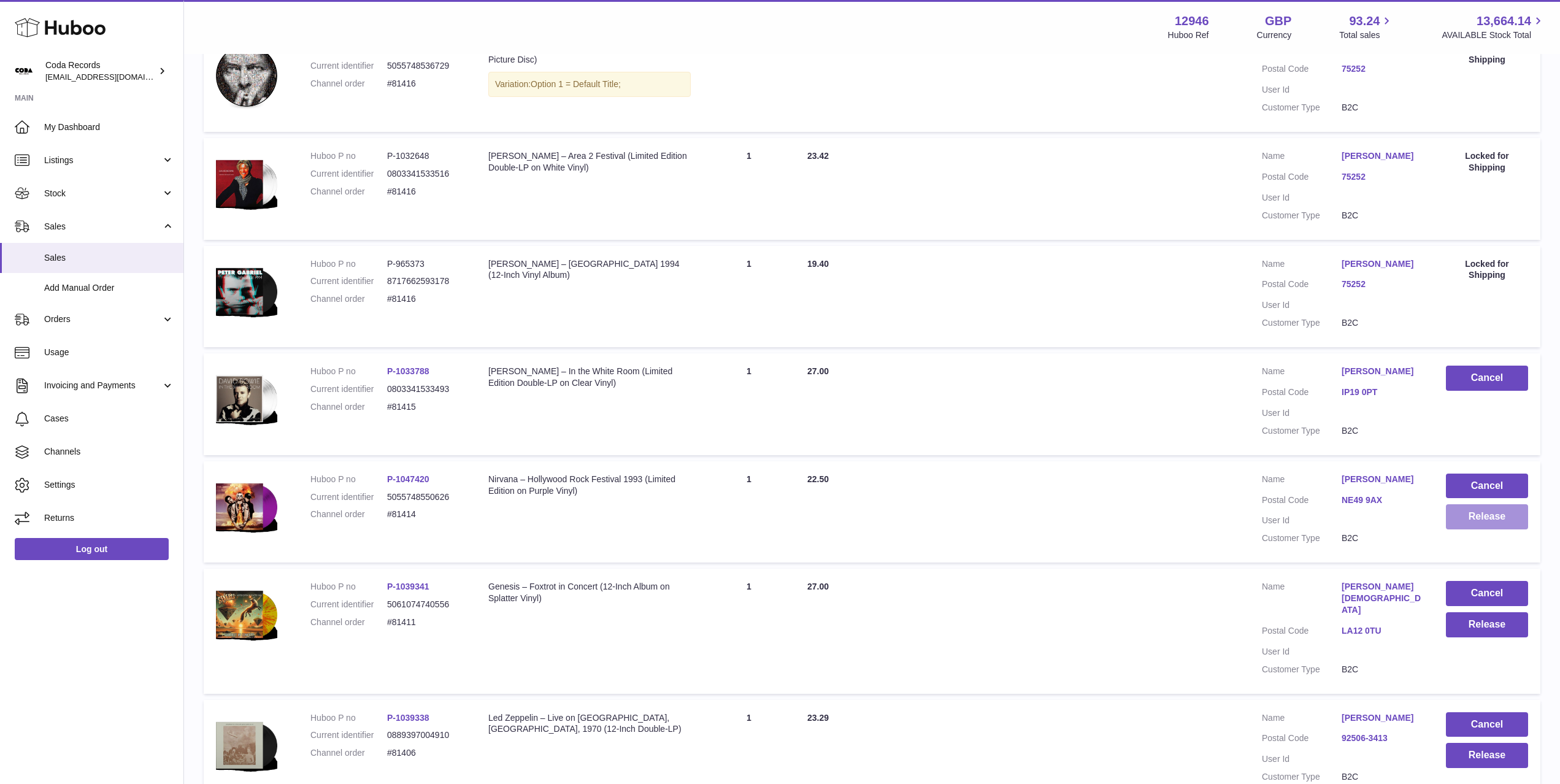
click at [1481, 523] on button "Release" at bounding box center [1487, 516] width 82 height 25
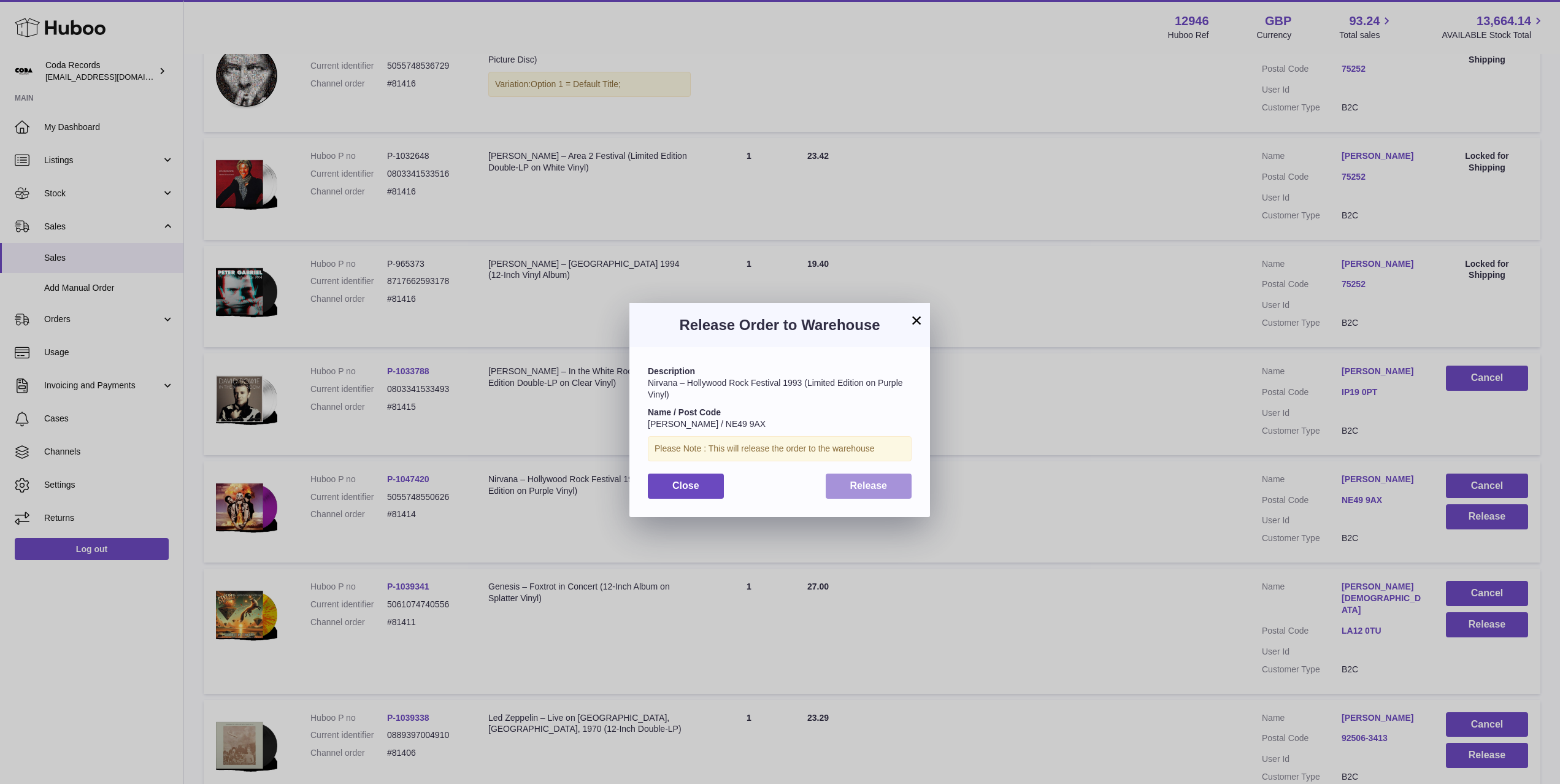
click at [875, 488] on span "Release" at bounding box center [869, 485] width 38 height 10
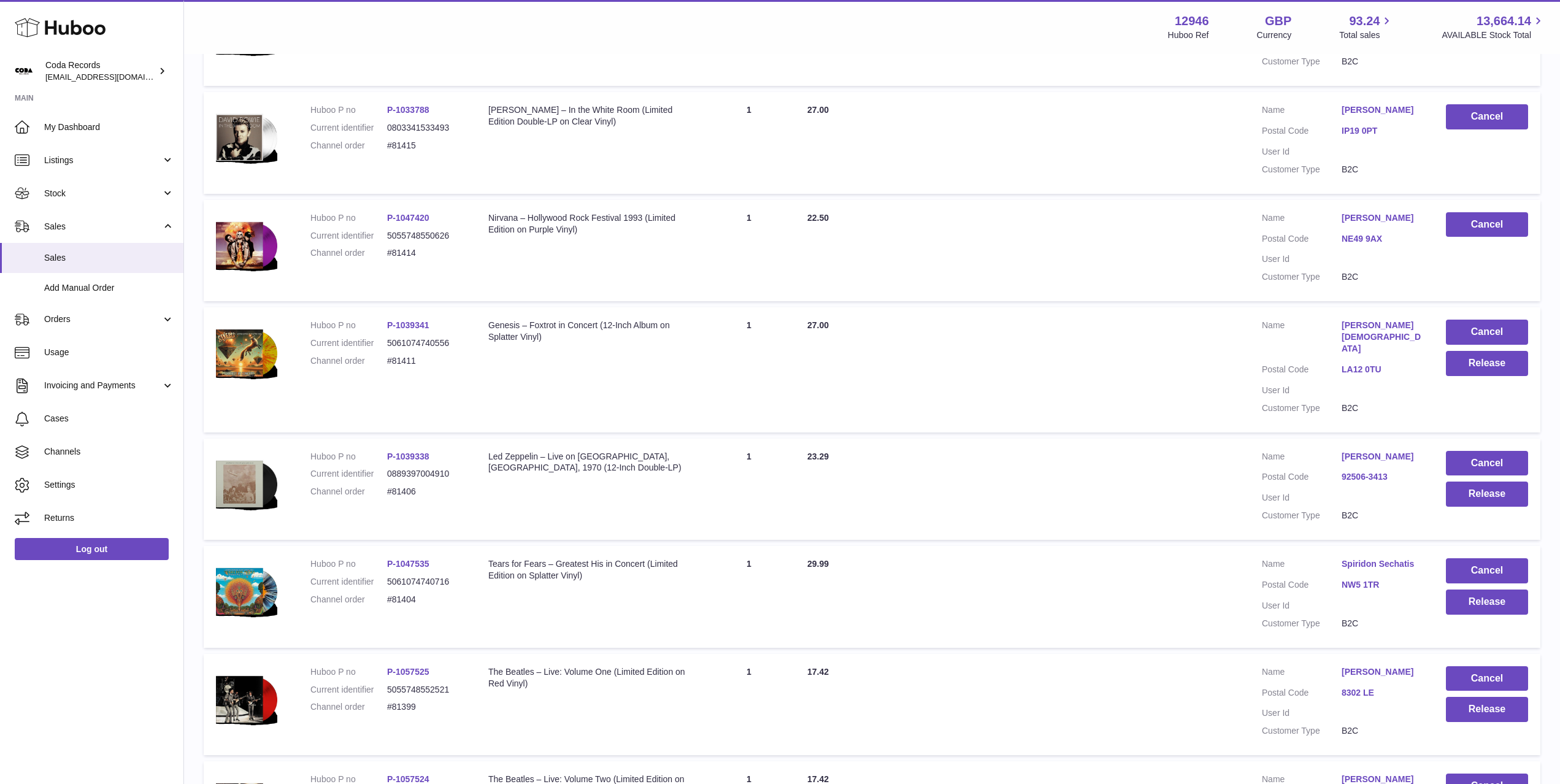
scroll to position [0, 0]
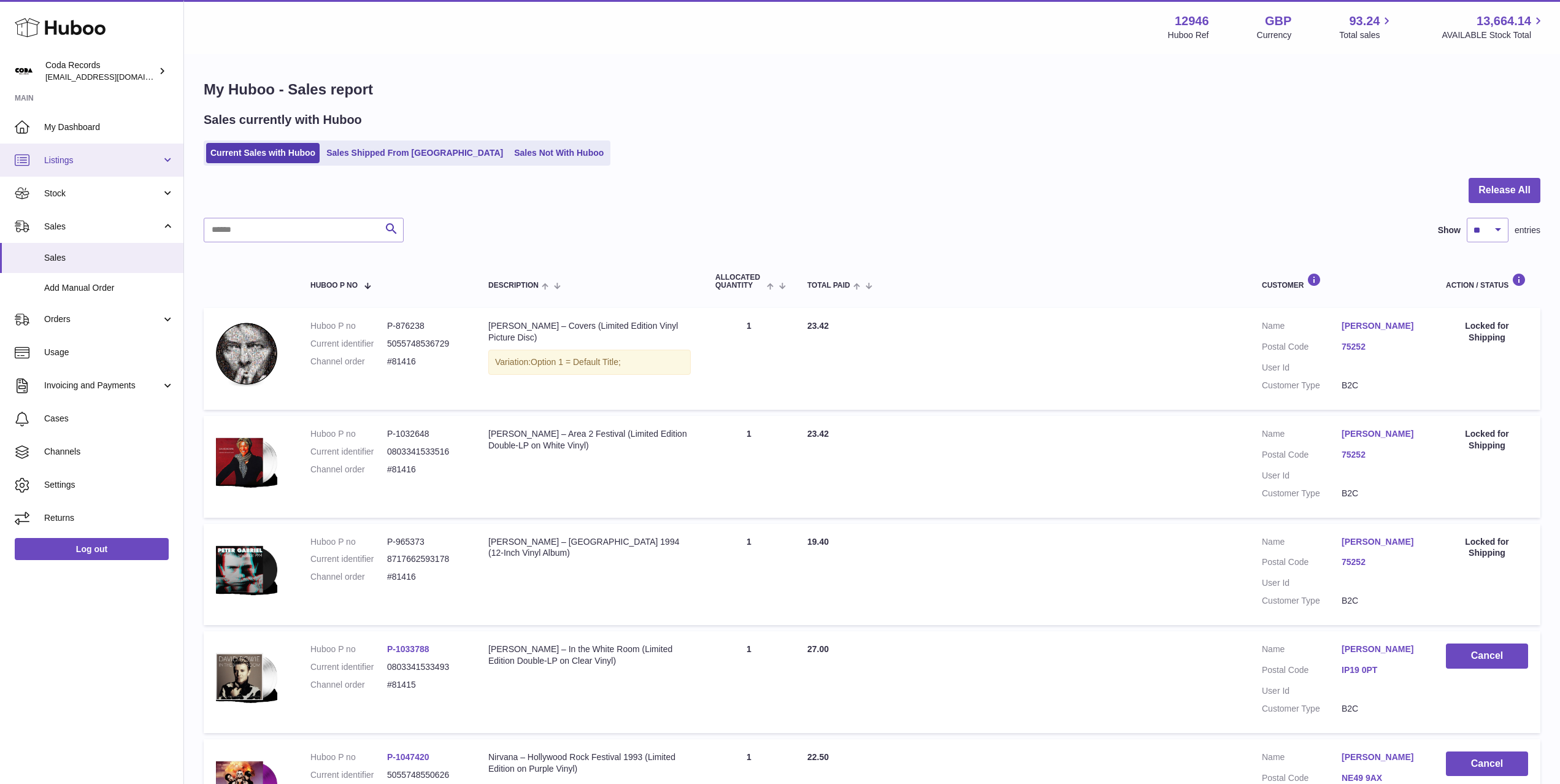
click at [99, 155] on span "Listings" at bounding box center [102, 160] width 117 height 12
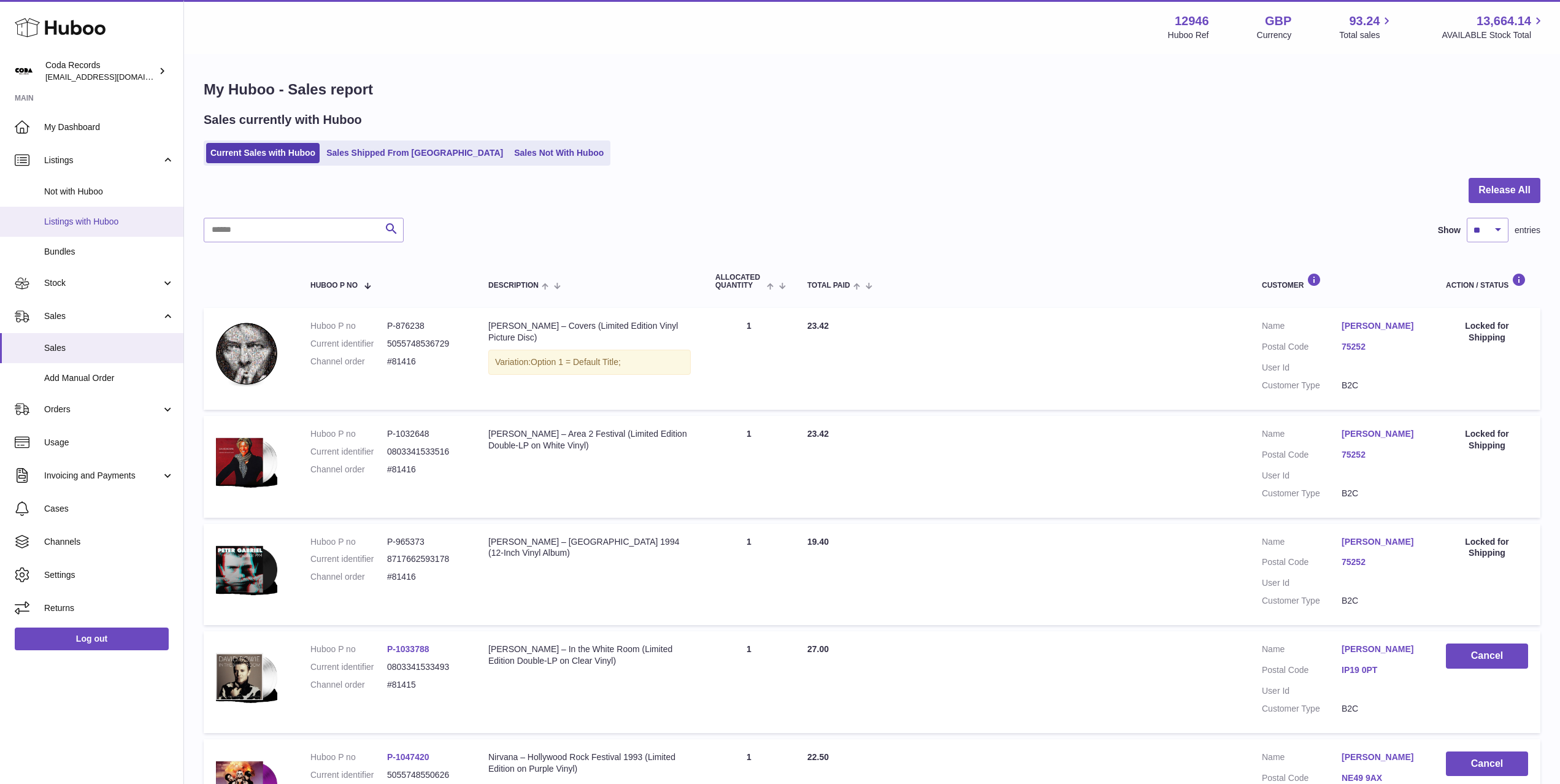
click at [103, 217] on span "Listings with Huboo" at bounding box center [109, 221] width 130 height 12
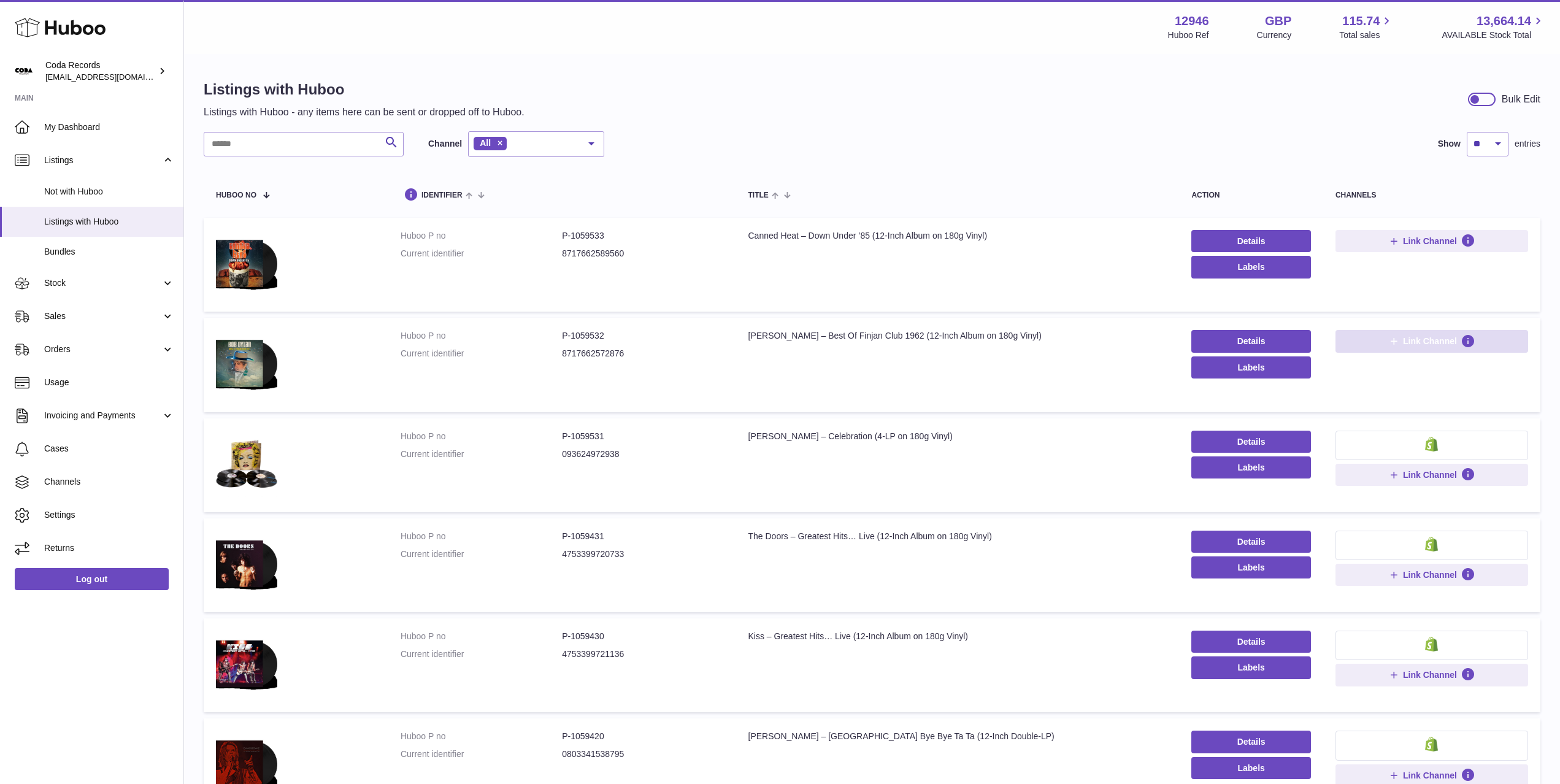
click at [1424, 341] on span "Link Channel" at bounding box center [1430, 341] width 54 height 11
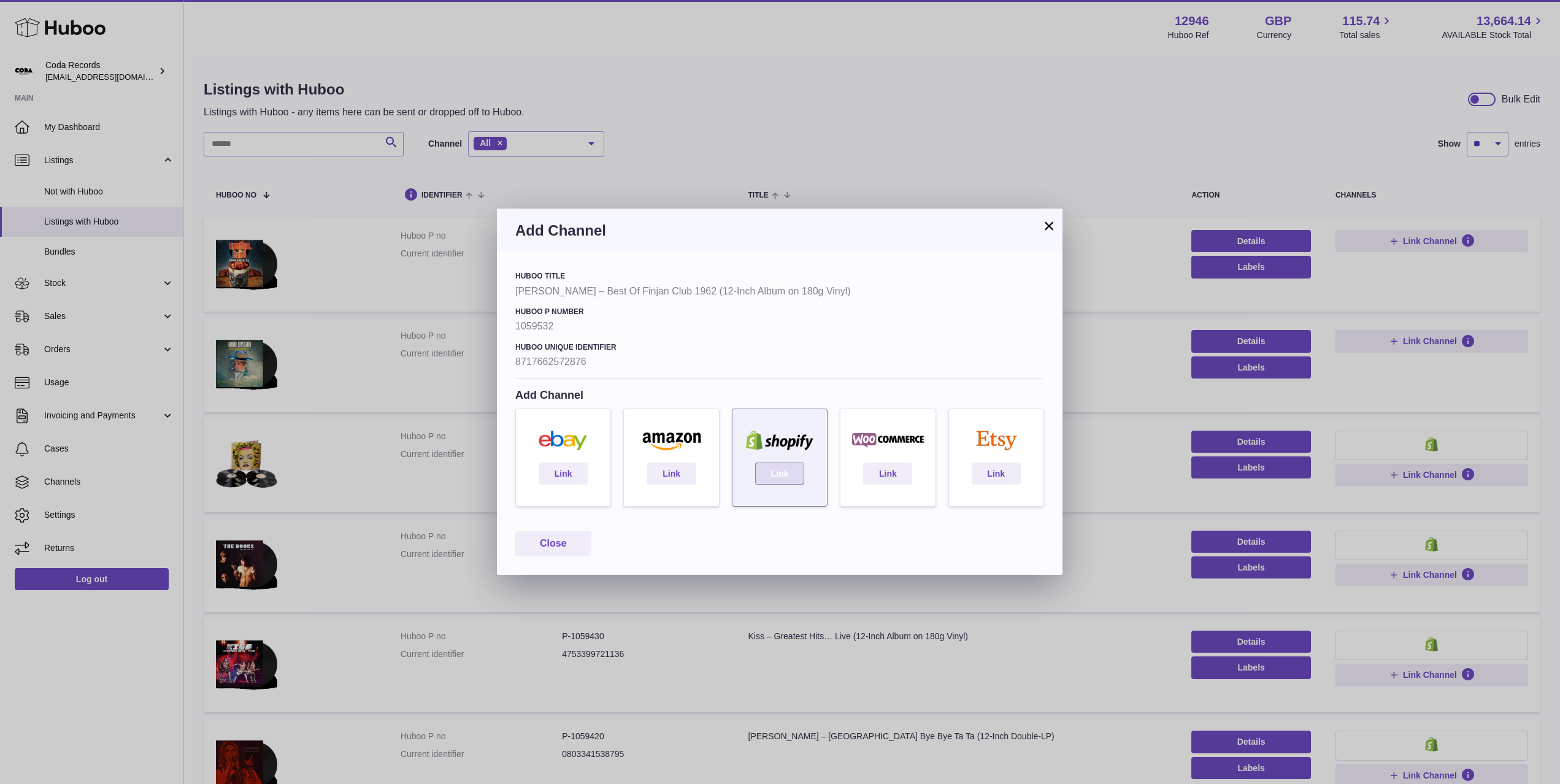
click at [784, 475] on link "Link" at bounding box center [780, 473] width 49 height 22
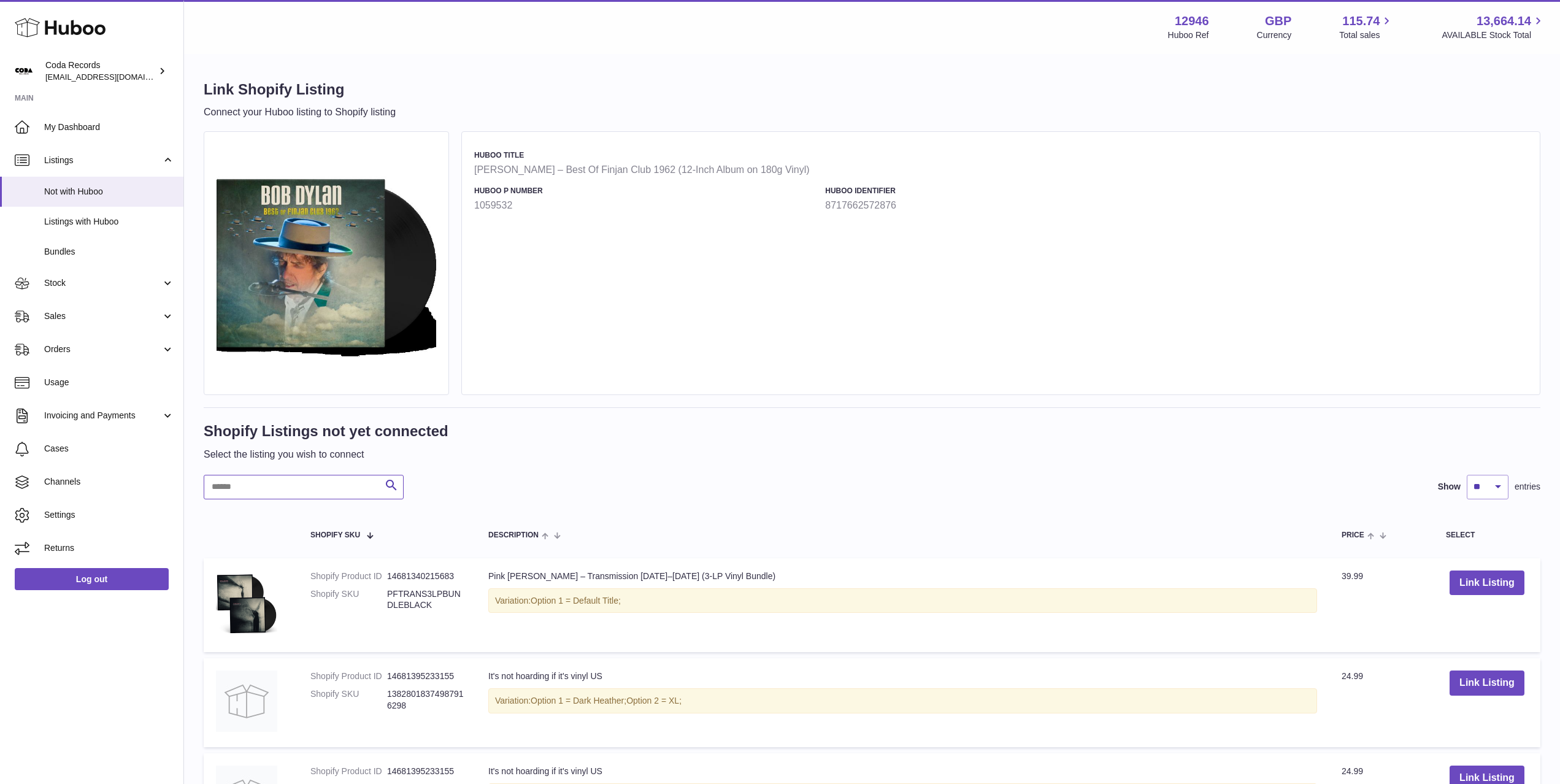
click at [332, 489] on input "text" at bounding box center [303, 487] width 200 height 24
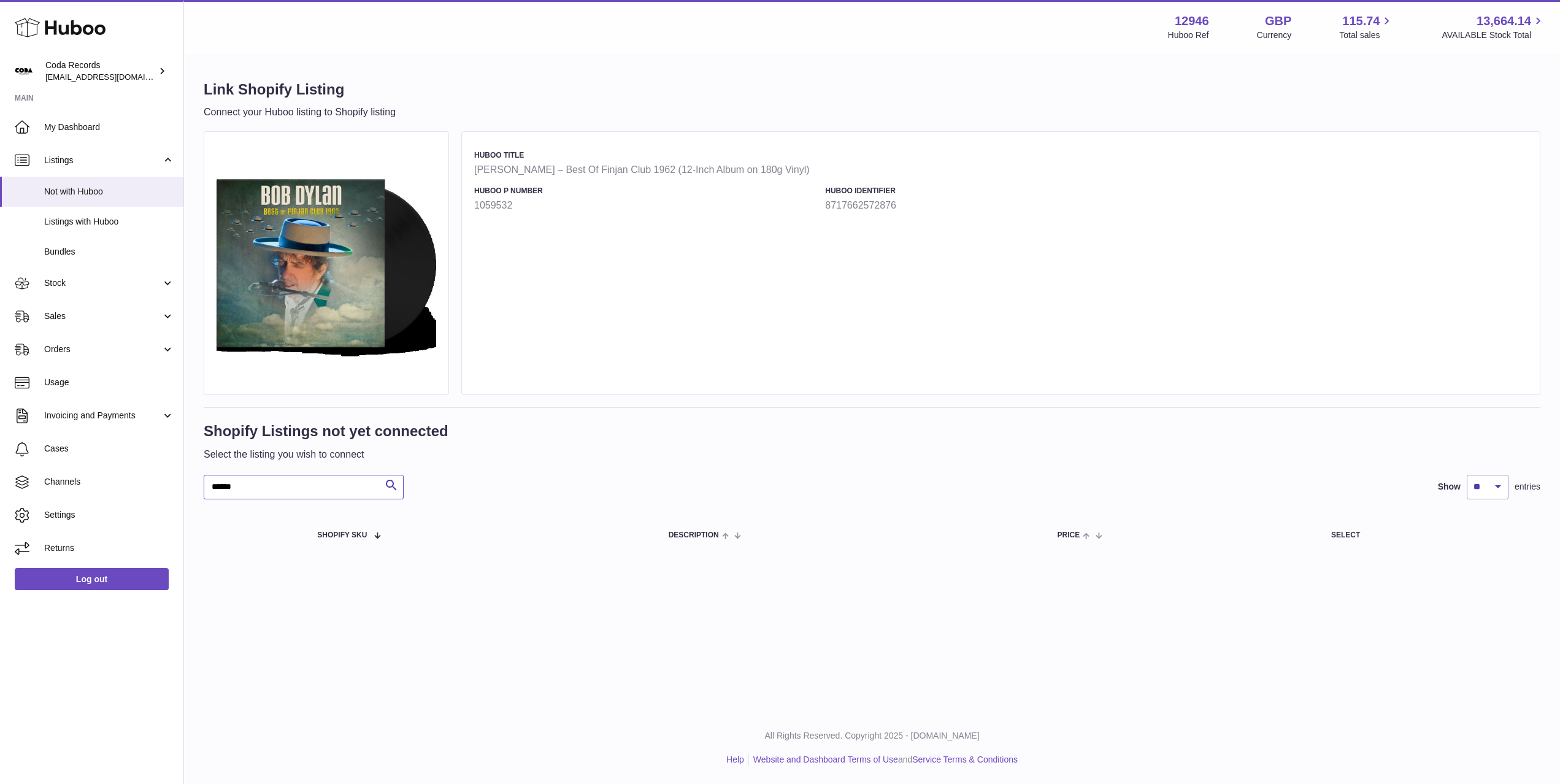
click at [220, 487] on input "******" at bounding box center [303, 487] width 200 height 24
type input "*****"
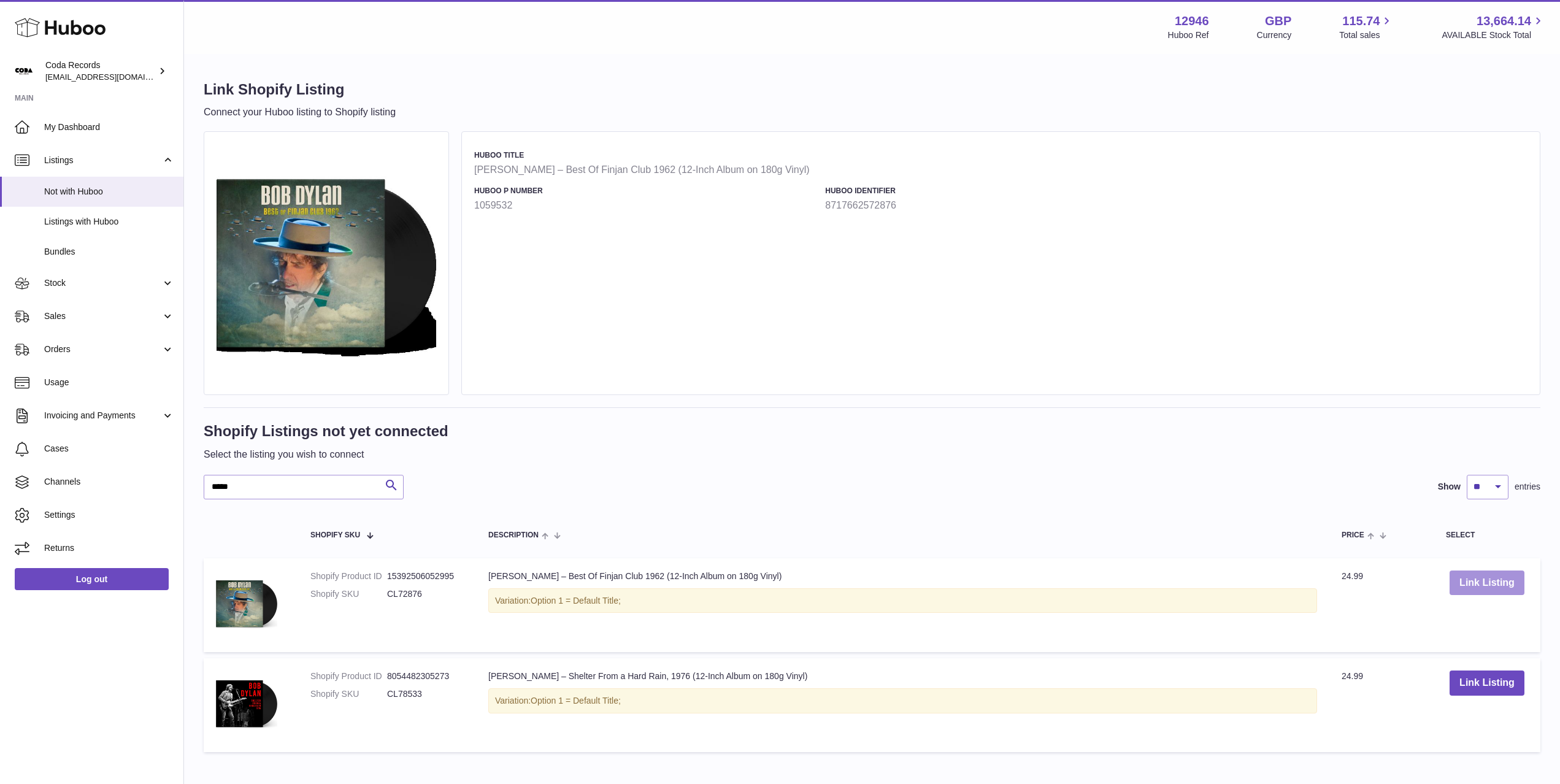
click at [1470, 577] on button "Link Listing" at bounding box center [1487, 583] width 75 height 25
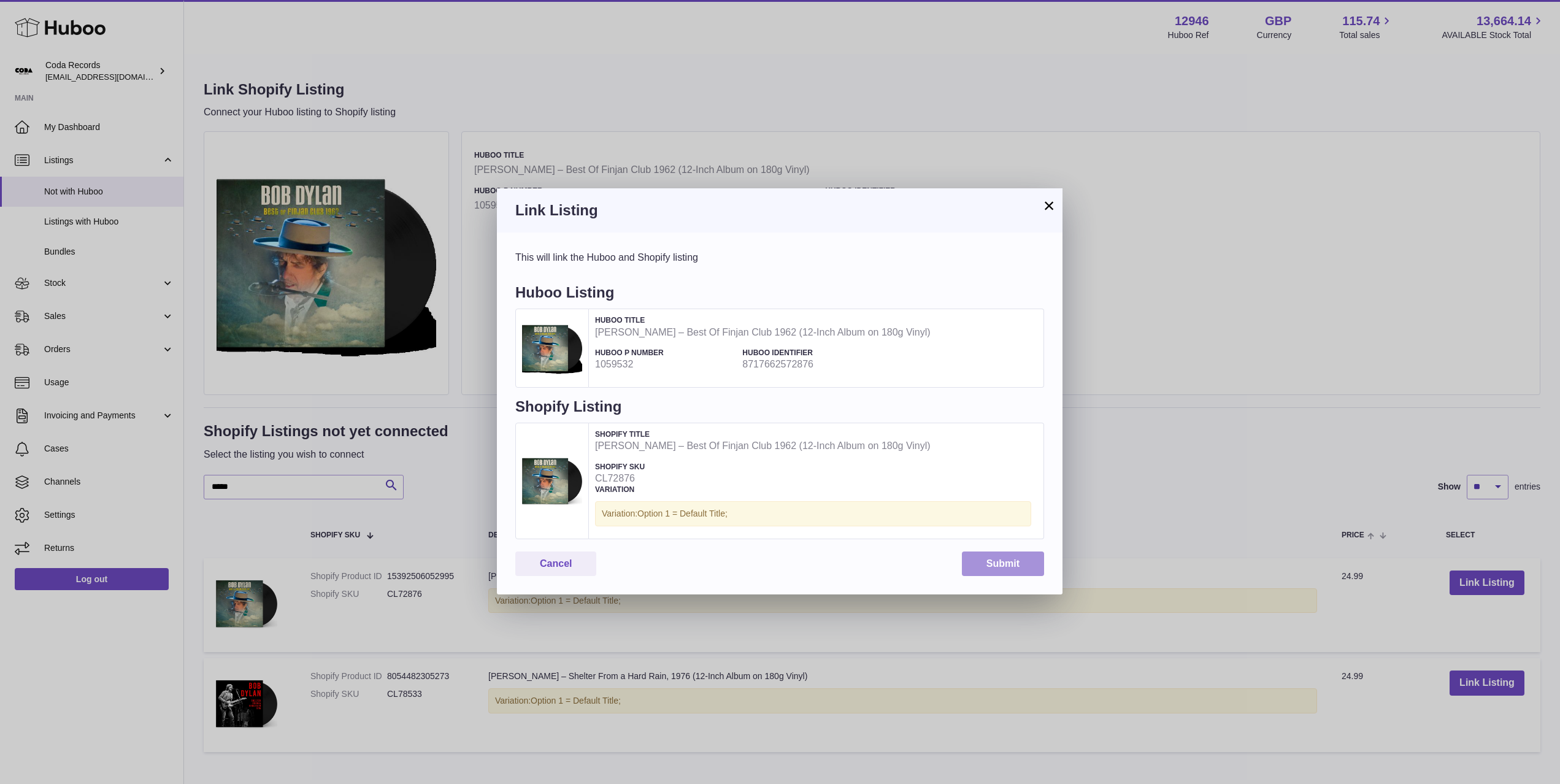
click at [1001, 557] on button "Submit" at bounding box center [1003, 564] width 82 height 25
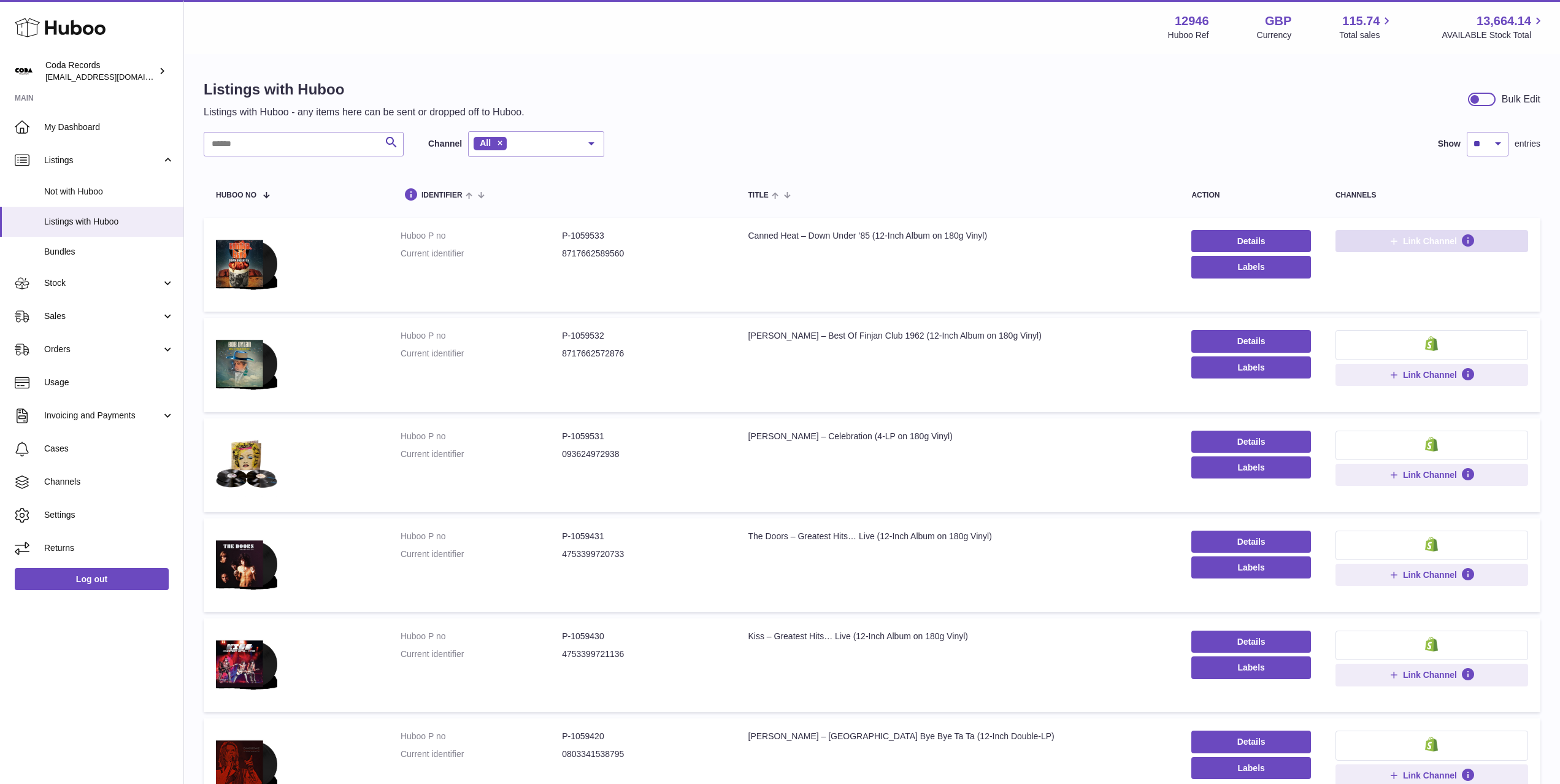
click at [1450, 240] on span "Link Channel" at bounding box center [1430, 241] width 54 height 11
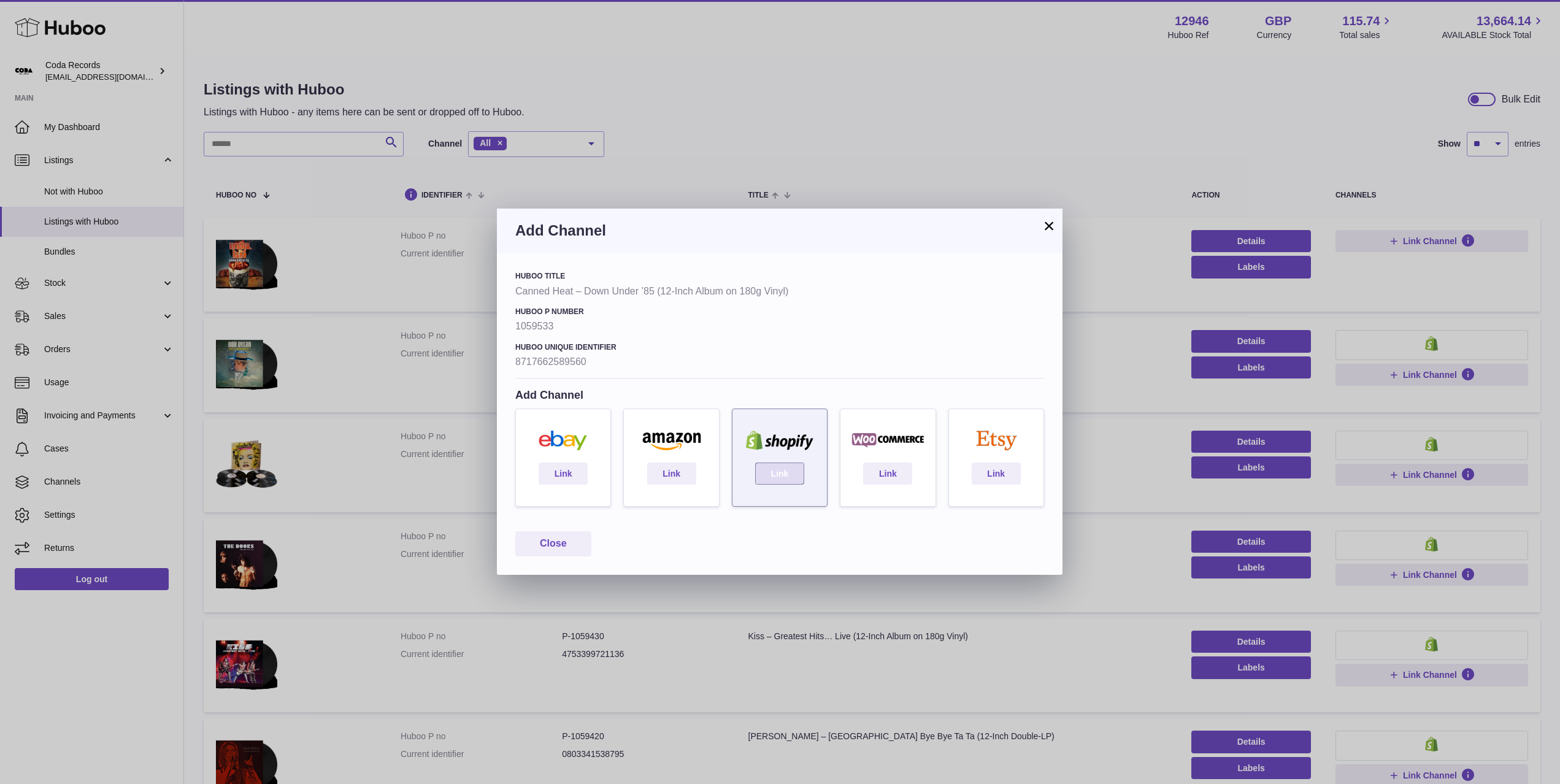
drag, startPoint x: 786, startPoint y: 474, endPoint x: 798, endPoint y: 474, distance: 12.0
click at [786, 474] on link "Link" at bounding box center [780, 473] width 49 height 22
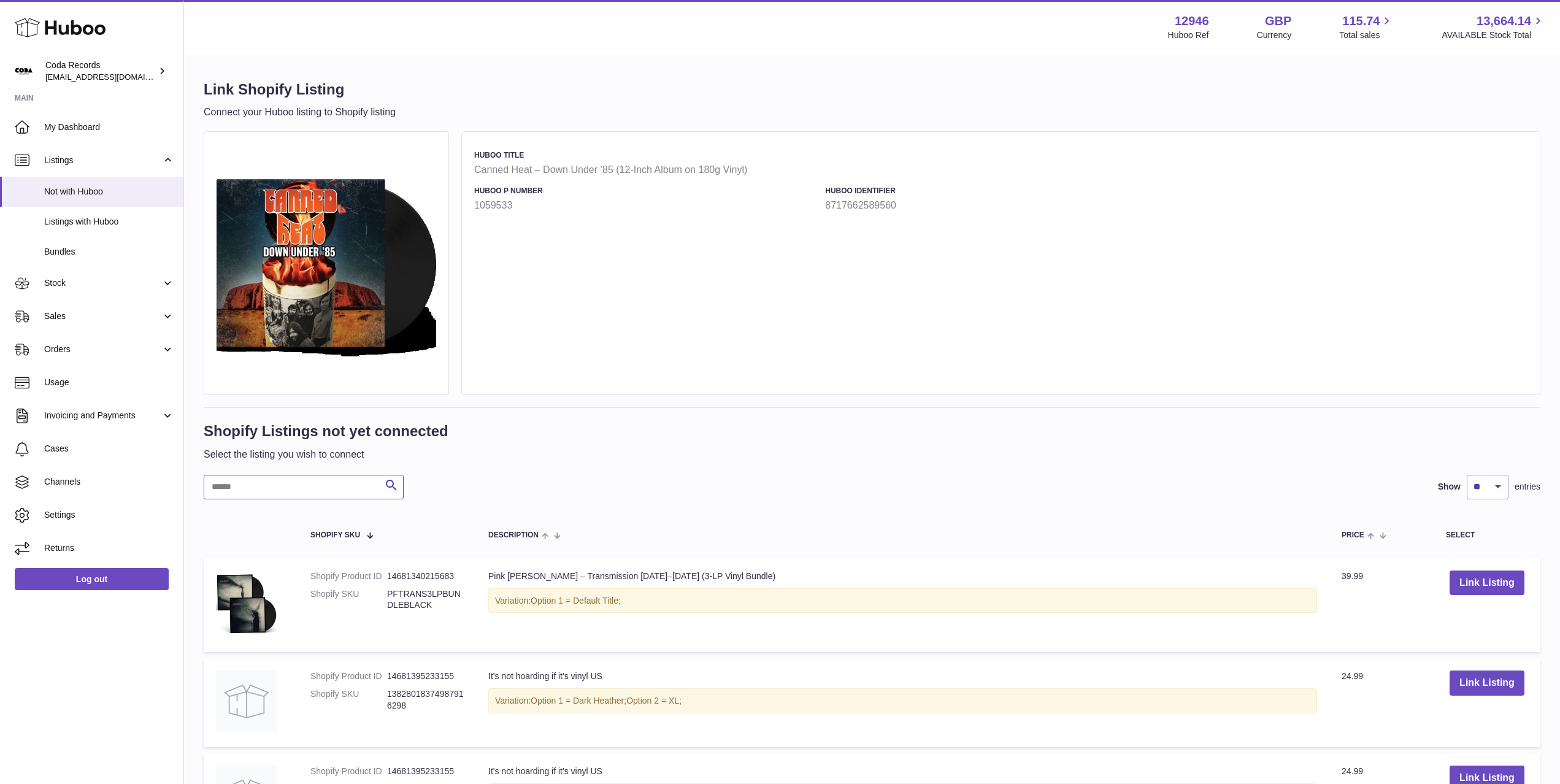
click at [346, 486] on input "text" at bounding box center [303, 487] width 200 height 24
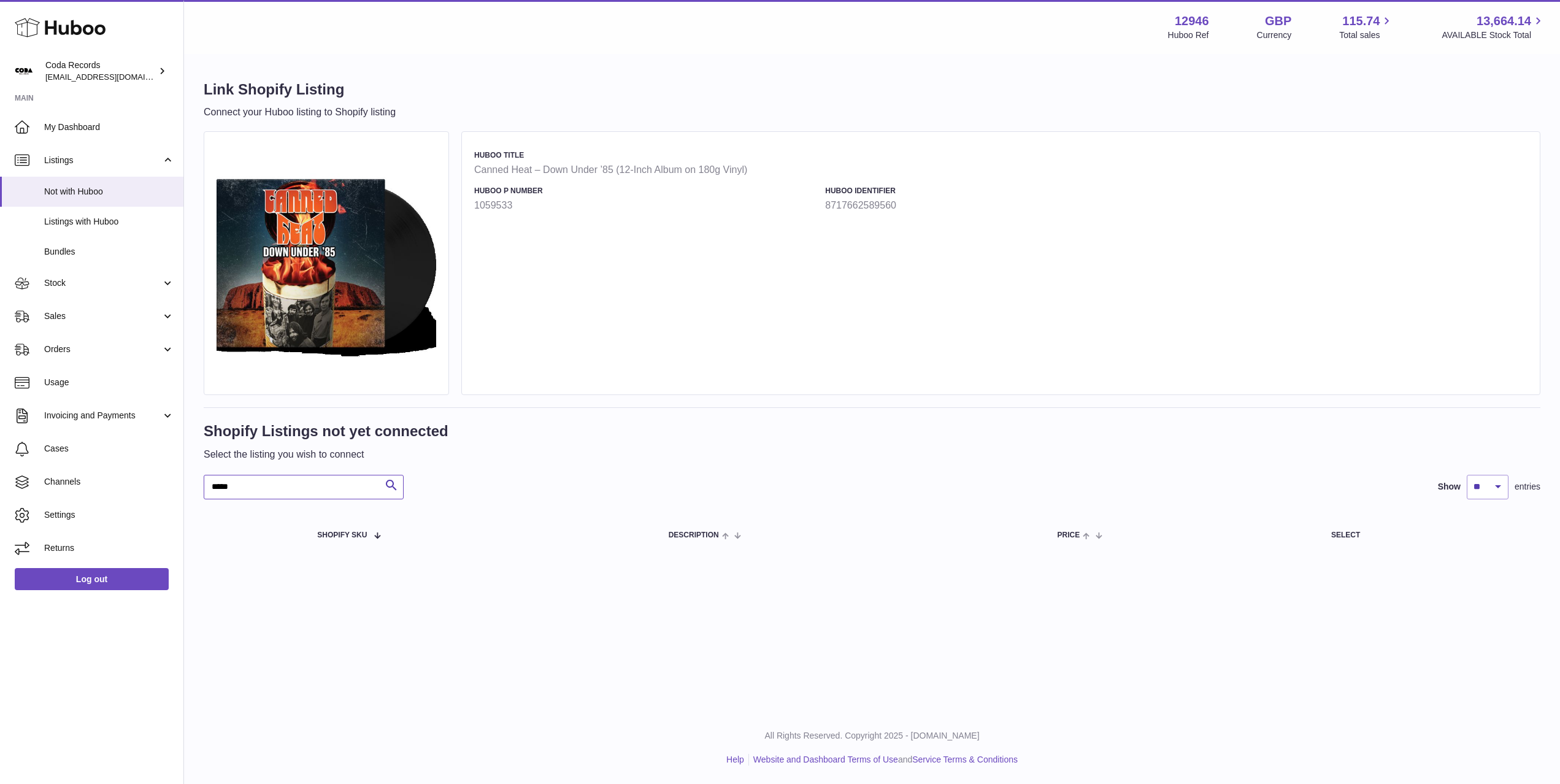
type input "*****"
click at [129, 125] on span "My Dashboard" at bounding box center [109, 127] width 130 height 12
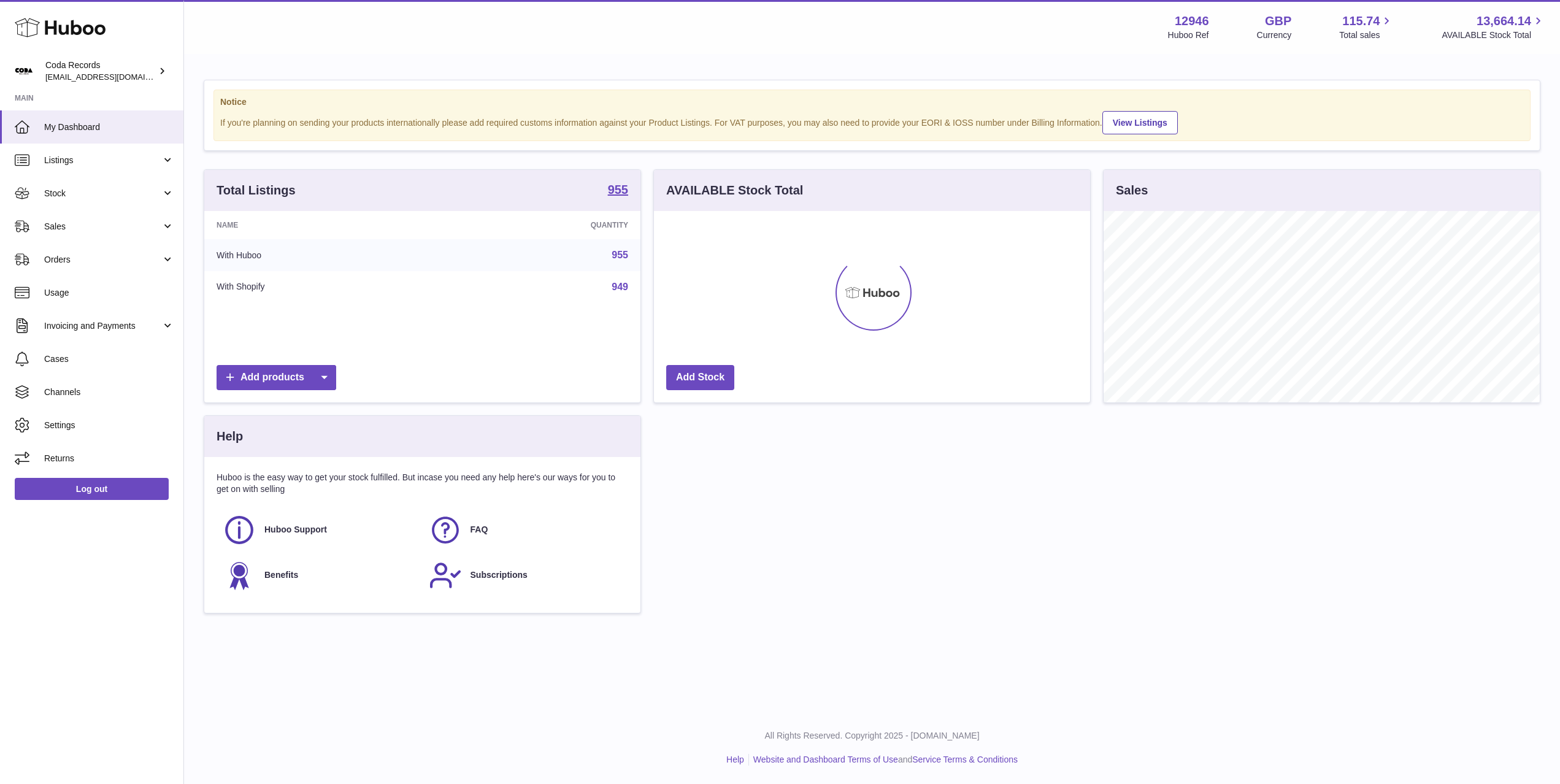
scroll to position [191, 437]
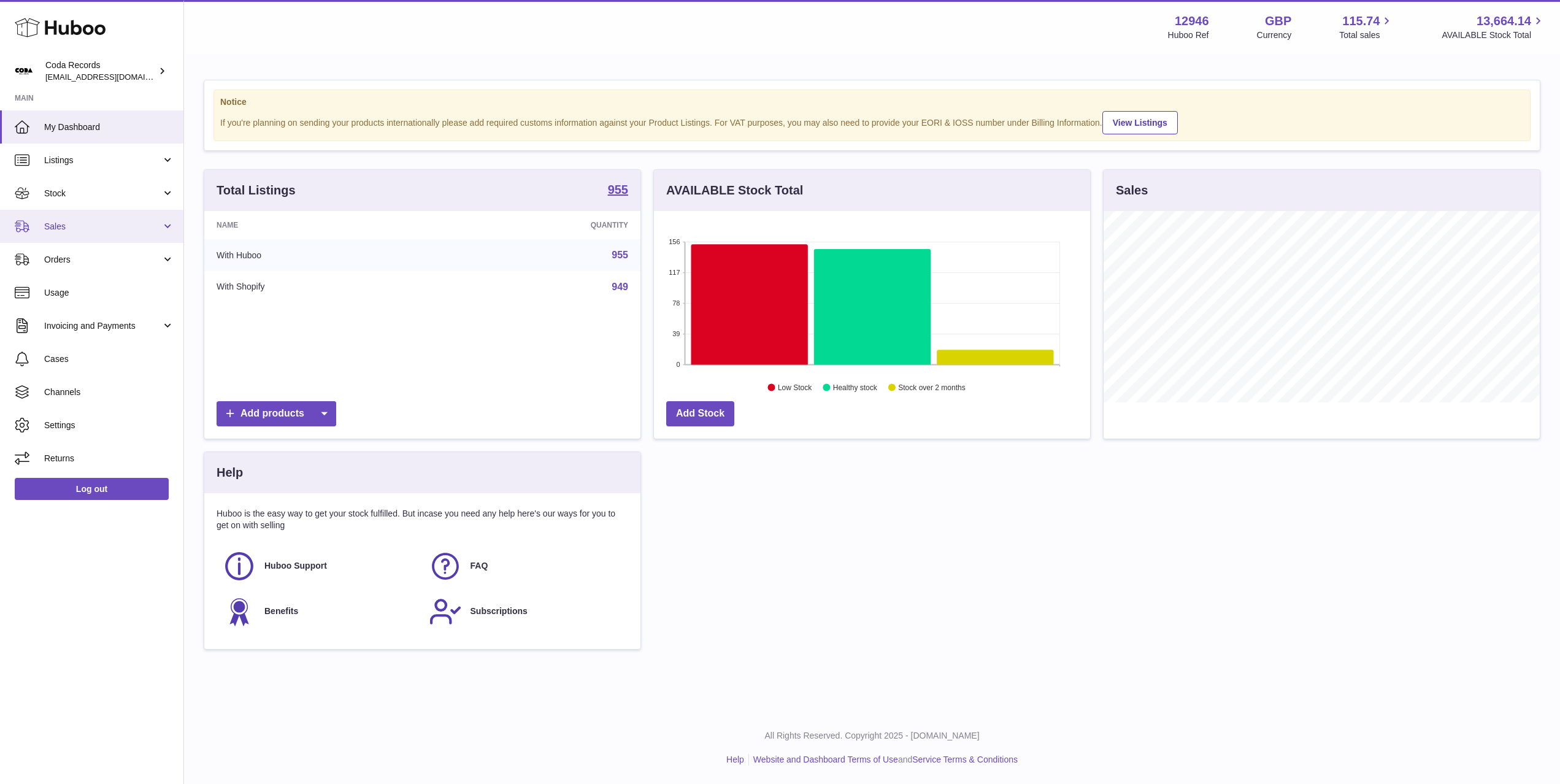
click at [94, 225] on span "Sales" at bounding box center [102, 226] width 117 height 12
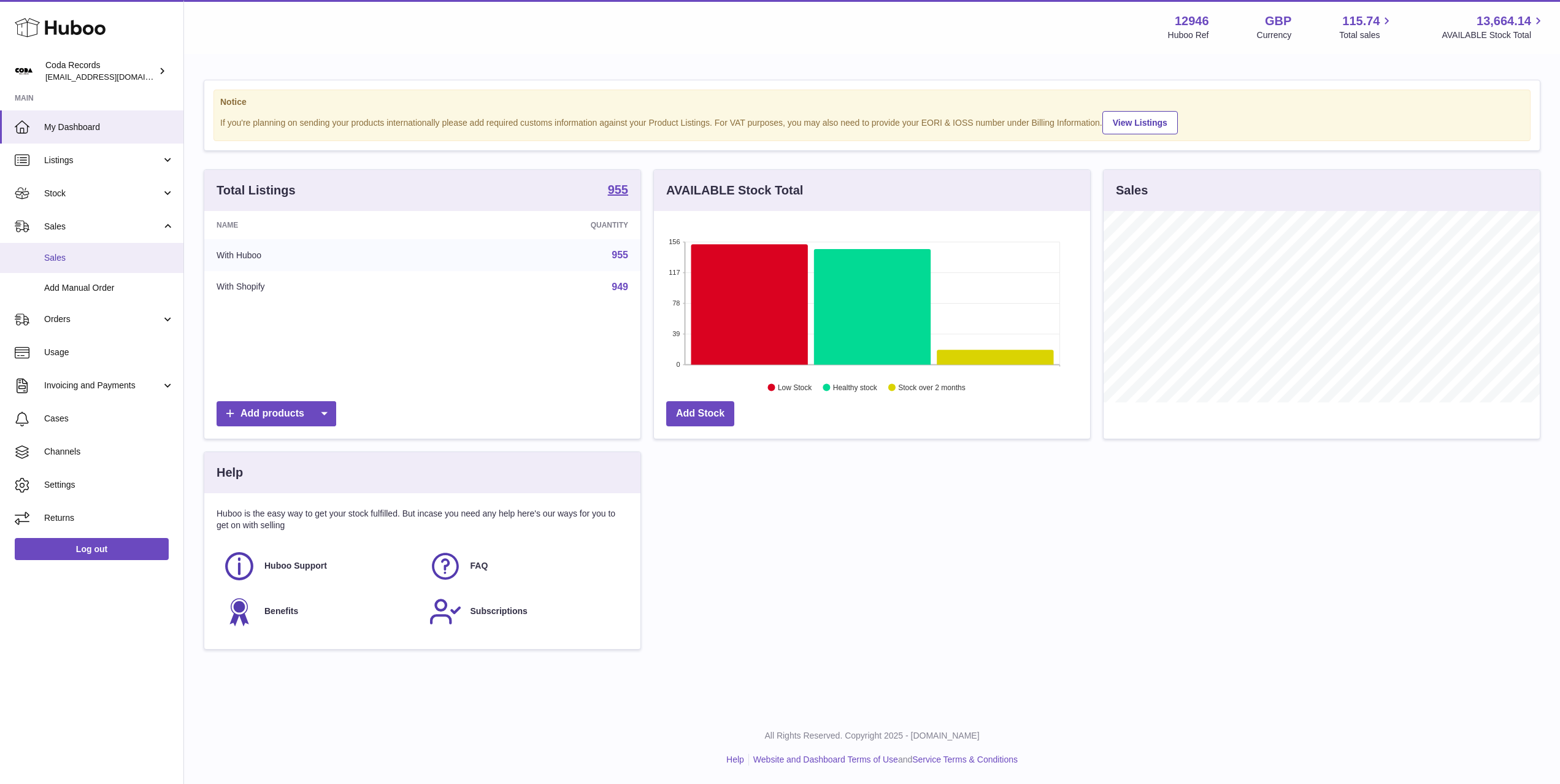
click at [108, 247] on link "Sales" at bounding box center [92, 257] width 184 height 30
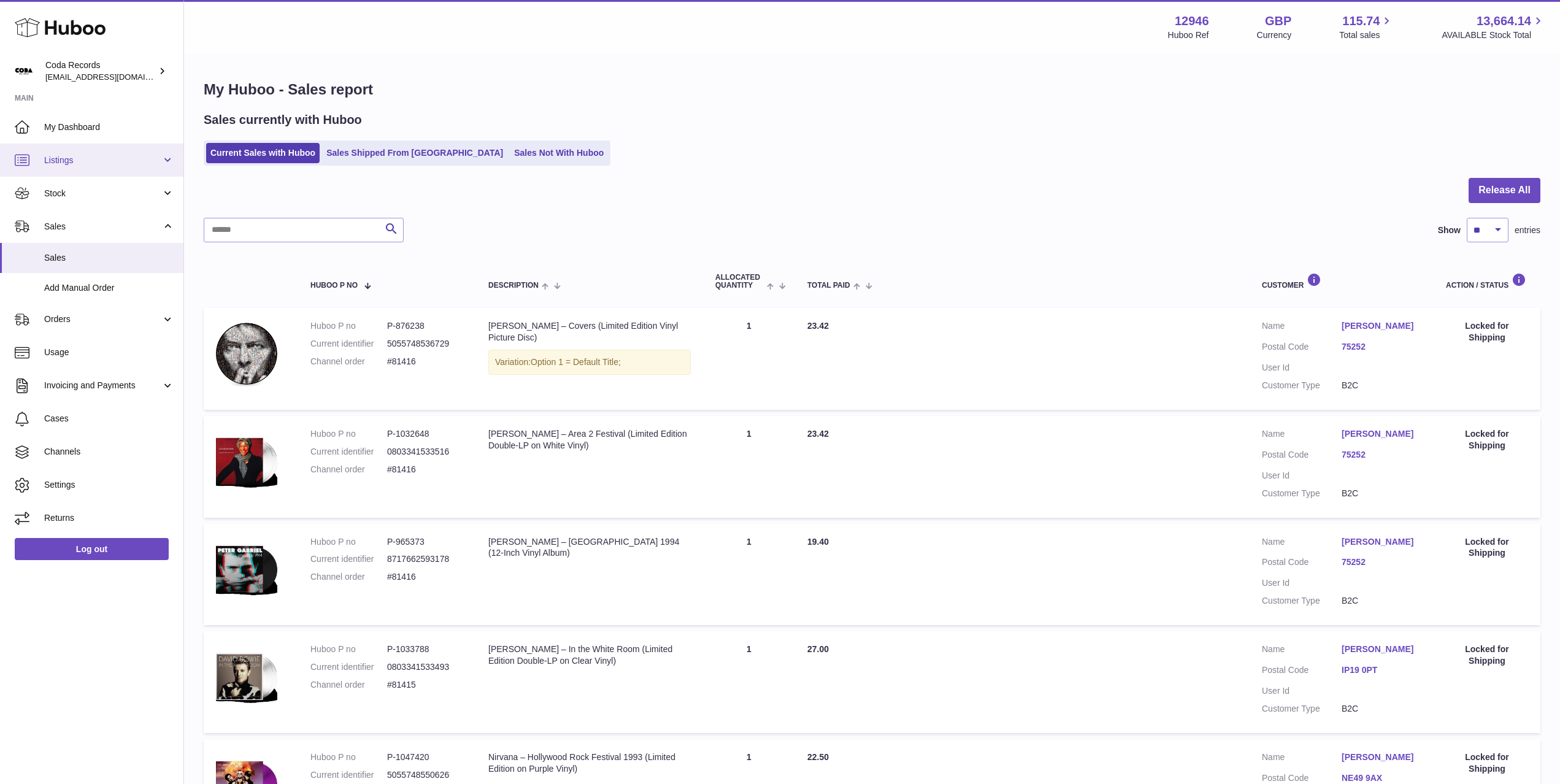
click at [88, 164] on span "Listings" at bounding box center [102, 160] width 117 height 12
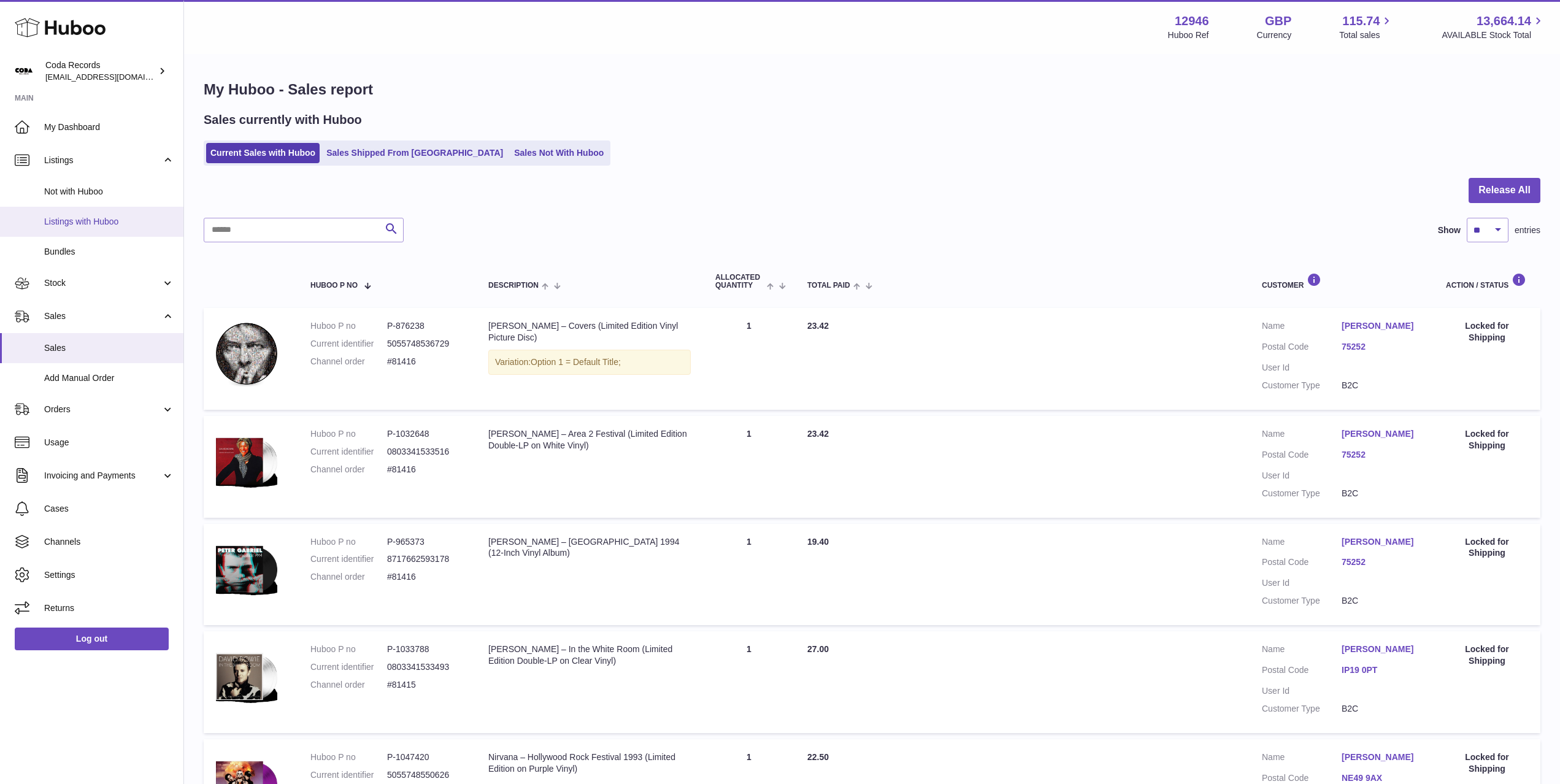
click at [108, 221] on span "Listings with Huboo" at bounding box center [109, 221] width 130 height 12
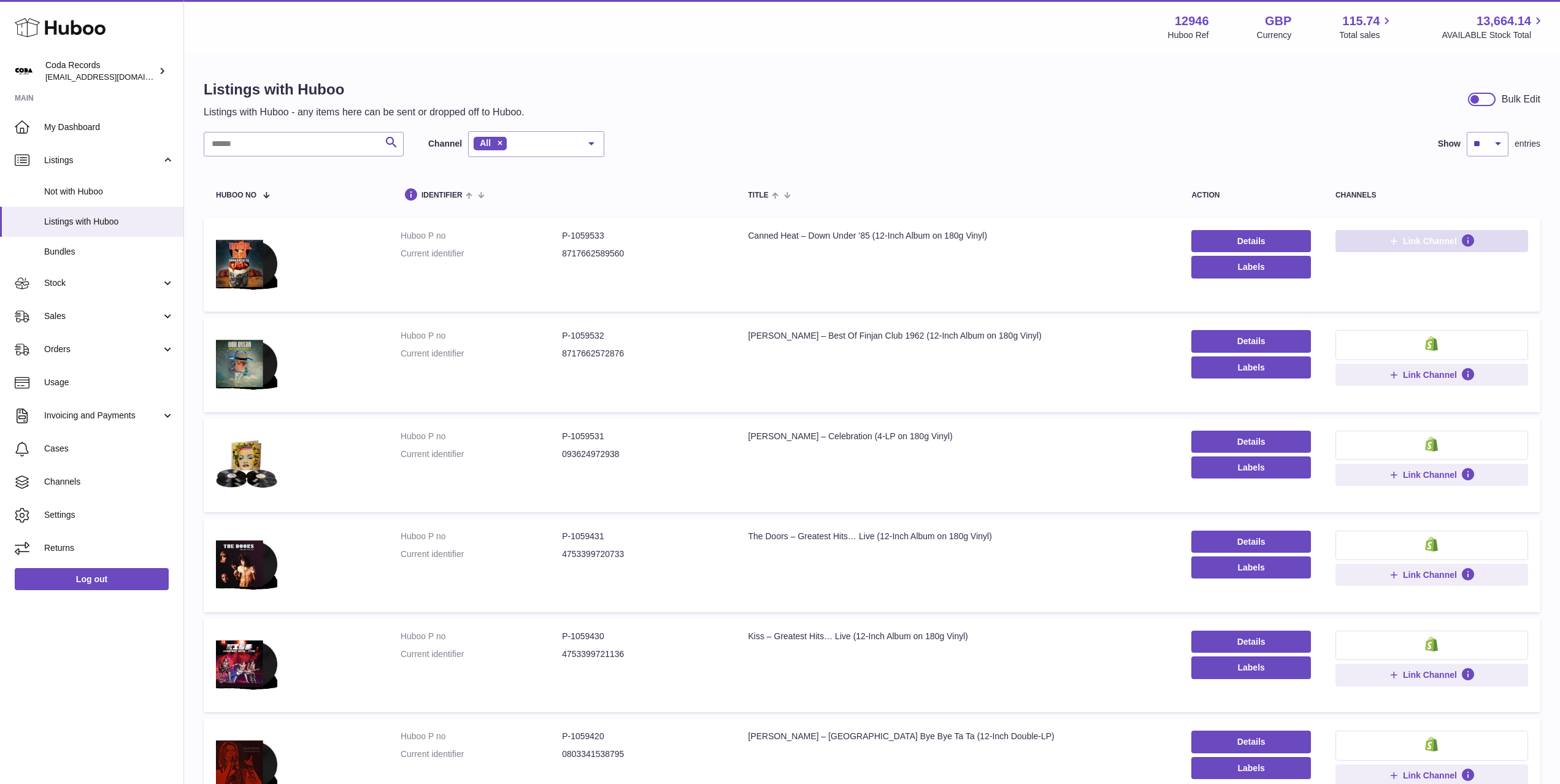
click at [1406, 240] on span "Link Channel" at bounding box center [1430, 241] width 54 height 11
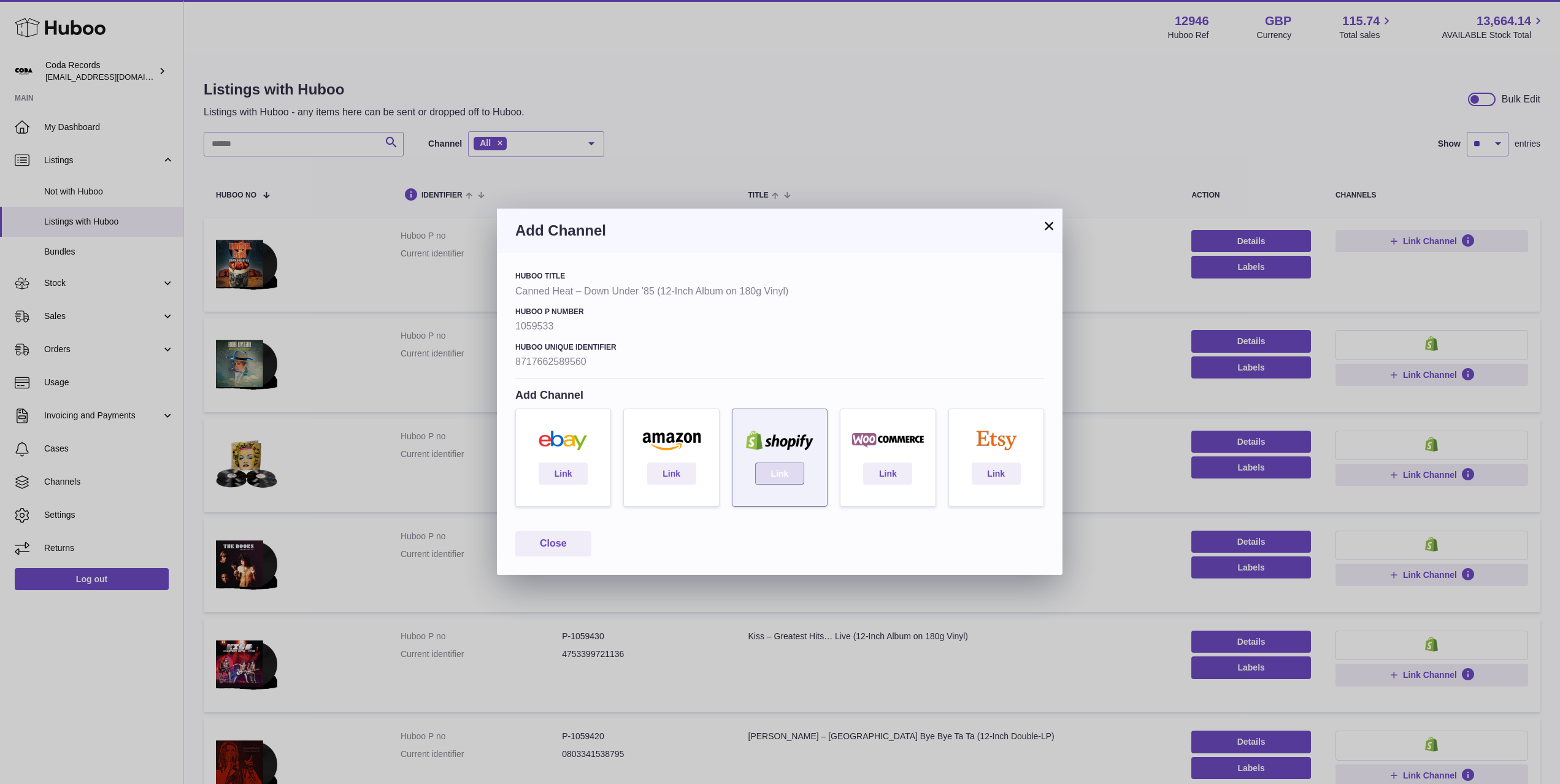
click at [791, 468] on link "Link" at bounding box center [780, 473] width 49 height 22
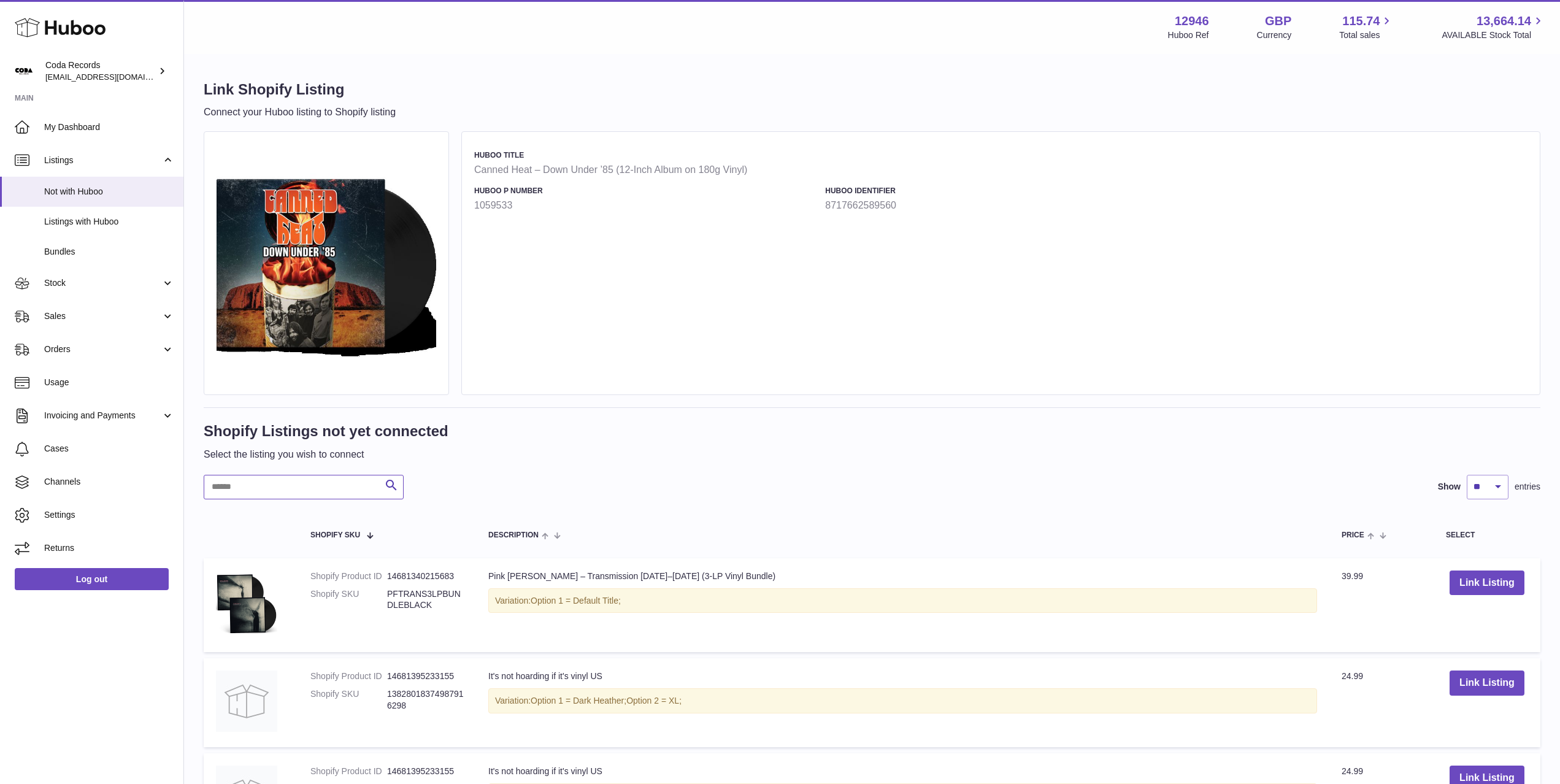
click at [331, 491] on input "text" at bounding box center [303, 487] width 200 height 24
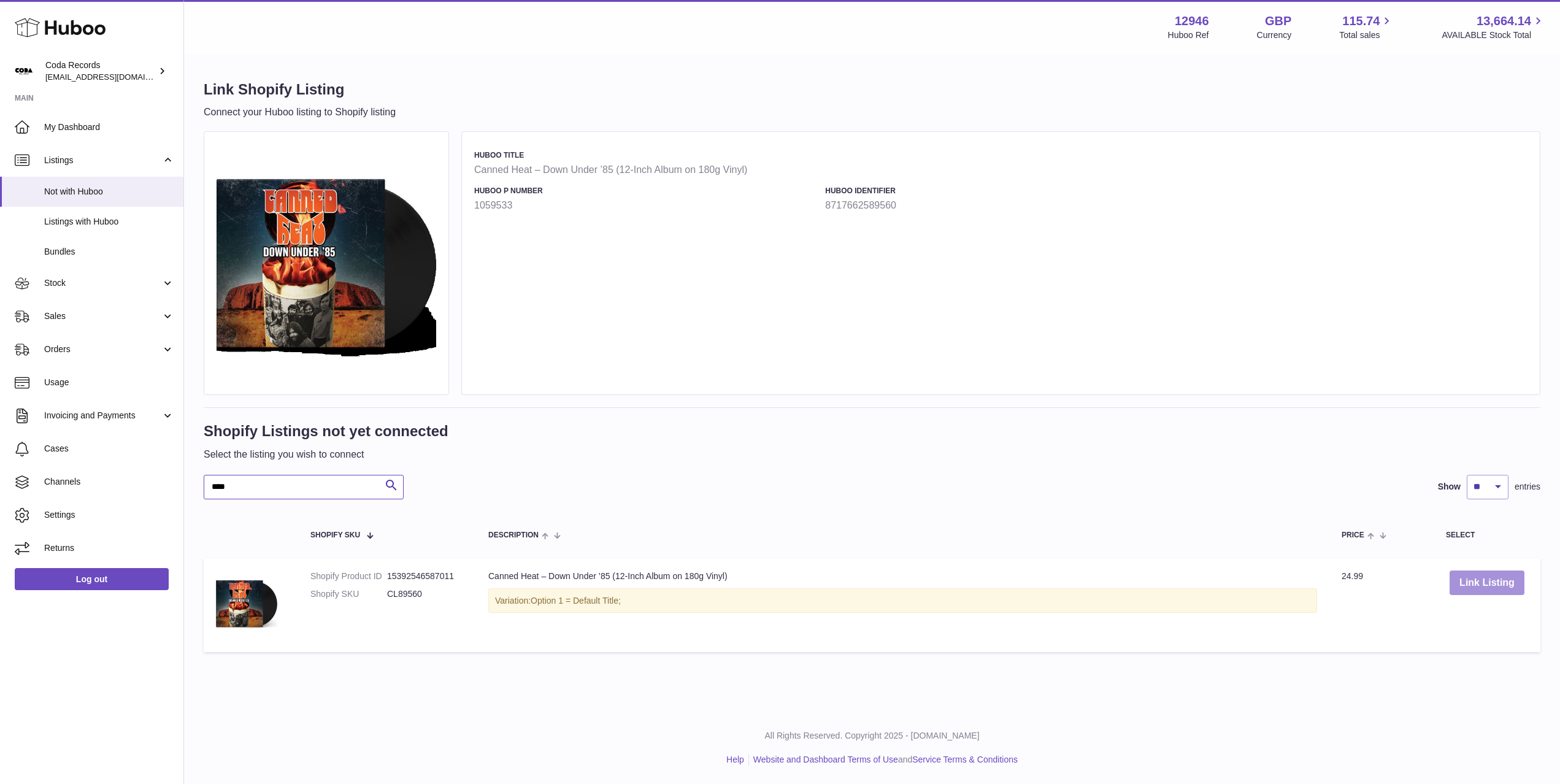
type input "****"
click at [1474, 577] on button "Link Listing" at bounding box center [1487, 583] width 75 height 25
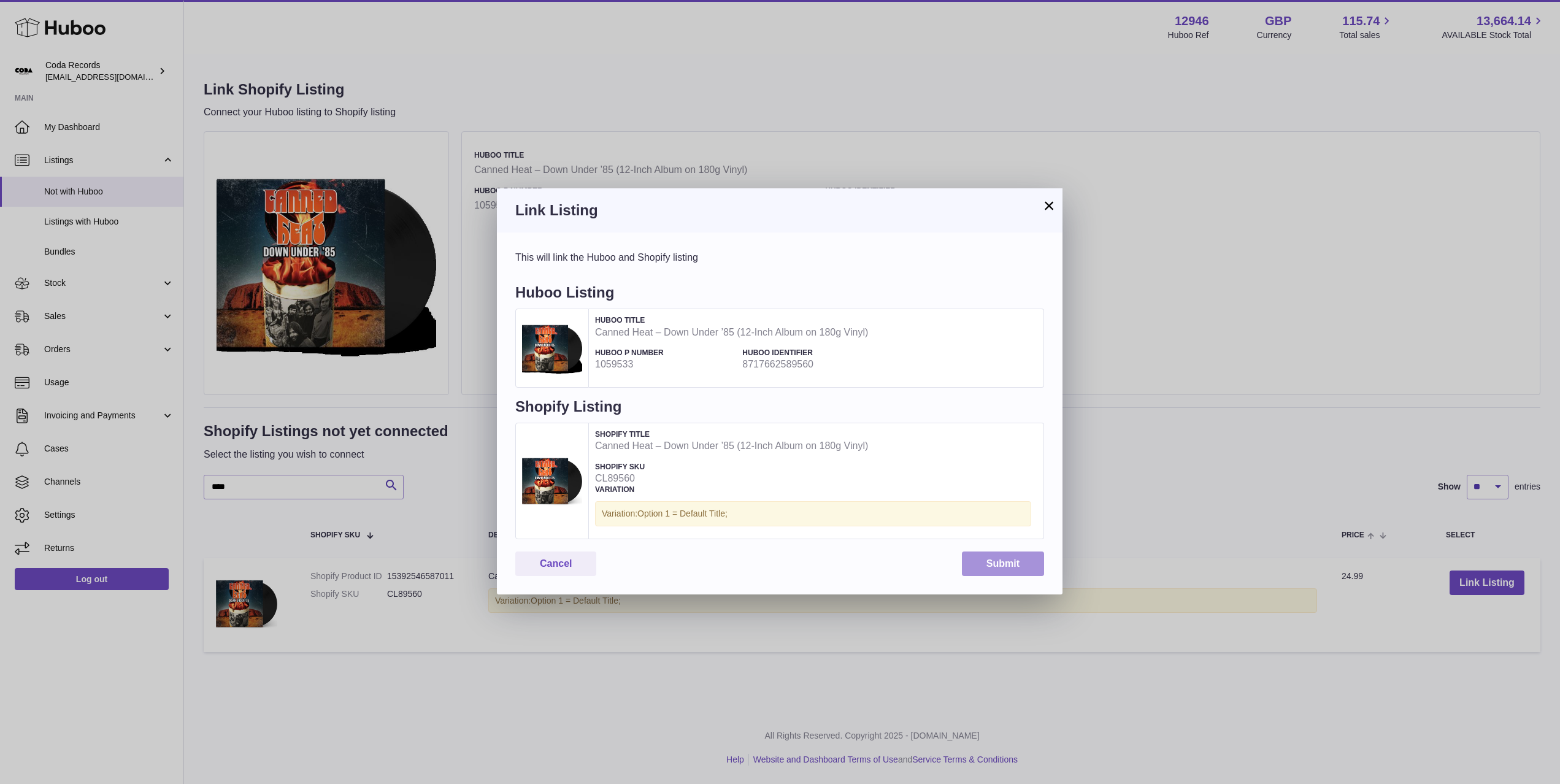
click at [1011, 576] on button "Submit" at bounding box center [1003, 564] width 82 height 25
